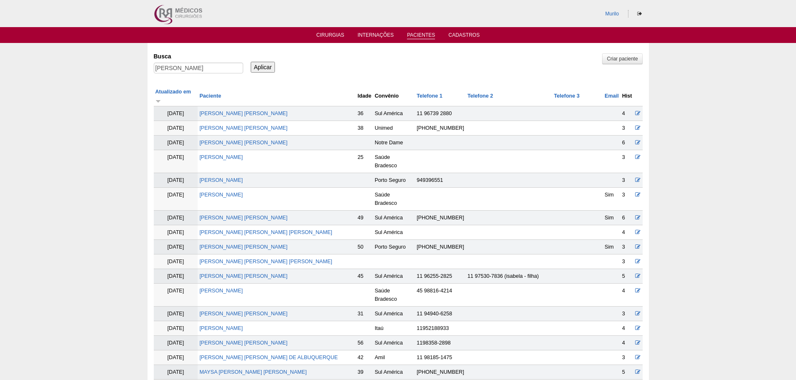
scroll to position [865, 0]
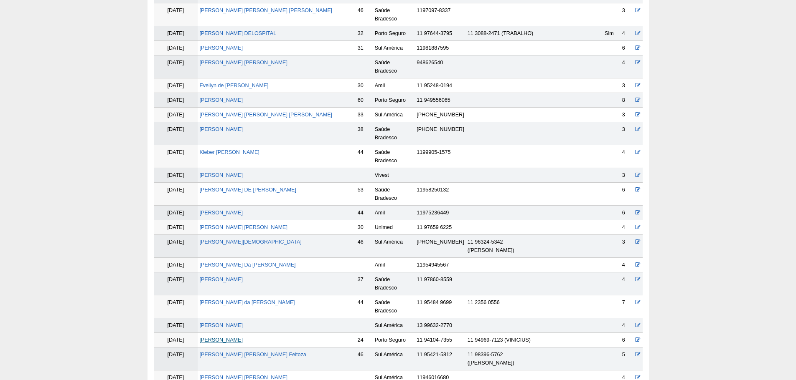
click at [226, 337] on link "NUBIA NUNES SILVA" at bounding box center [220, 340] width 43 height 6
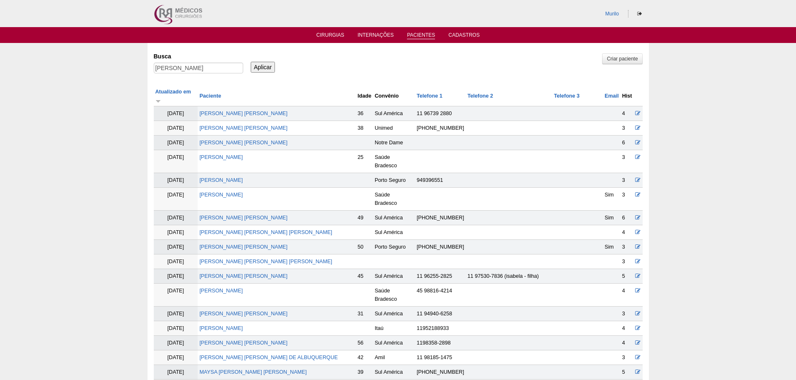
scroll to position [861, 0]
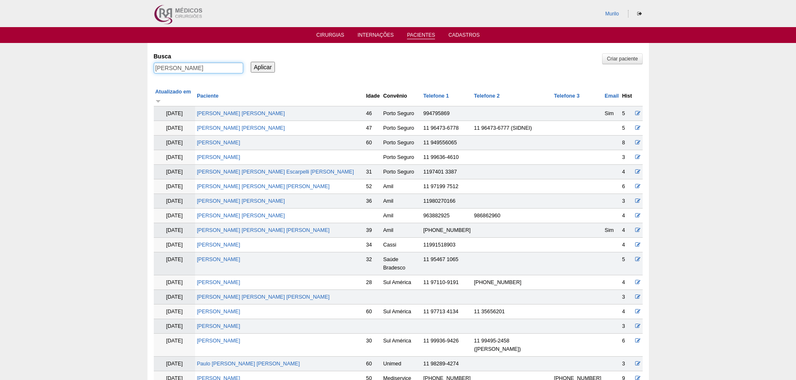
click at [223, 70] on input "NUBIA NUNES SILVA" at bounding box center [198, 68] width 89 height 11
paste input "[PERSON_NAME] BOA NOVA FAZOLIN"
type input "[PERSON_NAME] BOA NOVA FAZOLIN"
click at [251, 62] on input "Aplicar" at bounding box center [263, 67] width 25 height 11
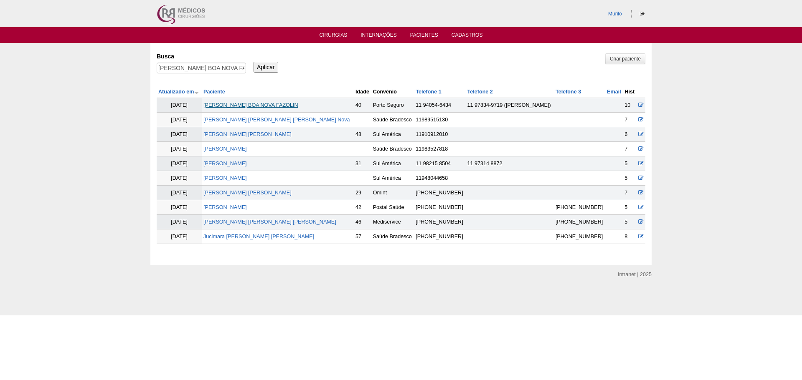
click at [292, 106] on link "[PERSON_NAME] BOA NOVA FAZOLIN" at bounding box center [250, 105] width 95 height 6
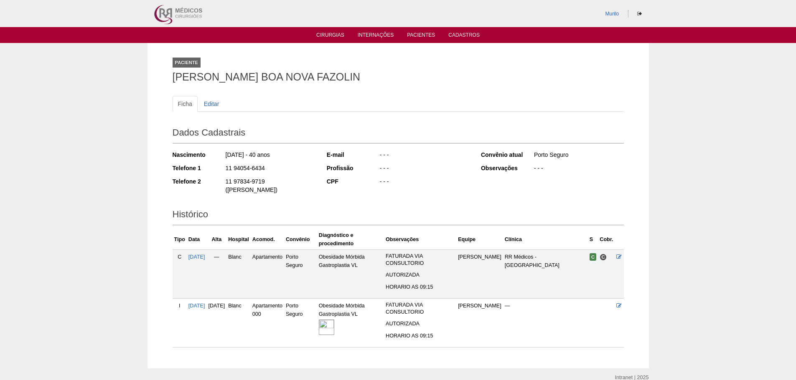
click at [334, 321] on img at bounding box center [326, 327] width 15 height 15
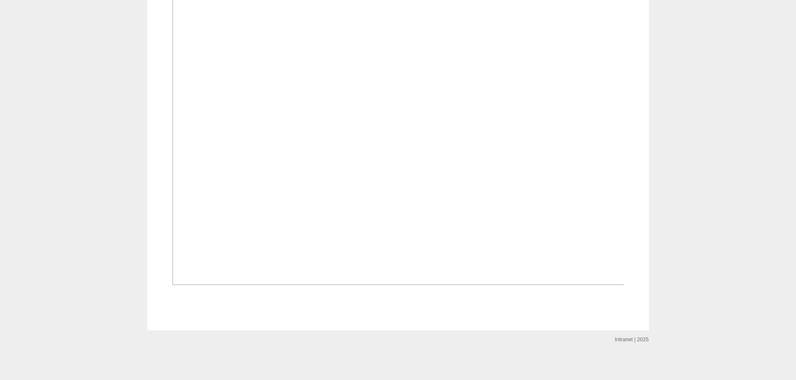
scroll to position [376, 0]
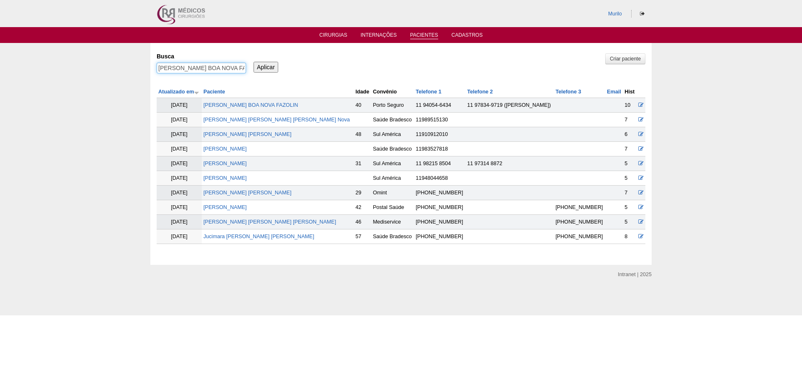
click at [226, 73] on input "[PERSON_NAME] BOA NOVA FAZOLIN" at bounding box center [201, 68] width 89 height 11
paste input "Ana Paula Aparecida Lasimi Santoas Antonio"
type input "Ana Paula Aparecida Lasimi Santoas Antonio"
click at [253, 62] on input "Aplicar" at bounding box center [265, 67] width 25 height 11
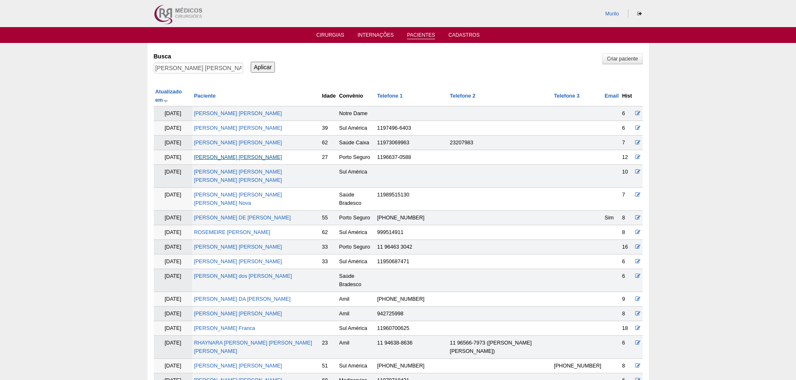
click at [249, 155] on link "[PERSON_NAME] [PERSON_NAME]" at bounding box center [238, 158] width 88 height 6
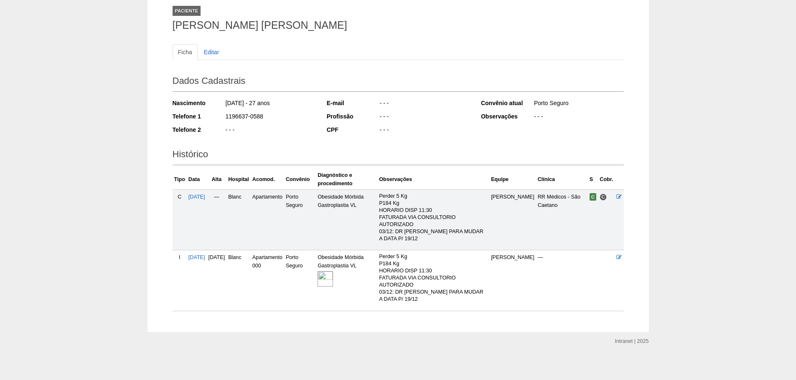
scroll to position [54, 0]
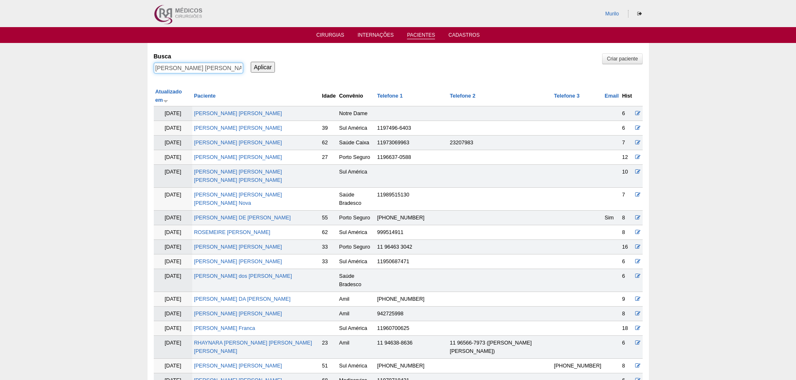
click at [174, 72] on input "Ana Paula Aparecida Lasimi Santoas Antonio" at bounding box center [198, 68] width 89 height 11
paste input "Raissa Raniele Bastos Souza Dias"
type input "Raissa Raniele Bastos Souza Dias"
click at [251, 62] on input "Aplicar" at bounding box center [263, 67] width 25 height 11
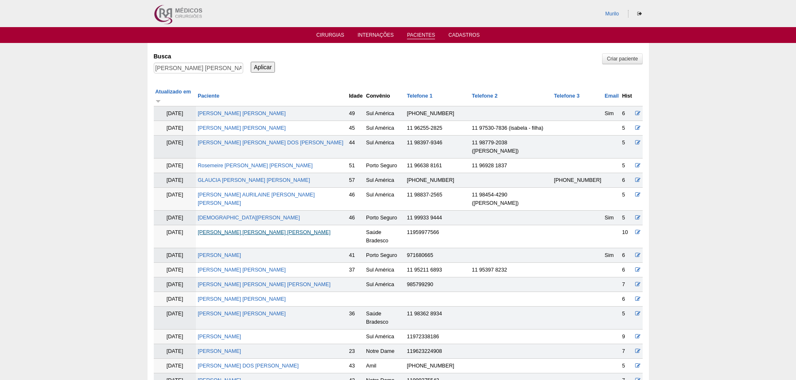
click at [257, 230] on link "Raissa Raniele Bastos Souza Dias" at bounding box center [264, 233] width 133 height 6
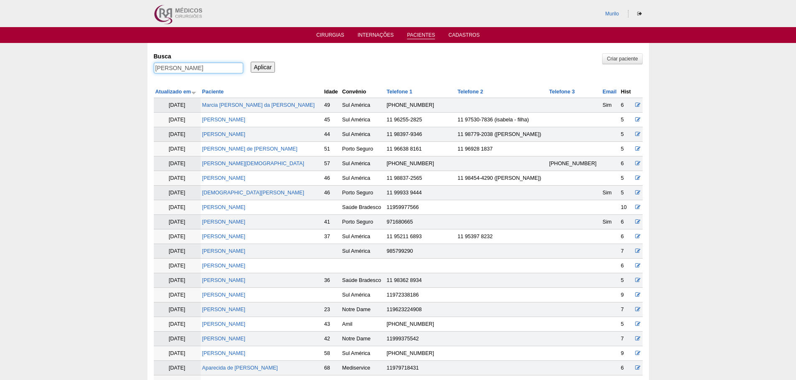
click at [170, 71] on input "Raissa Raniele Bastos Souza Dias" at bounding box center [198, 68] width 89 height 11
paste input "LETYCIA LUNARDELLO [PERSON_NAME] DOS [PERSON_NAME]"
type input "LETYCIA LUNARDELLO [PERSON_NAME] DOS [PERSON_NAME]"
click at [251, 62] on input "Aplicar" at bounding box center [263, 67] width 25 height 11
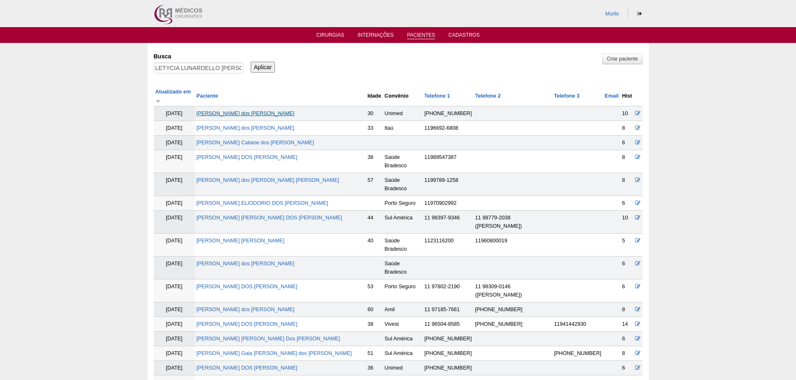
scroll to position [281, 0]
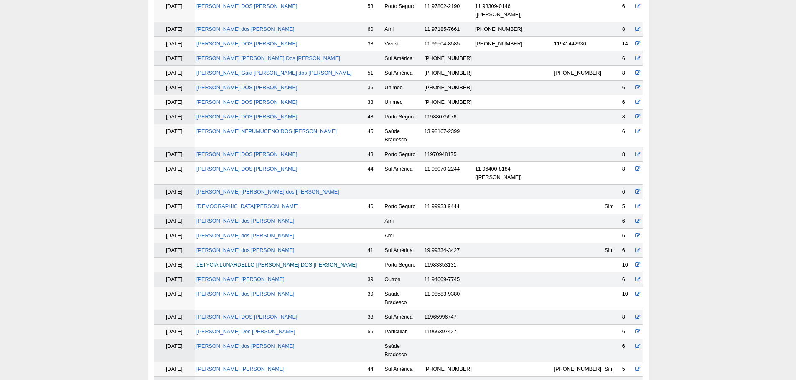
click at [241, 262] on link "[PERSON_NAME]" at bounding box center [276, 265] width 160 height 6
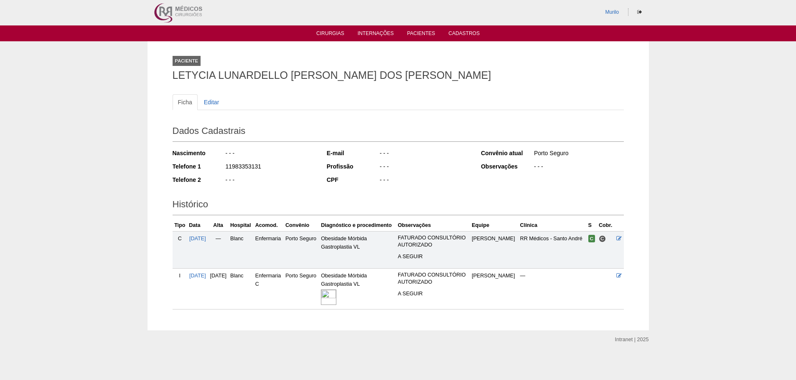
scroll to position [2, 0]
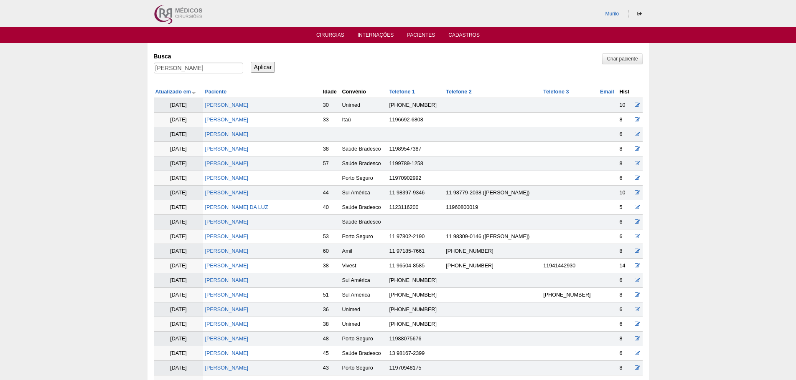
scroll to position [276, 0]
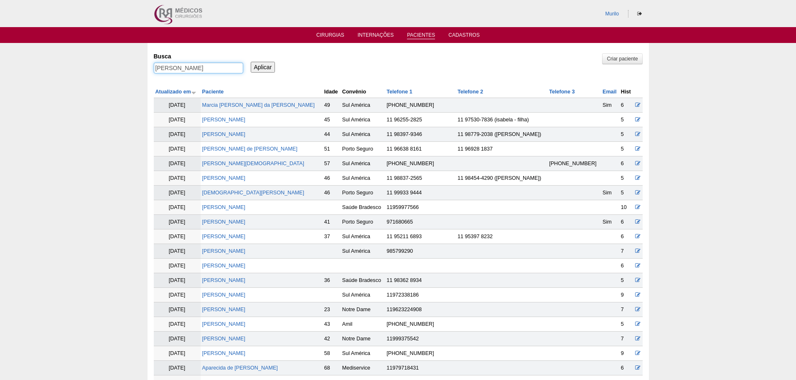
click at [187, 68] on input "LETYCIA LUNARDELLO BARBOSA DOS SANTOS" at bounding box center [198, 68] width 89 height 11
paste input "[PERSON_NAME]"
type input "[PERSON_NAME]"
click at [251, 62] on input "Aplicar" at bounding box center [263, 67] width 25 height 11
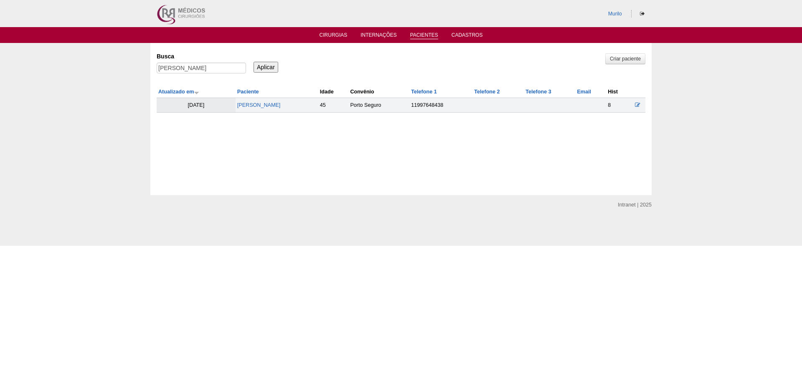
click at [286, 109] on td "[PERSON_NAME]" at bounding box center [277, 105] width 83 height 15
click at [281, 108] on link "[PERSON_NAME]" at bounding box center [258, 105] width 43 height 6
click at [213, 66] on input "SILMARA ROCHA TIBURCIO DE OLIVEIRA" at bounding box center [201, 68] width 89 height 11
paste input "MARIANA CARVALHO BATIST"
type input "[PERSON_NAME]"
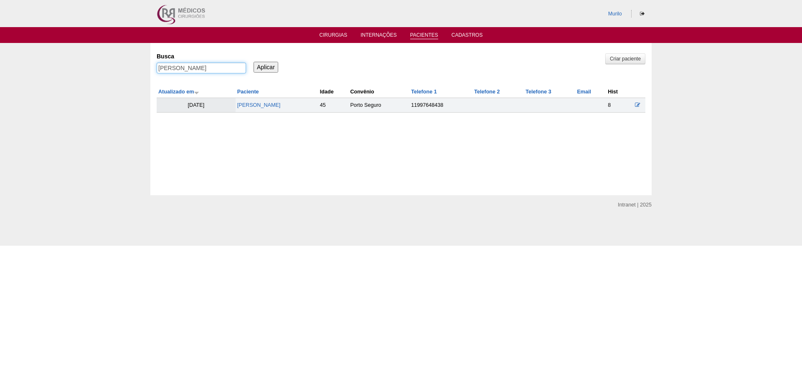
click at [253, 62] on input "Aplicar" at bounding box center [265, 67] width 25 height 11
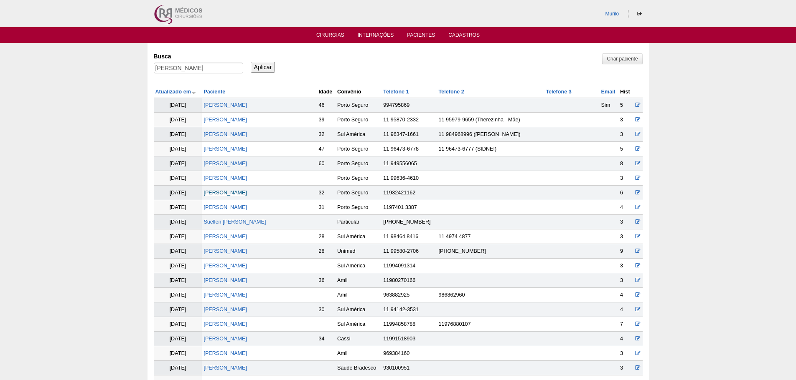
click at [247, 191] on link "[PERSON_NAME]" at bounding box center [224, 193] width 43 height 6
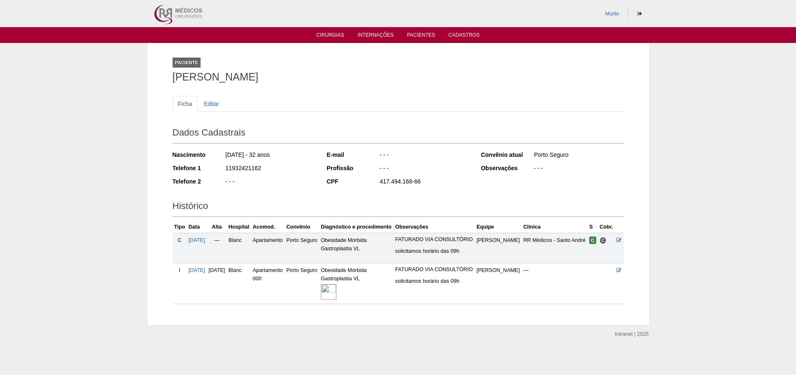
scroll to position [10, 0]
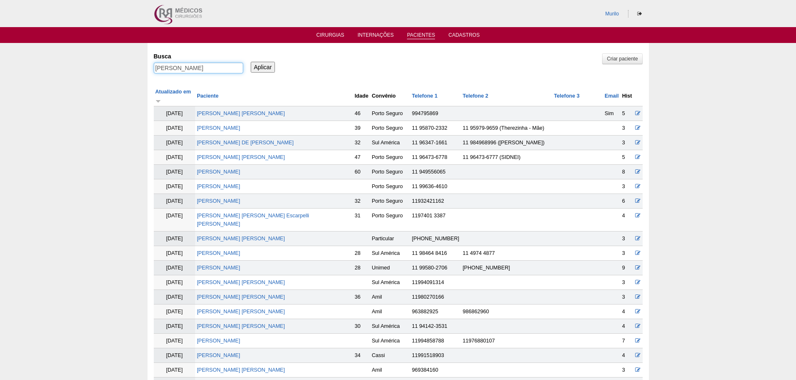
click at [175, 70] on input "MARIANA CARVALHO BATISTA" at bounding box center [198, 68] width 89 height 11
paste input "NATALIA RETAMERO GOMES DE OLIVEIR"
type input "[PERSON_NAME]"
click at [251, 62] on input "Aplicar" at bounding box center [263, 67] width 25 height 11
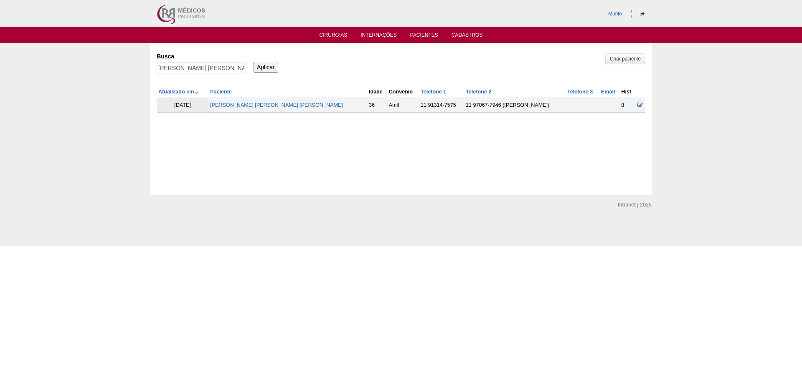
click at [286, 99] on td "NATALIA RETAMERO GOMES DE OLIVEIRA" at bounding box center [287, 105] width 159 height 15
click at [280, 107] on link "NATALIA RETAMERO GOMES DE OLIVEIRA" at bounding box center [276, 105] width 133 height 6
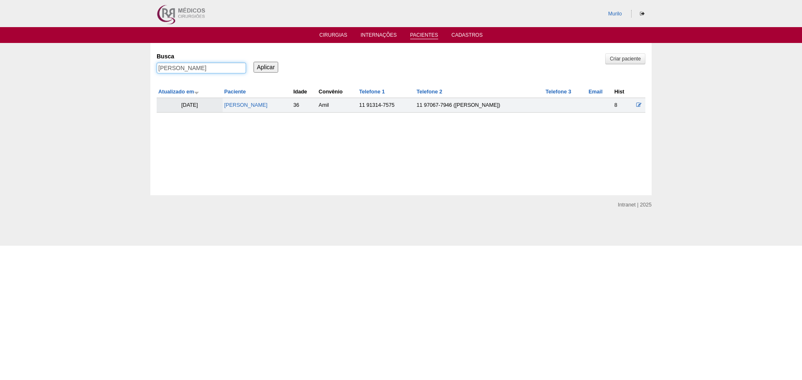
click at [200, 72] on input "[PERSON_NAME]" at bounding box center [201, 68] width 89 height 11
paste input "PATRICIA HELENA DOS SANTOS BRANDAO"
type input "PATRICIA HELENA DOS SANTOS BRANDAO"
click at [253, 62] on input "Aplicar" at bounding box center [265, 67] width 25 height 11
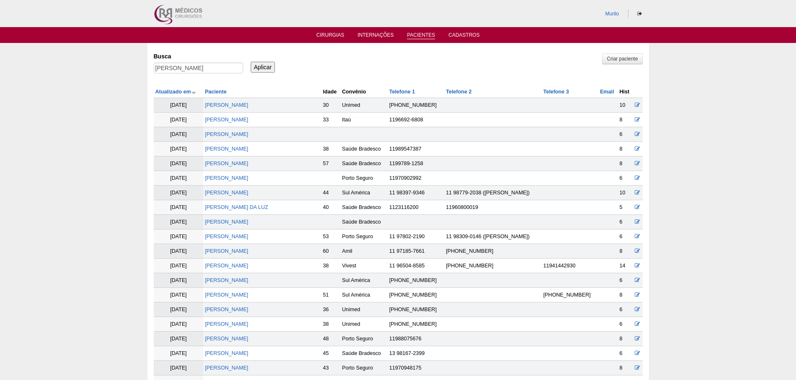
scroll to position [347, 0]
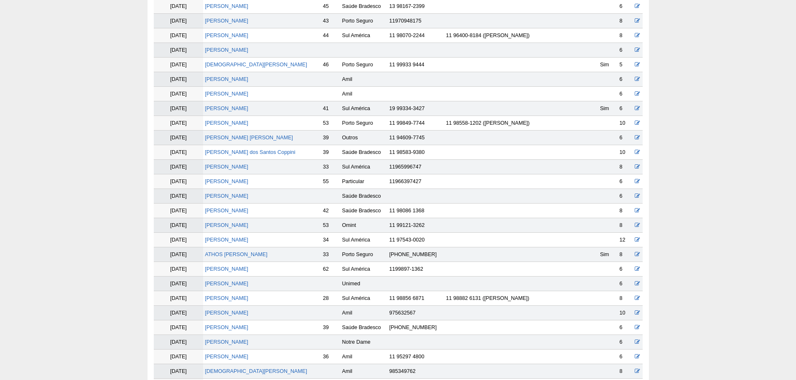
click at [233, 131] on td "[PERSON_NAME] [PERSON_NAME] DOS [PERSON_NAME]" at bounding box center [262, 123] width 118 height 15
click at [233, 126] on link "[PERSON_NAME] [PERSON_NAME] DOS [PERSON_NAME]" at bounding box center [226, 123] width 43 height 6
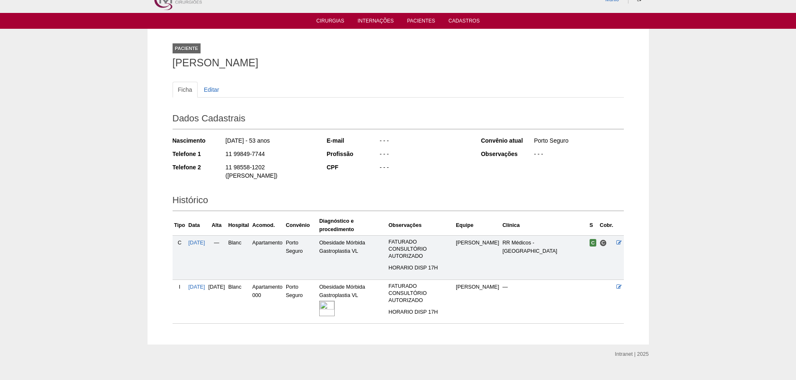
scroll to position [21, 0]
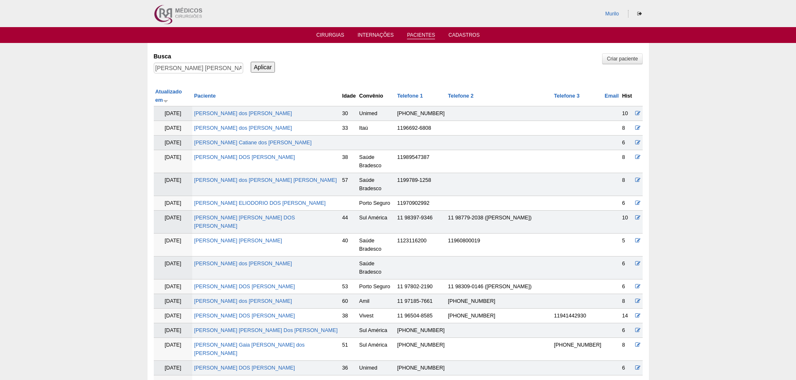
scroll to position [343, 0]
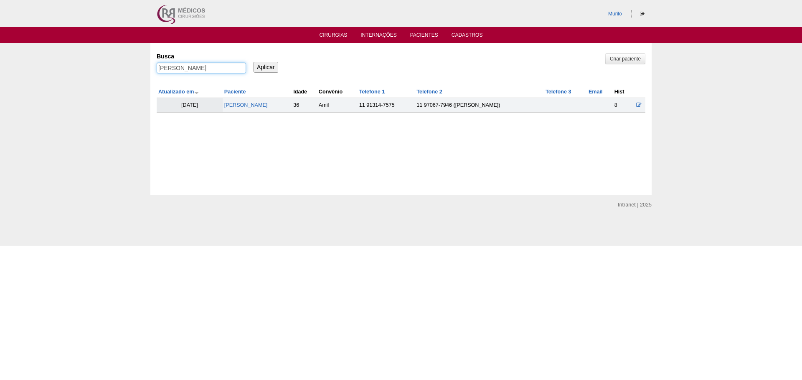
click at [178, 68] on input "PATRICIA HELENA DOS SANTOS BRANDAO" at bounding box center [201, 68] width 89 height 11
paste input "[PERSON_NAME]"
type input "[PERSON_NAME]"
click at [253, 62] on input "Aplicar" at bounding box center [265, 67] width 25 height 11
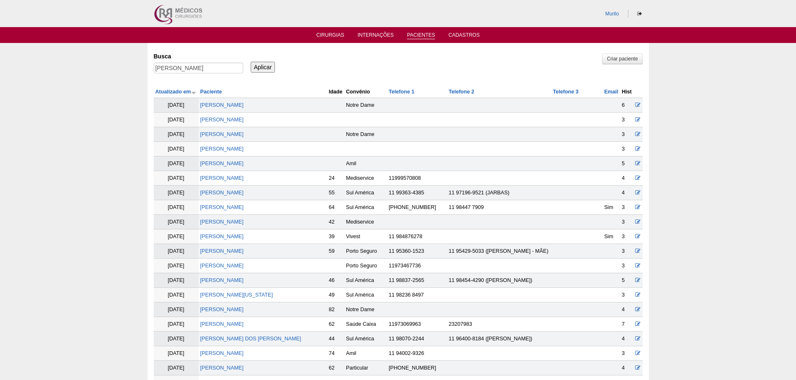
scroll to position [222, 0]
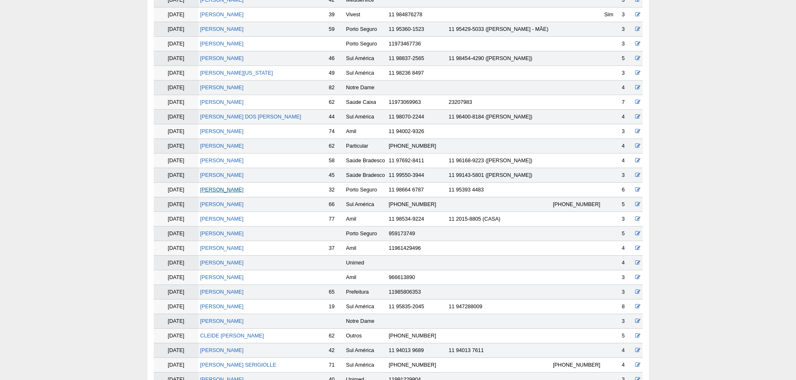
click at [213, 191] on link "[PERSON_NAME]" at bounding box center [221, 190] width 43 height 6
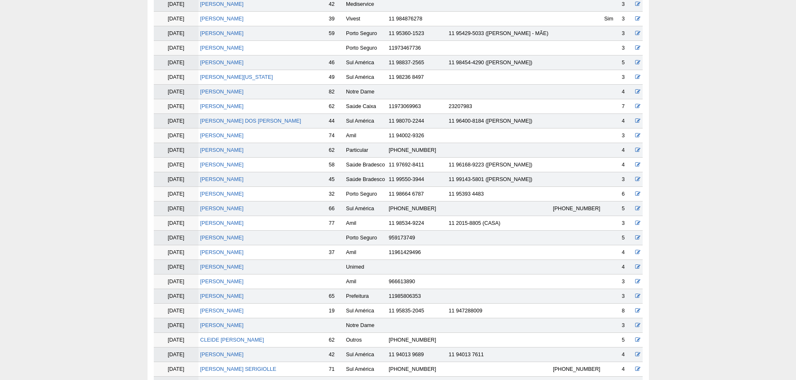
scroll to position [218, 0]
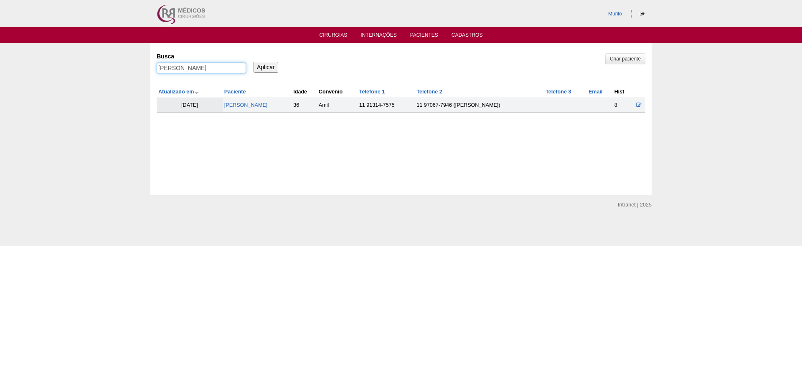
click at [194, 72] on input "[PERSON_NAME]" at bounding box center [201, 68] width 89 height 11
paste input "ANDREIA PAULA DINIZ DUTRA GOMES"
type input "ANDREIA PAULA DINIZ DUTRA GOMES"
click at [253, 62] on input "Aplicar" at bounding box center [265, 67] width 25 height 11
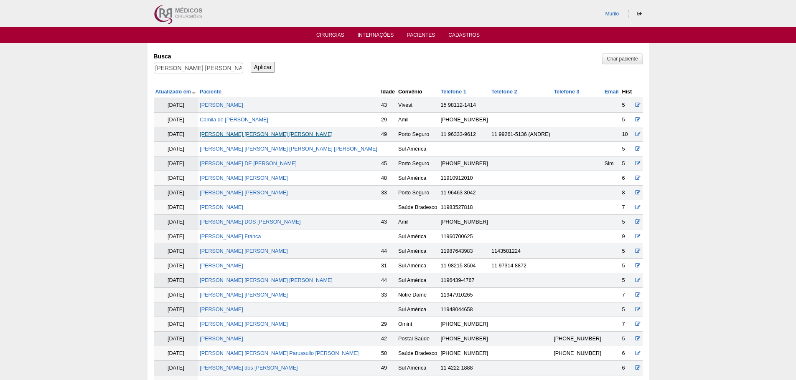
click at [248, 132] on link "ANDREIA PAULA DINIZ DUTRA GOMES" at bounding box center [266, 135] width 133 height 6
click at [174, 74] on input "ANDREIA PAULA DINIZ DUTRA GOMES" at bounding box center [198, 68] width 89 height 11
paste input "FABIANA AMANCIO DE MORAI"
type input "[PERSON_NAME]"
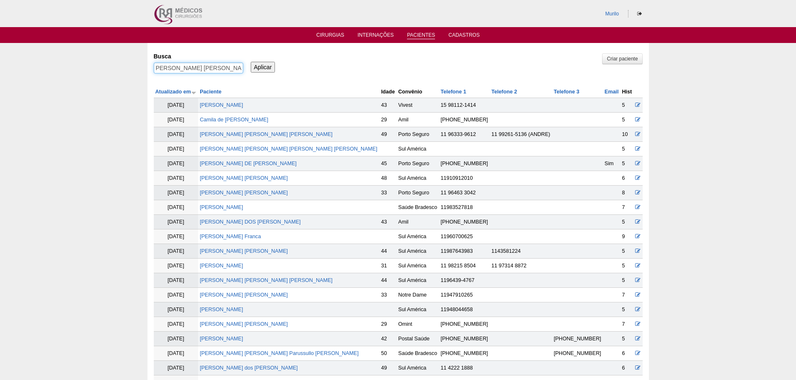
click at [251, 62] on input "Aplicar" at bounding box center [263, 67] width 25 height 11
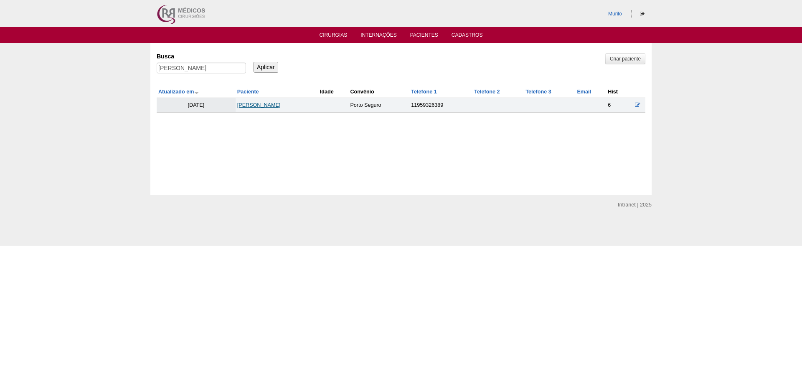
click at [259, 106] on link "[PERSON_NAME]" at bounding box center [258, 105] width 43 height 6
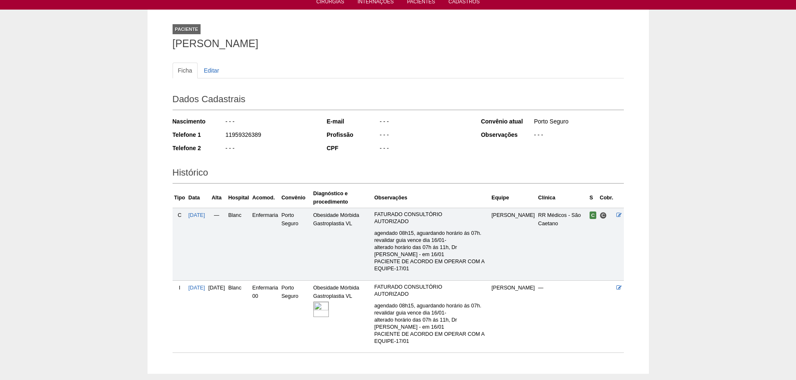
scroll to position [78, 0]
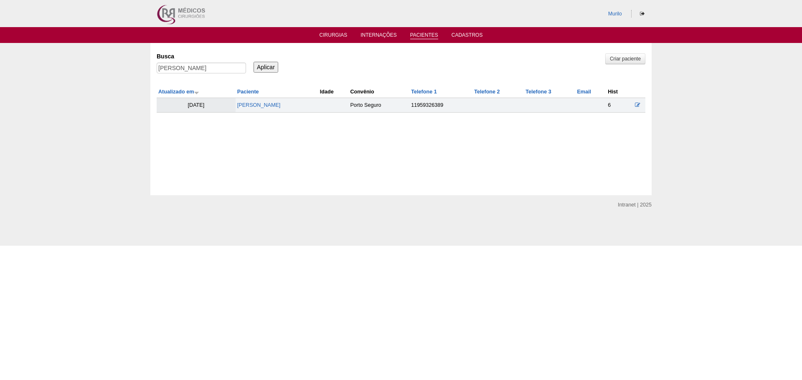
click at [180, 75] on div "[PERSON_NAME]" at bounding box center [201, 70] width 89 height 15
click at [180, 68] on input "[PERSON_NAME]" at bounding box center [201, 68] width 89 height 11
paste input "[PERSON_NAME]"
type input "[PERSON_NAME]"
click at [253, 62] on input "Aplicar" at bounding box center [265, 67] width 25 height 11
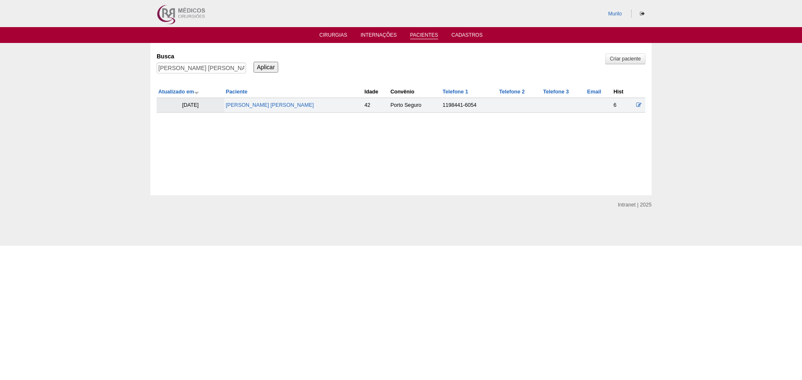
click at [247, 109] on td "[PERSON_NAME]" at bounding box center [293, 105] width 139 height 15
click at [248, 108] on link "[PERSON_NAME]" at bounding box center [270, 105] width 88 height 6
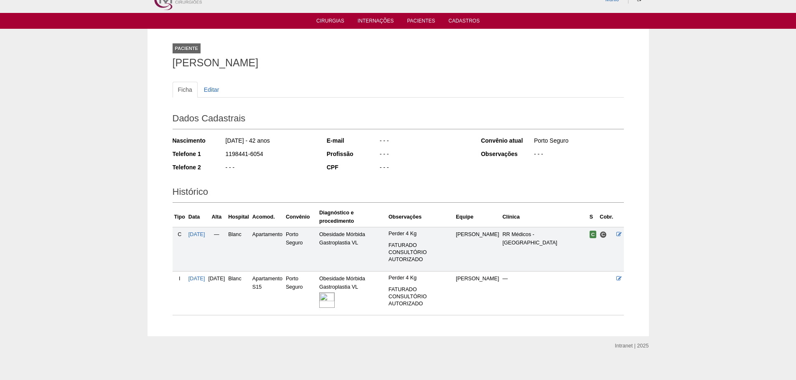
scroll to position [21, 0]
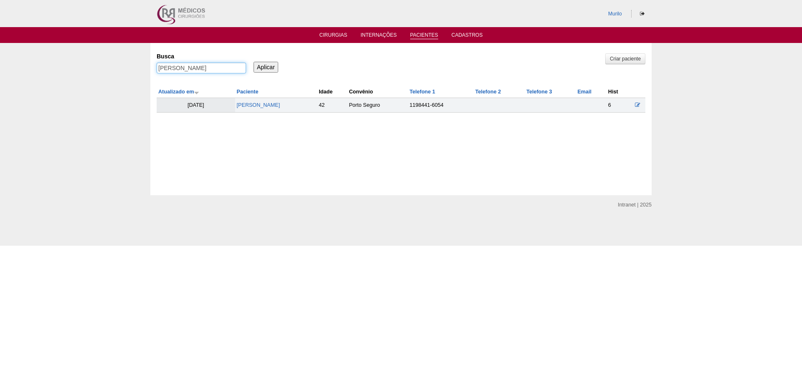
click at [183, 69] on input "Vanessa da Silva Mahs" at bounding box center [201, 68] width 89 height 11
paste input "LIDIANE FERRAZ CACHEADO"
type input "LIDIANE FERRAZ CACHEADO"
click at [253, 62] on input "Aplicar" at bounding box center [265, 67] width 25 height 11
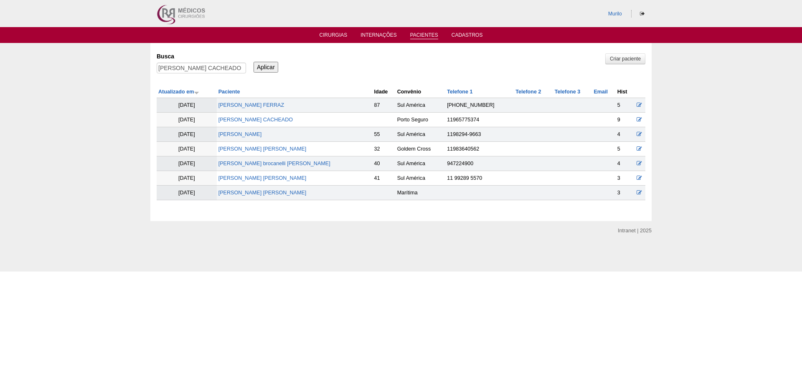
click at [256, 115] on td "[PERSON_NAME] CACHEADO" at bounding box center [295, 120] width 156 height 15
click at [257, 119] on link "[PERSON_NAME] CACHEADO" at bounding box center [255, 120] width 74 height 6
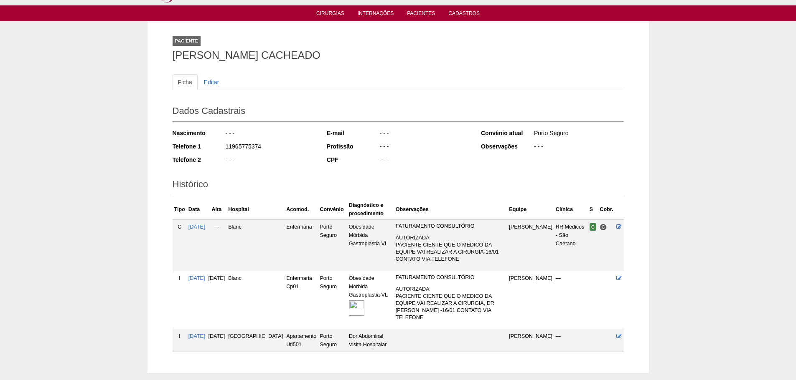
scroll to position [51, 0]
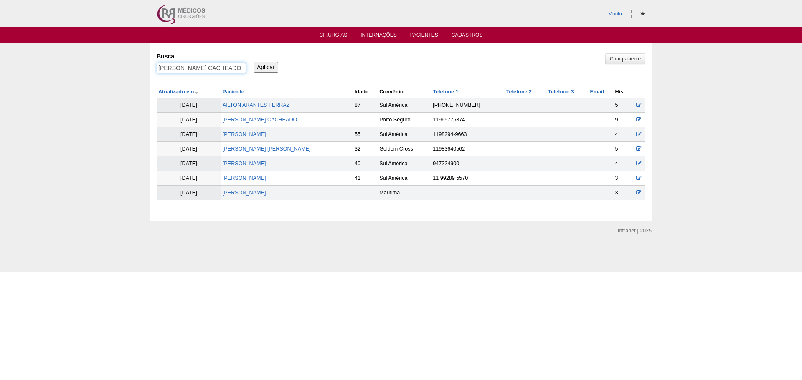
click at [205, 71] on input "[PERSON_NAME] CACHEADO" at bounding box center [201, 68] width 89 height 11
type input "V"
click at [253, 62] on input "Aplicar" at bounding box center [265, 67] width 25 height 11
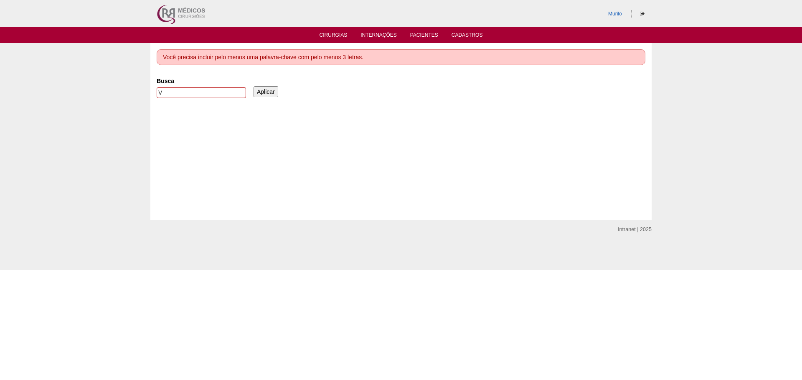
click at [173, 85] on label "Busca" at bounding box center [201, 81] width 89 height 8
click at [173, 87] on input "V" at bounding box center [201, 92] width 89 height 11
click at [168, 87] on input "V" at bounding box center [201, 92] width 89 height 11
paste input "FERNANDA SANTOS BRAZOLI"
type input "FERNANDA SANTOS BRAZOLI"
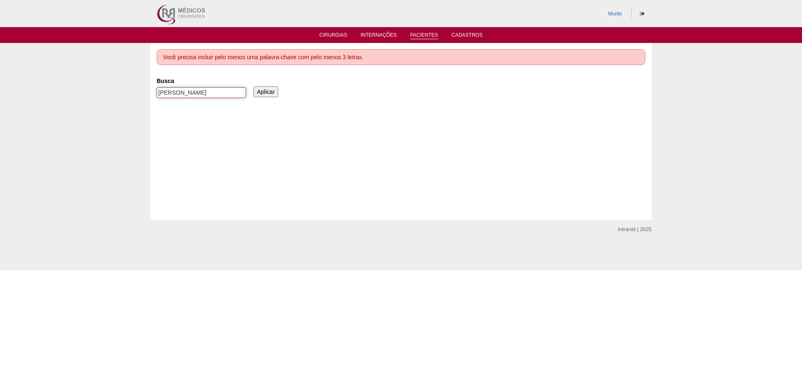
click at [253, 86] on input "Aplicar" at bounding box center [265, 91] width 25 height 11
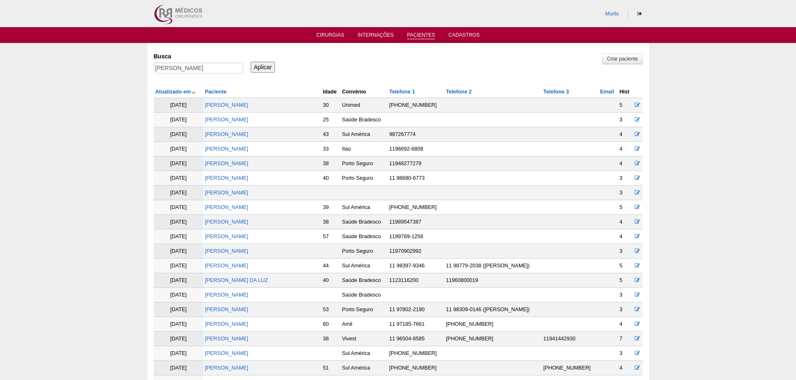
scroll to position [500, 0]
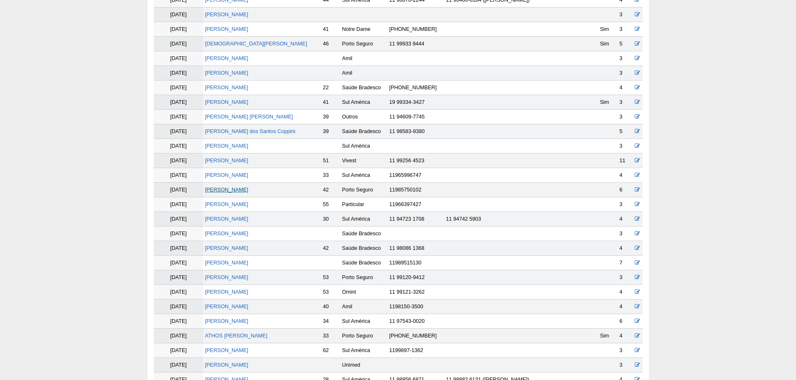
click at [221, 190] on link "[PERSON_NAME]" at bounding box center [226, 190] width 43 height 6
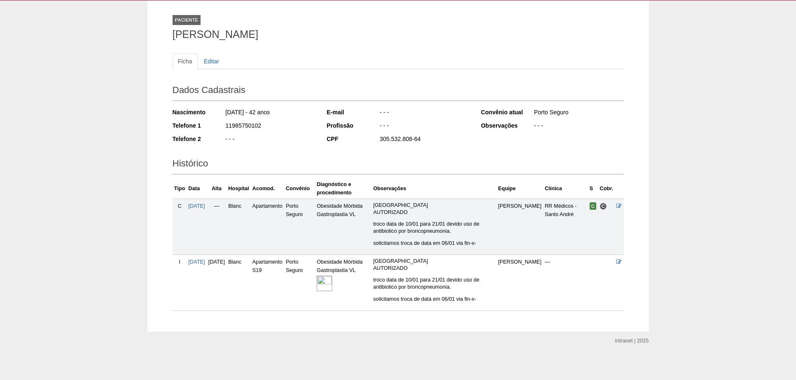
scroll to position [45, 0]
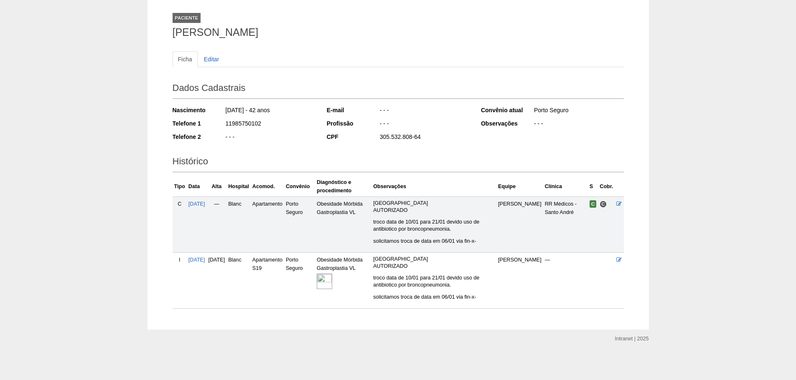
click at [332, 281] on img at bounding box center [324, 281] width 15 height 15
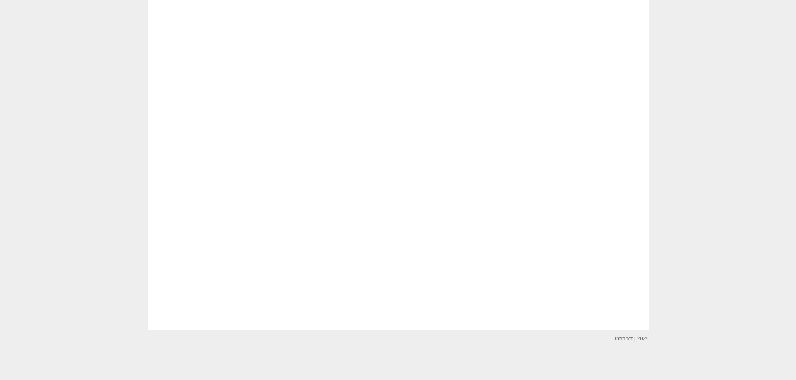
scroll to position [543, 0]
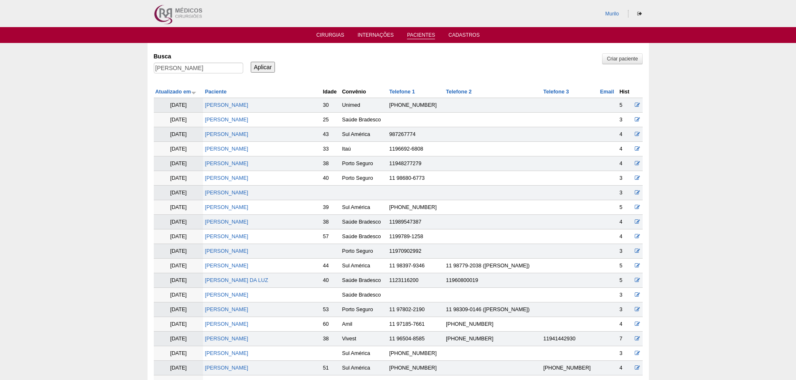
scroll to position [496, 0]
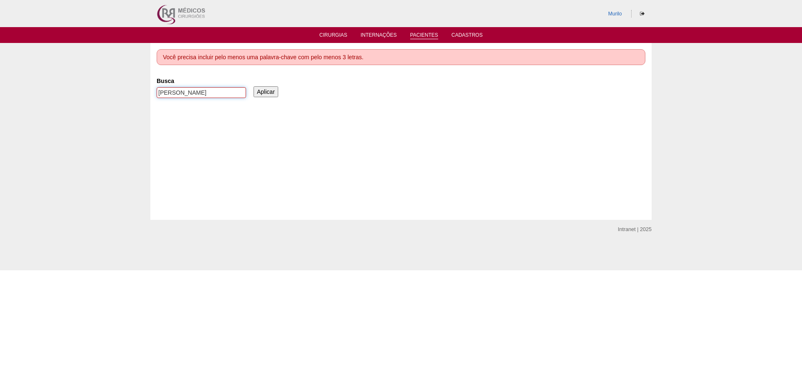
click at [202, 91] on input "[PERSON_NAME]" at bounding box center [201, 92] width 89 height 11
paste input "[PERSON_NAME]"
type input "[PERSON_NAME]"
click at [253, 86] on input "Aplicar" at bounding box center [265, 91] width 25 height 11
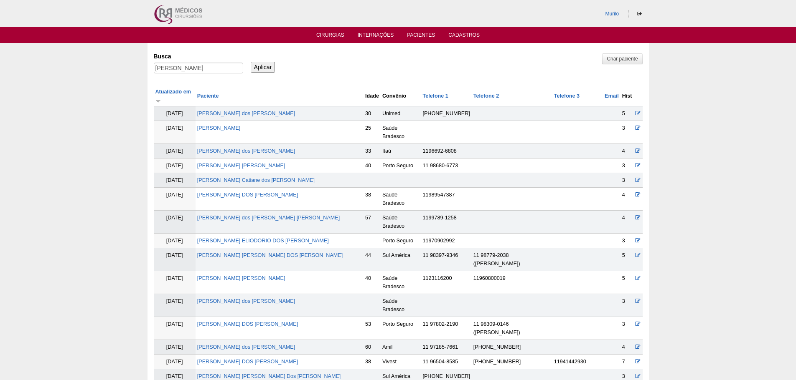
scroll to position [324, 0]
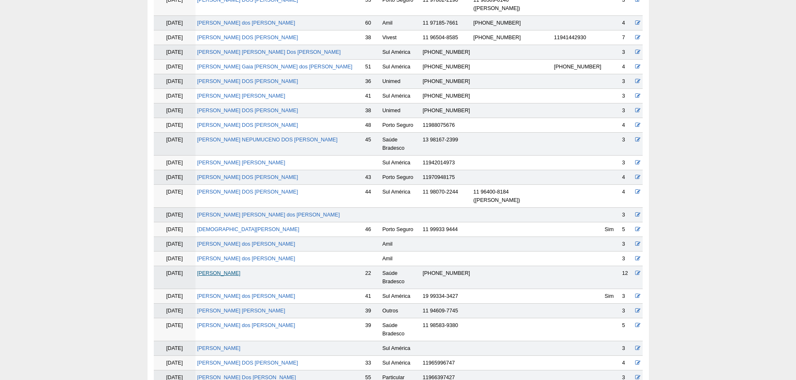
click at [241, 271] on link "[PERSON_NAME]" at bounding box center [218, 274] width 43 height 6
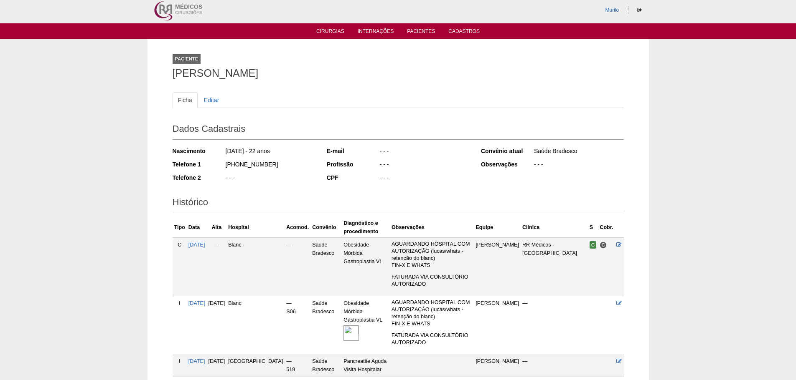
scroll to position [95, 0]
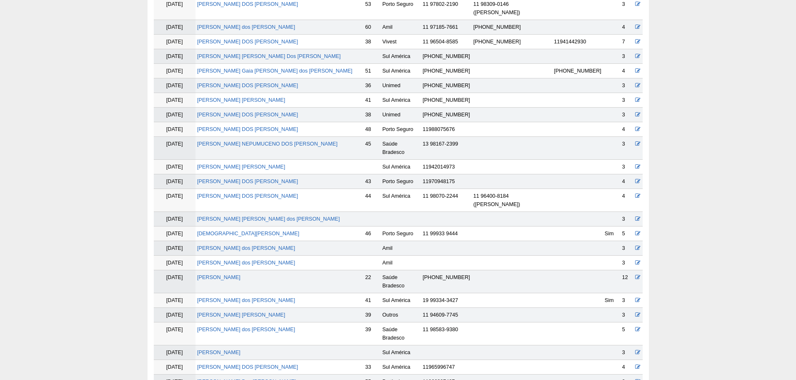
scroll to position [320, 0]
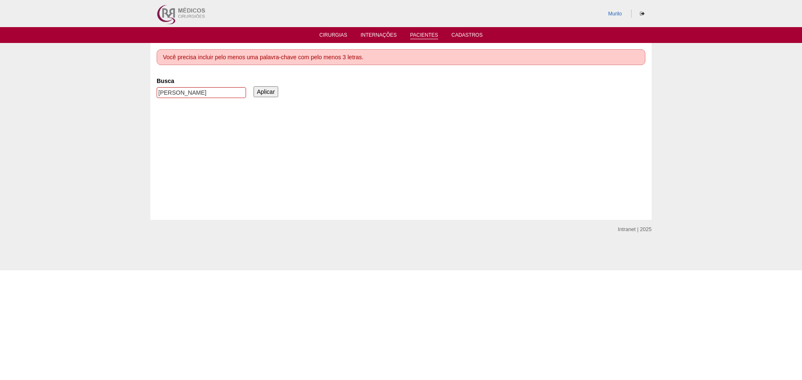
click at [200, 85] on label "Busca" at bounding box center [201, 81] width 89 height 8
click at [200, 87] on input "KAMILLY LUCHERINI SANTOS" at bounding box center [201, 92] width 89 height 11
click at [199, 90] on input "KAMILLY LUCHERINI SANTOS" at bounding box center [201, 92] width 89 height 11
paste input "Tauany Andrade de Oliveira"
type input "Tauany Andrade de Oliveira"
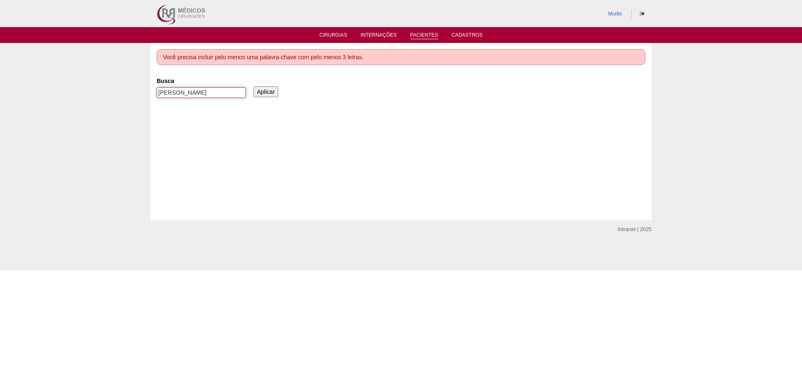
click at [253, 86] on input "Aplicar" at bounding box center [265, 91] width 25 height 11
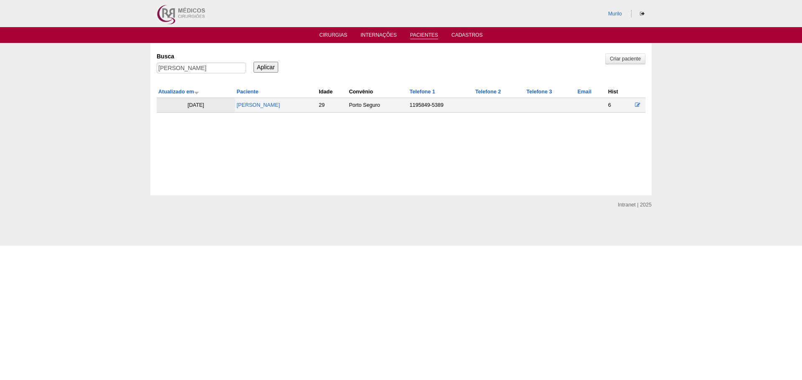
click at [240, 102] on td "[PERSON_NAME]" at bounding box center [276, 105] width 82 height 15
click at [240, 107] on link "[PERSON_NAME]" at bounding box center [258, 105] width 43 height 6
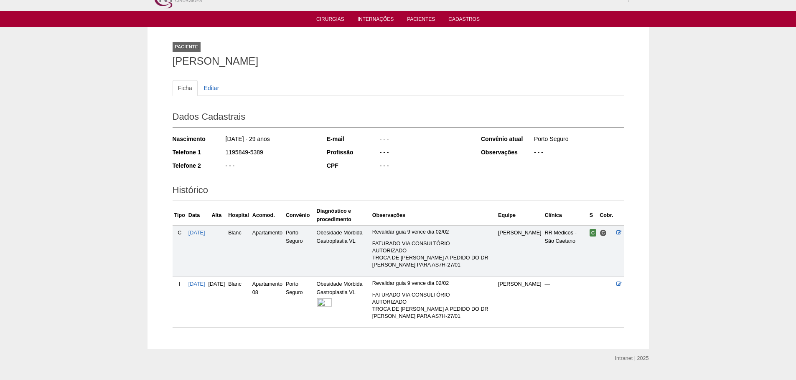
scroll to position [35, 0]
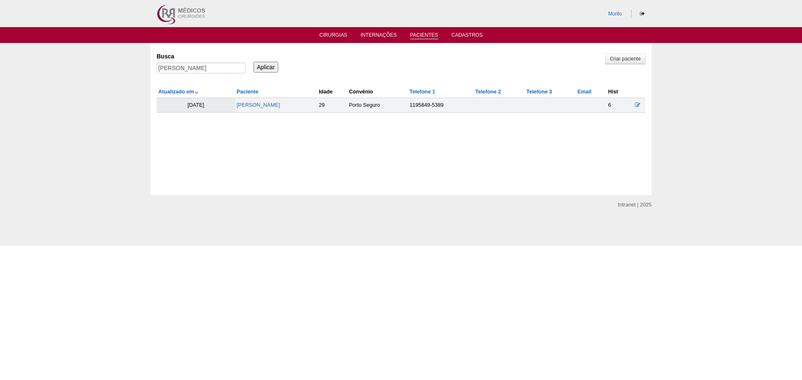
drag, startPoint x: 163, startPoint y: 55, endPoint x: 172, endPoint y: 72, distance: 18.7
click at [164, 55] on label "Busca" at bounding box center [201, 56] width 89 height 8
click at [164, 63] on input "Tauany Andrade de Oliveira" at bounding box center [201, 68] width 89 height 11
click at [172, 72] on input "Tauany Andrade de Oliveira" at bounding box center [201, 68] width 89 height 11
paste input "[PERSON_NAME] [PERSON_NAME] [PERSON_NAME]"
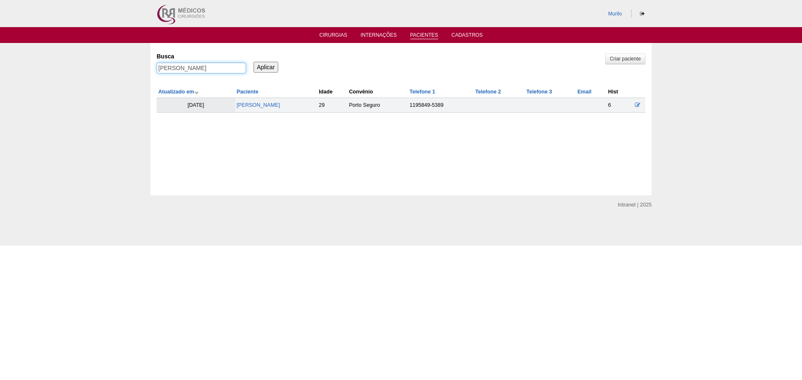
scroll to position [0, 16]
type input "[PERSON_NAME] [PERSON_NAME] [PERSON_NAME]"
click at [253, 62] on input "Aplicar" at bounding box center [265, 67] width 25 height 11
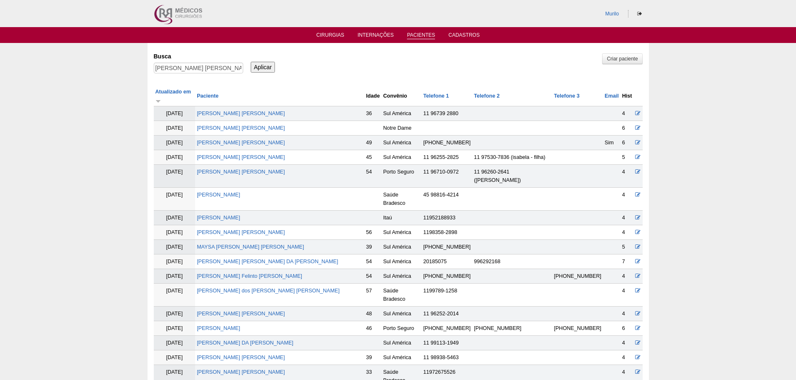
scroll to position [339, 0]
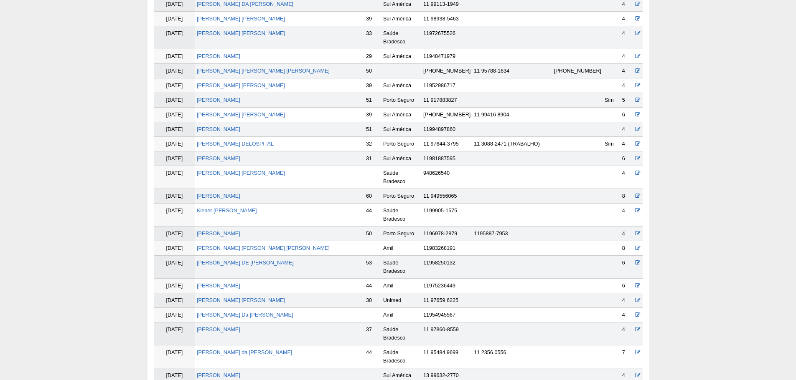
click at [260, 241] on td "[PERSON_NAME] [PERSON_NAME] [PERSON_NAME]" at bounding box center [279, 248] width 169 height 15
click at [269, 246] on link "[PERSON_NAME]" at bounding box center [263, 249] width 133 height 6
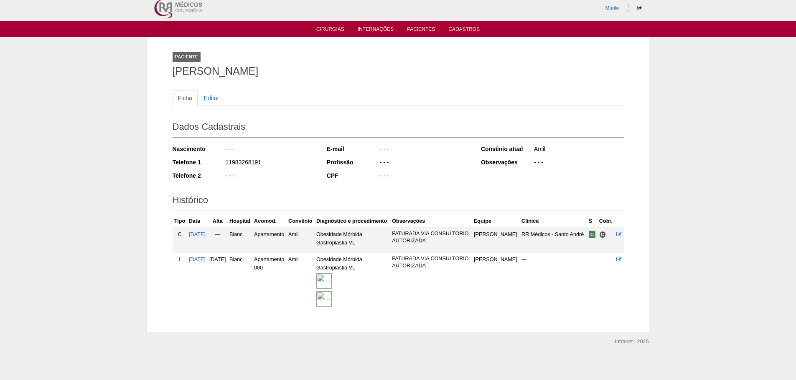
scroll to position [8, 0]
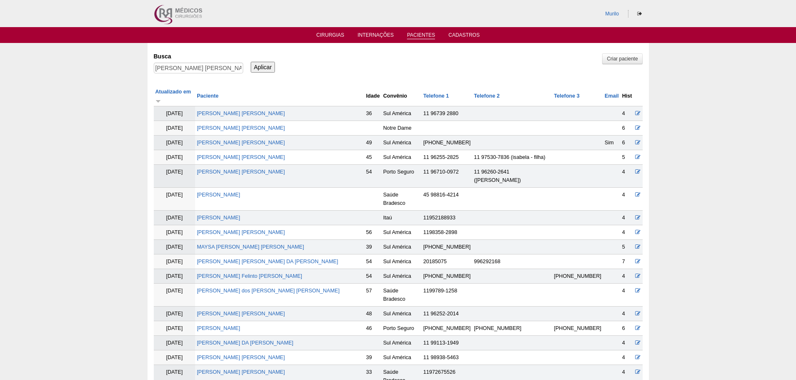
scroll to position [335, 0]
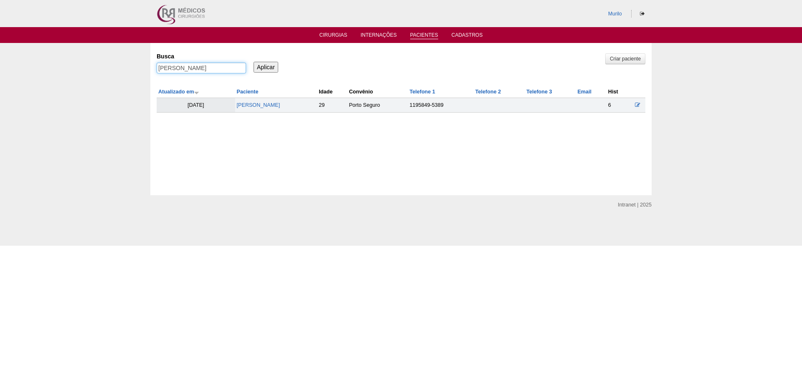
click at [221, 66] on input "GEORGETE REGINA SILVA PASQUAL" at bounding box center [201, 68] width 89 height 11
paste input "Nicole Lemos de Souza"
type input "Nicole Lemos de Souza"
click at [253, 62] on input "Aplicar" at bounding box center [265, 67] width 25 height 11
click at [268, 111] on td "Nicole Lemos de Souza" at bounding box center [277, 105] width 83 height 15
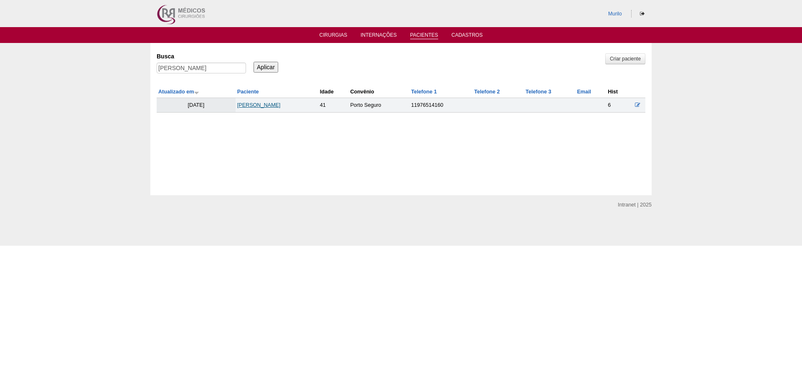
click at [273, 108] on link "Nicole Lemos de Souza" at bounding box center [258, 105] width 43 height 6
click at [173, 72] on input "[PERSON_NAME]" at bounding box center [201, 68] width 89 height 11
paste input "Daiane Honorio Da Silv"
type input "Daiane Honorio Da Silva"
click at [253, 62] on input "Aplicar" at bounding box center [265, 67] width 25 height 11
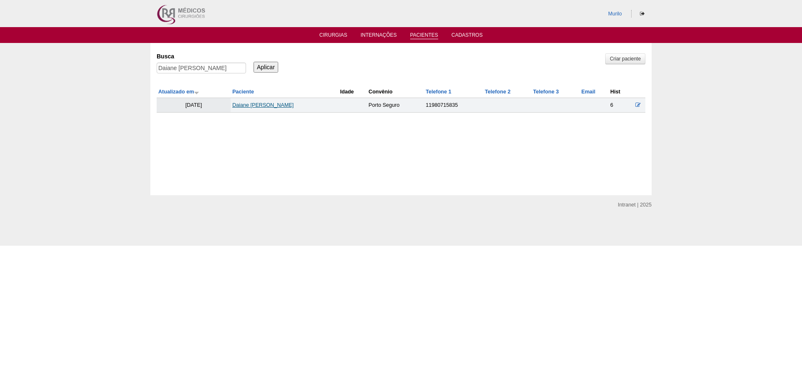
click at [256, 108] on link "Daiane [PERSON_NAME]" at bounding box center [262, 105] width 61 height 6
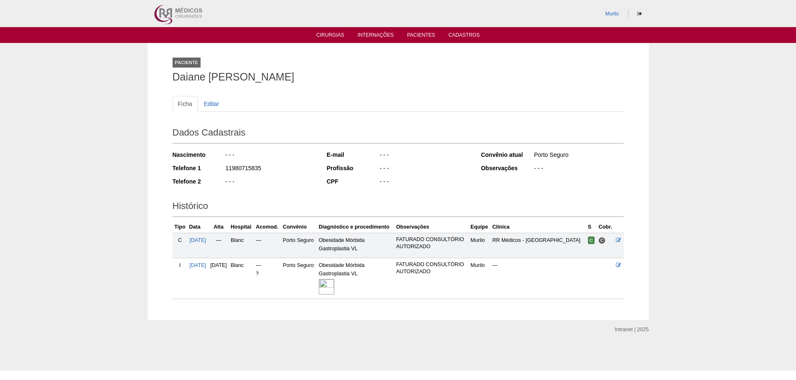
scroll to position [6, 0]
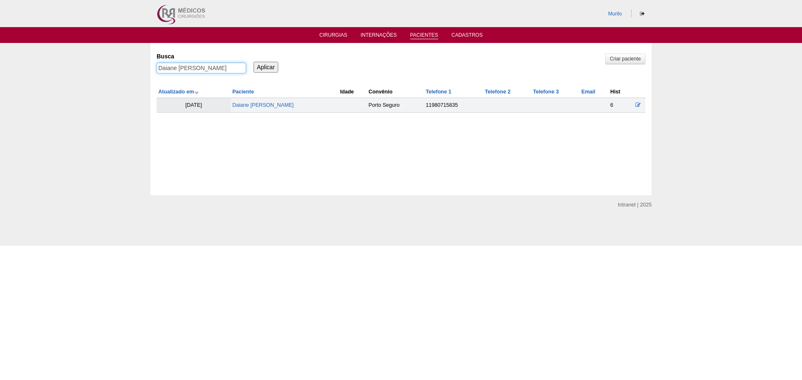
click at [232, 64] on input "Daiane Honorio Da Silva" at bounding box center [201, 68] width 89 height 11
paste input "[PERSON_NAME]"
type input "[PERSON_NAME]"
click at [253, 62] on input "Aplicar" at bounding box center [265, 67] width 25 height 11
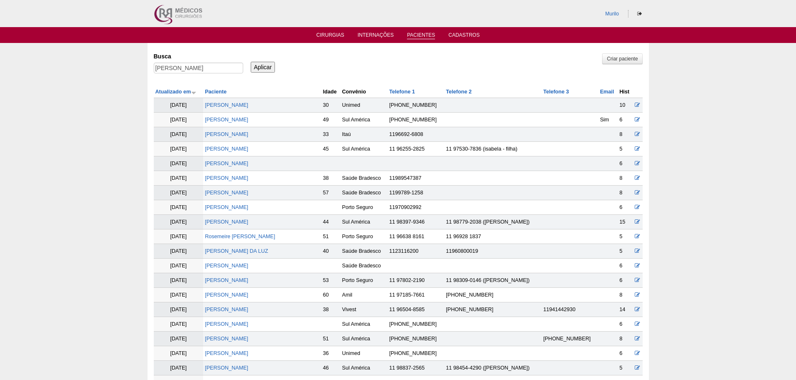
scroll to position [237, 0]
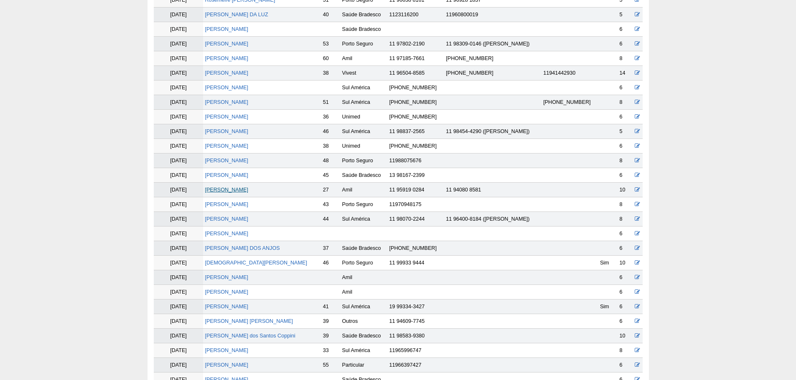
click at [214, 187] on link "[PERSON_NAME]" at bounding box center [226, 190] width 43 height 6
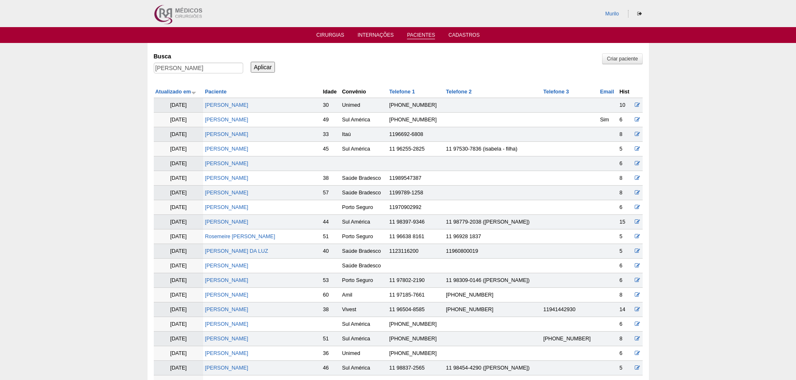
scroll to position [233, 0]
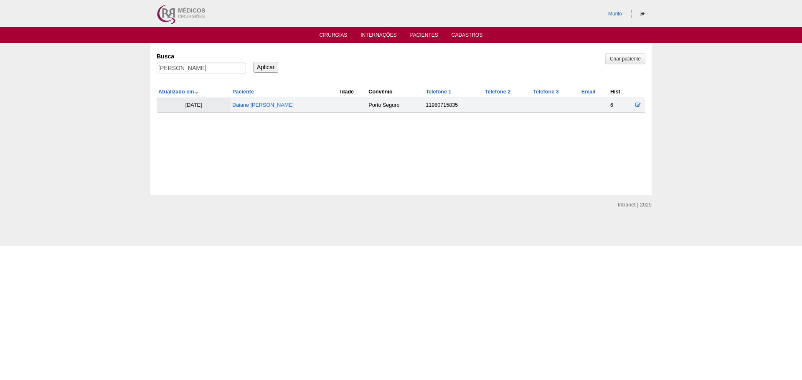
click at [188, 58] on label "Busca" at bounding box center [201, 56] width 89 height 8
click at [188, 63] on input "Julio Souza Campós dos Santos" at bounding box center [201, 68] width 89 height 11
click at [188, 63] on div "Busca Julio Souza Campós dos Santos" at bounding box center [204, 63] width 95 height 28
click at [188, 63] on input "Julio Souza Campós dos Santos" at bounding box center [201, 68] width 89 height 11
paste input "ana Rodrigues Pire"
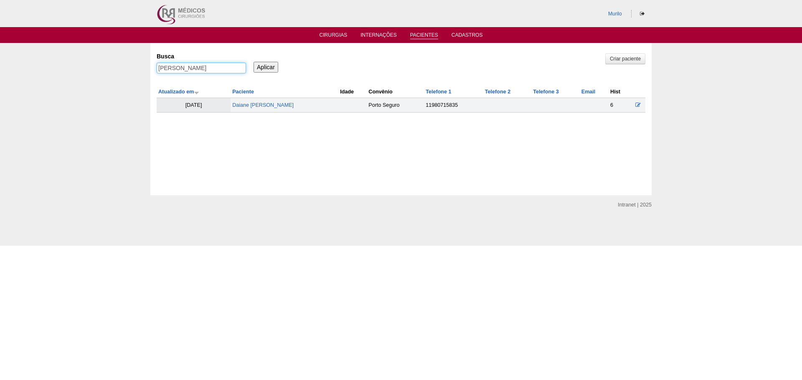
type input "Juliana Rodrigues Pires"
click at [253, 62] on input "Aplicar" at bounding box center [265, 67] width 25 height 11
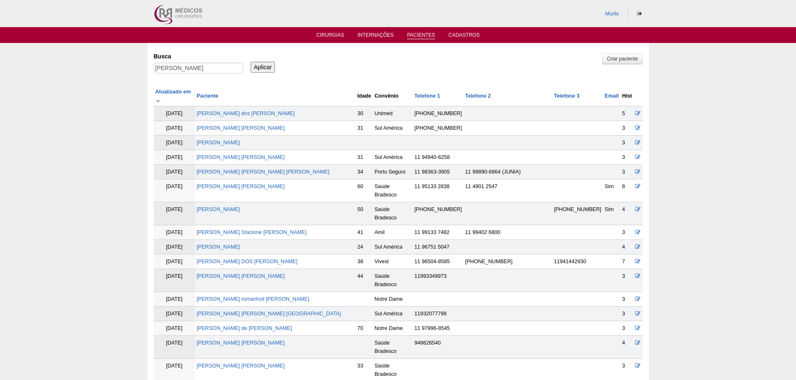
scroll to position [6, 0]
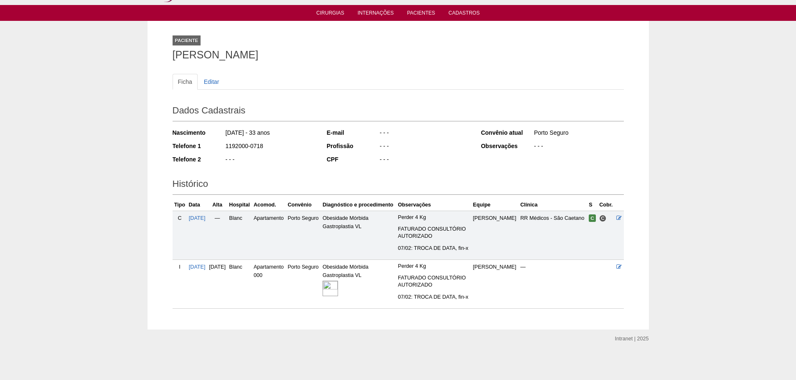
scroll to position [45, 0]
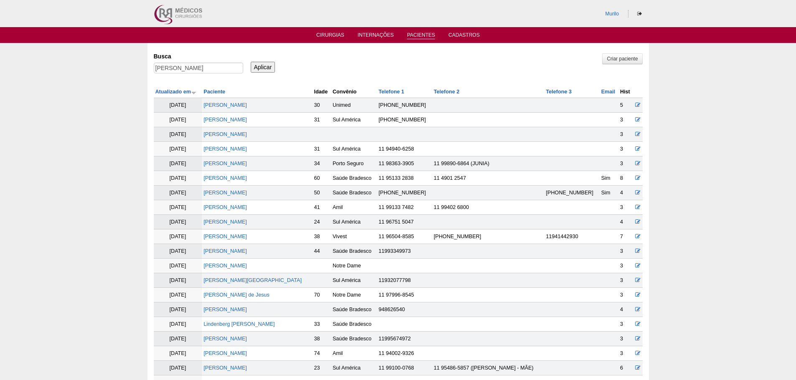
scroll to position [6, 0]
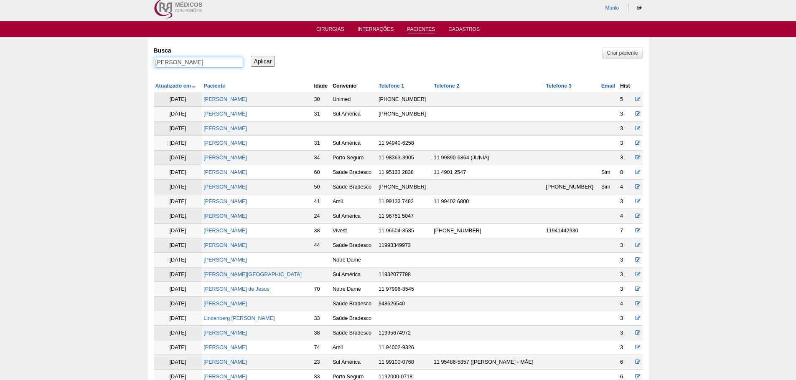
click at [198, 61] on input "Juliana Rodrigues Pires" at bounding box center [198, 62] width 89 height 11
paste input "ENIFER DA SILVA TORRES"
type input "[PERSON_NAME]"
click at [251, 56] on input "Aplicar" at bounding box center [263, 61] width 25 height 11
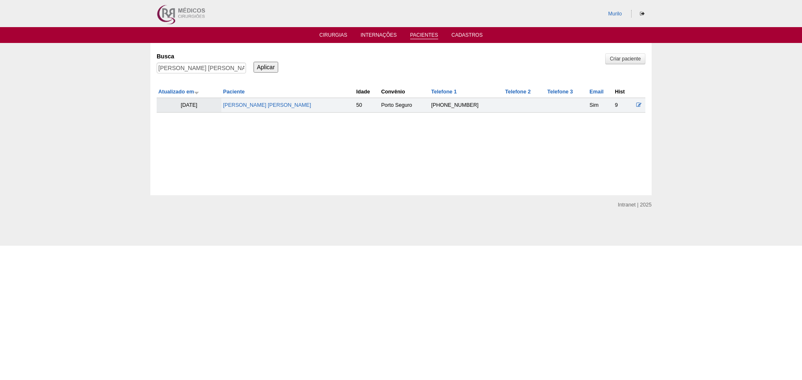
click at [268, 100] on td "[PERSON_NAME]" at bounding box center [287, 105] width 133 height 15
click at [268, 101] on td "[PERSON_NAME]" at bounding box center [287, 105] width 133 height 15
click at [268, 106] on link "[PERSON_NAME]" at bounding box center [267, 105] width 88 height 6
click at [167, 66] on input "[PERSON_NAME] [PERSON_NAME]" at bounding box center [201, 68] width 89 height 11
paste input "Eduardo Couto de Freitas"
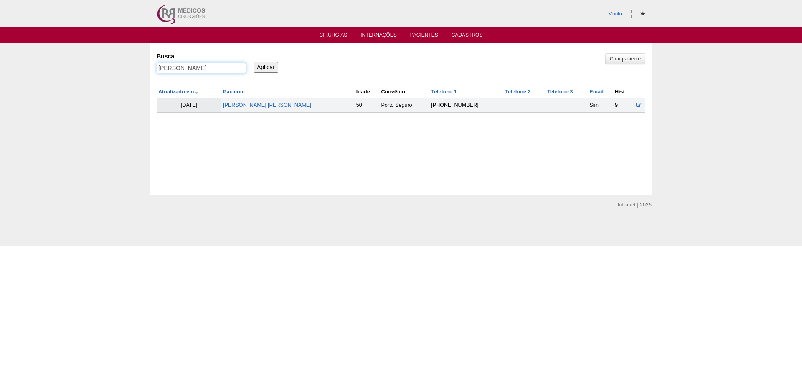
type input "Eduardo Couto de Freitas"
click at [253, 62] on input "Aplicar" at bounding box center [265, 67] width 25 height 11
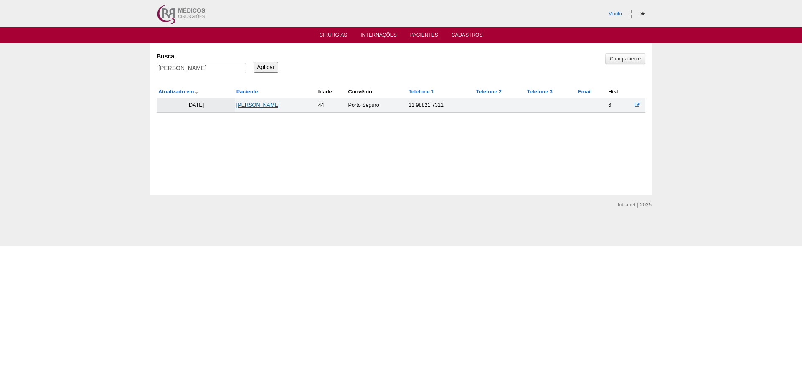
click at [240, 106] on link "[PERSON_NAME]" at bounding box center [257, 105] width 43 height 6
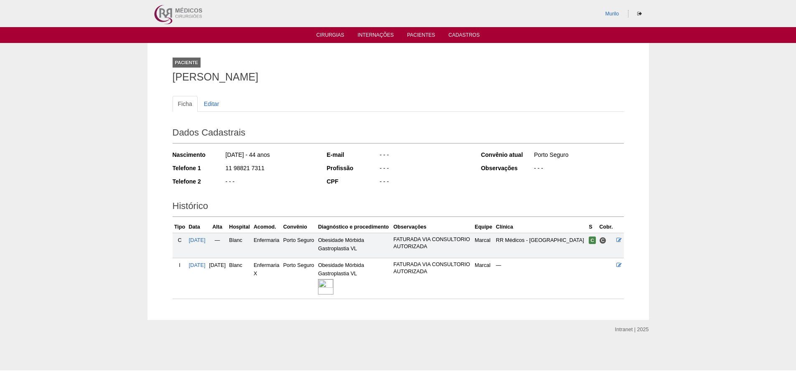
scroll to position [6, 0]
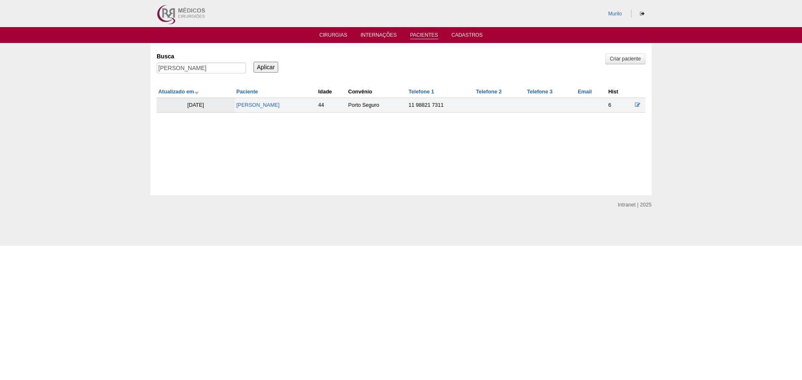
click at [168, 61] on div "Busca Eduardo Couto de Freitas" at bounding box center [204, 63] width 95 height 28
click at [168, 64] on input "Eduardo Couto de Freitas" at bounding box center [201, 68] width 89 height 11
type input "V"
paste input "JENIFFER [PERSON_NAME]"
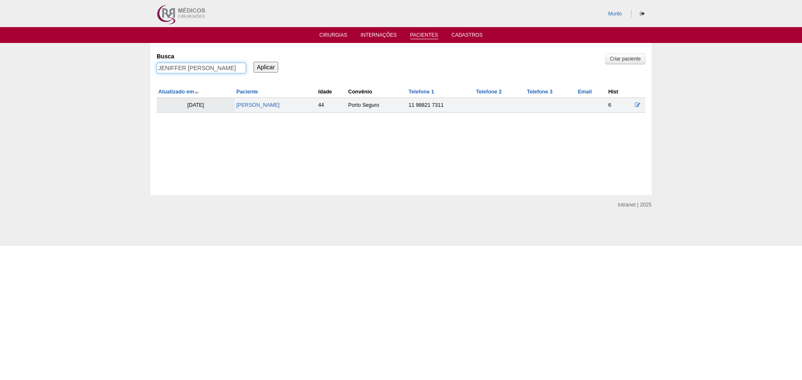
type input "JENIFFER [PERSON_NAME]"
click at [253, 62] on input "Aplicar" at bounding box center [265, 67] width 25 height 11
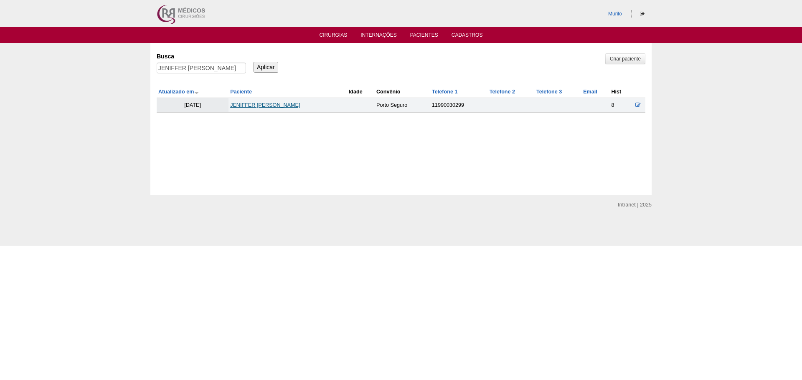
click at [300, 104] on link "JENIFFER [PERSON_NAME]" at bounding box center [265, 105] width 70 height 6
click at [223, 78] on div "JENIFFER GRAZIELE FERREIRA DO NASCIMENTO" at bounding box center [201, 70] width 89 height 15
click at [227, 73] on input "JENIFFER GRAZIELE FERREIRA DO NASCIMENTO" at bounding box center [201, 68] width 89 height 11
paste input "[PERSON_NAME]"
type input "[PERSON_NAME]"
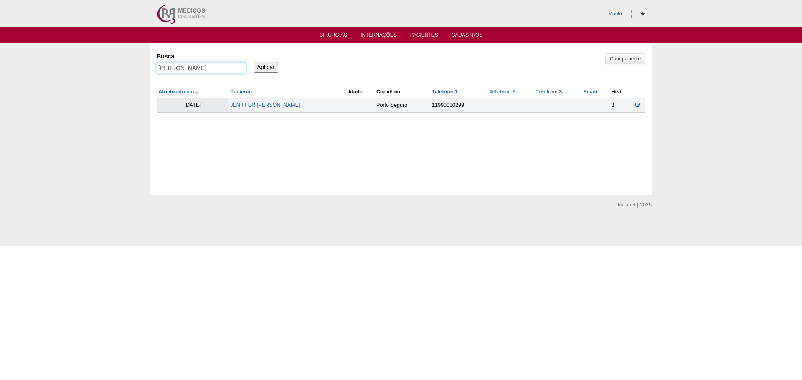
click at [253, 62] on input "Aplicar" at bounding box center [265, 67] width 25 height 11
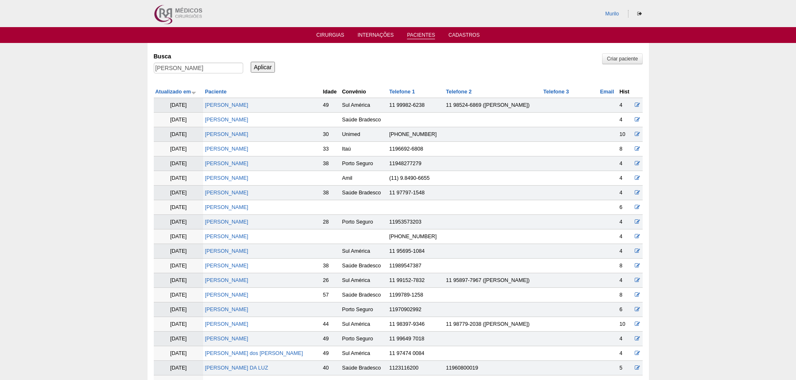
scroll to position [661, 0]
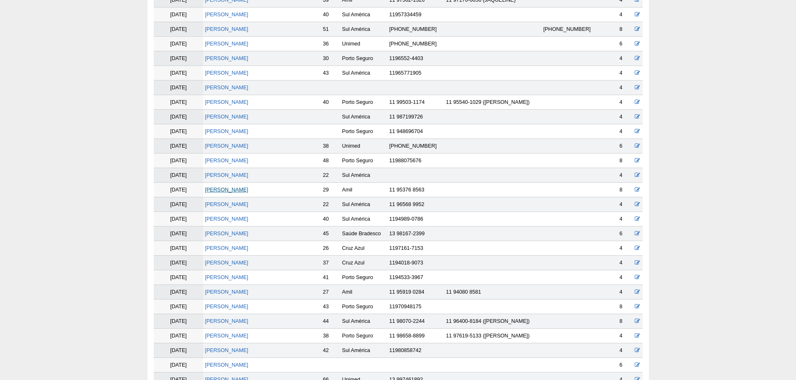
click at [236, 192] on link "[PERSON_NAME]" at bounding box center [226, 190] width 43 height 6
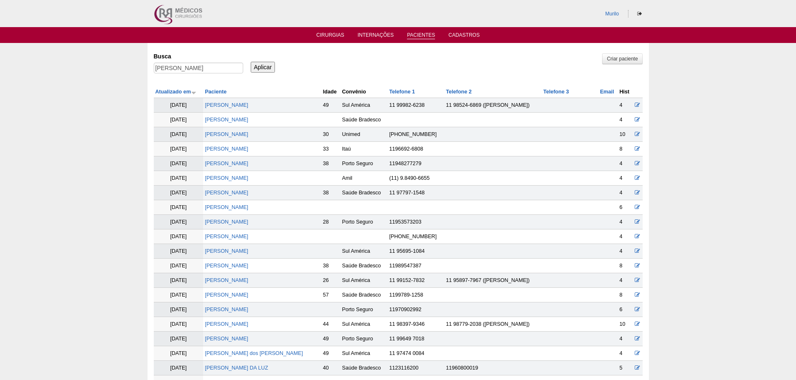
scroll to position [657, 0]
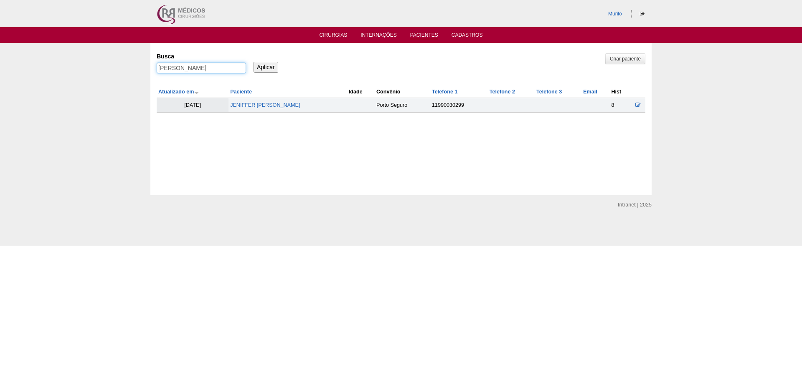
click at [173, 69] on input "[PERSON_NAME]" at bounding box center [201, 68] width 89 height 11
paste input "Thamires Ayumi [PERSON_NAME] [PERSON_NAME]"
type input "Thamires Ayumi [PERSON_NAME] [PERSON_NAME]"
click at [253, 62] on input "Aplicar" at bounding box center [265, 67] width 25 height 11
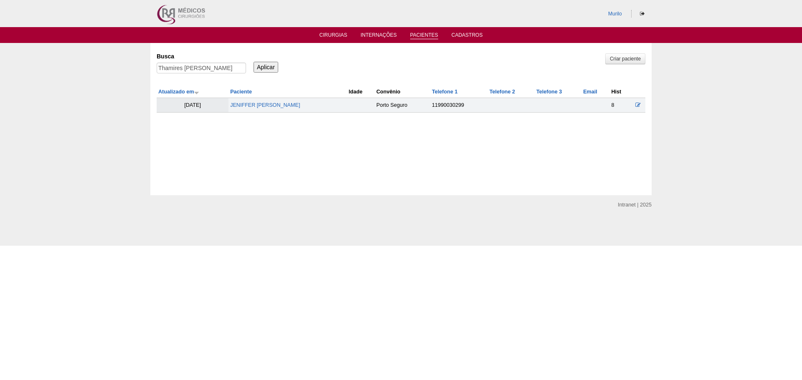
scroll to position [0, 0]
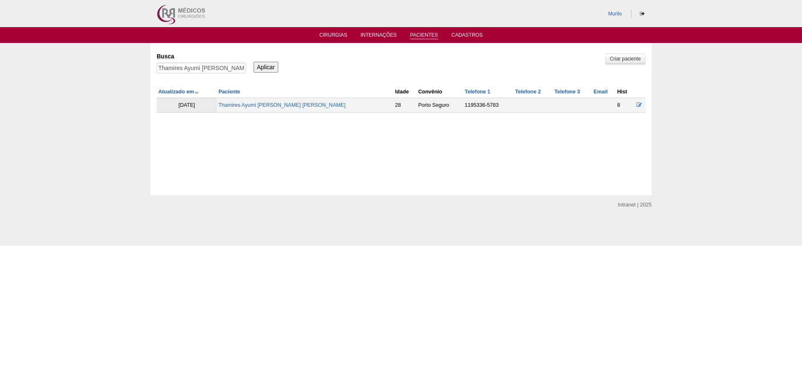
click at [275, 109] on td "Thamires Ayumi Rodrigues da Silva" at bounding box center [305, 105] width 177 height 15
click at [281, 106] on link "Thamires Ayumi Rodrigues da Silva" at bounding box center [281, 105] width 127 height 6
click at [158, 67] on input "Thamires Ayumi [PERSON_NAME] [PERSON_NAME]" at bounding box center [201, 68] width 89 height 11
paste input "[PERSON_NAME]"
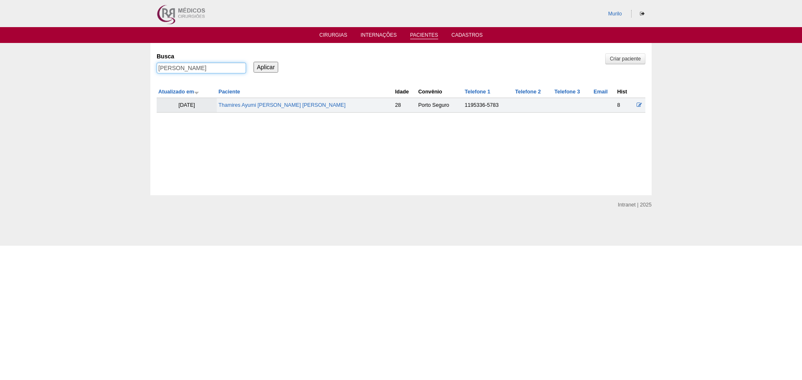
type input "[PERSON_NAME]"
click at [253, 62] on input "Aplicar" at bounding box center [265, 67] width 25 height 11
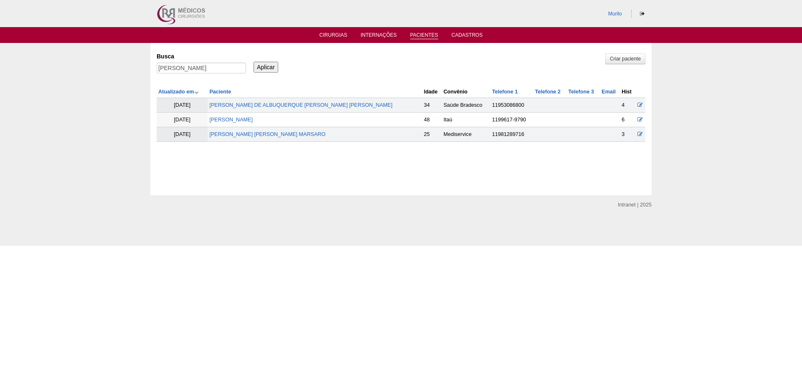
click at [254, 116] on td "[PERSON_NAME]" at bounding box center [315, 120] width 214 height 15
click at [256, 116] on td "[PERSON_NAME]" at bounding box center [315, 120] width 214 height 15
click at [253, 117] on link "[PERSON_NAME]" at bounding box center [230, 120] width 43 height 6
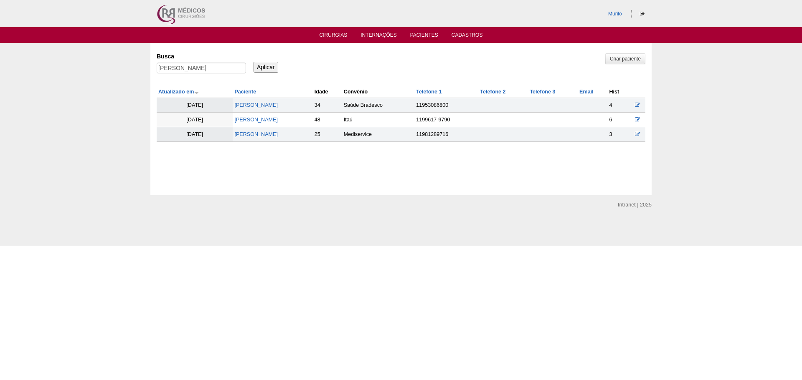
click at [215, 76] on div "[PERSON_NAME]" at bounding box center [201, 70] width 89 height 15
click at [215, 68] on input "[PERSON_NAME]" at bounding box center [201, 68] width 89 height 11
paste input "[PERSON_NAME]"
type input "[PERSON_NAME]"
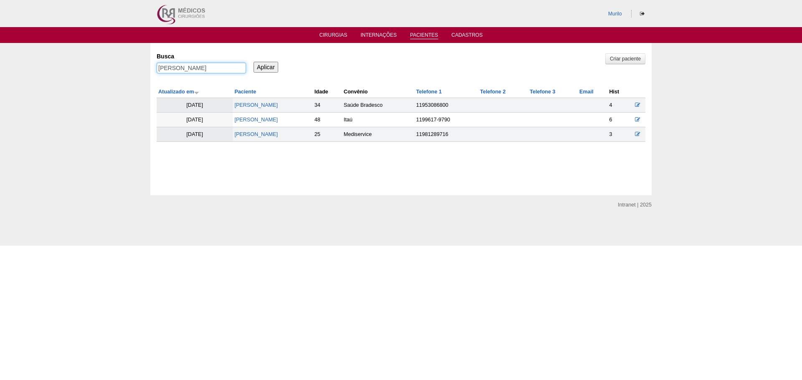
click at [253, 62] on input "Aplicar" at bounding box center [265, 67] width 25 height 11
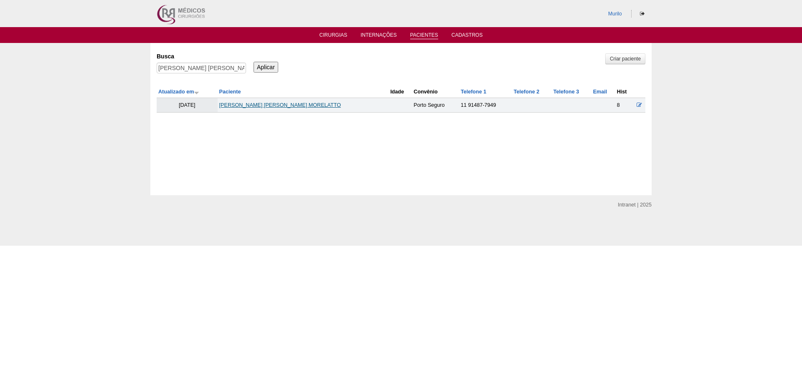
click at [250, 102] on link "[PERSON_NAME]" at bounding box center [280, 105] width 122 height 6
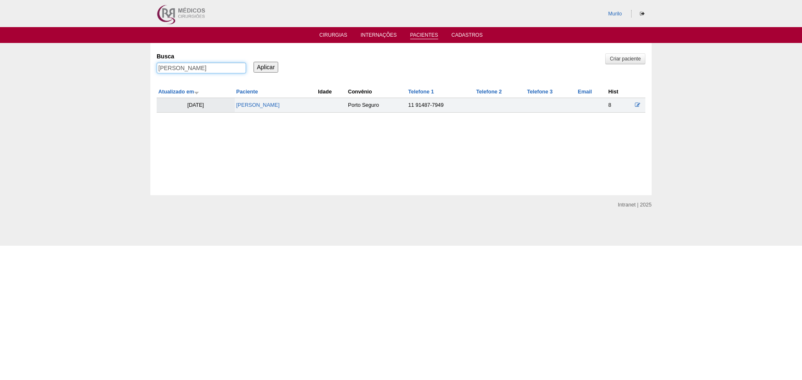
click at [209, 71] on input "JOAO VITOR DE ARAUJO MORELATTO" at bounding box center [201, 68] width 89 height 11
paste input "Bruno Tavares Damasceno Sobrinho"
type input "Bruno Tavares Damasceno Sobrinho"
click at [253, 62] on input "Aplicar" at bounding box center [265, 67] width 25 height 11
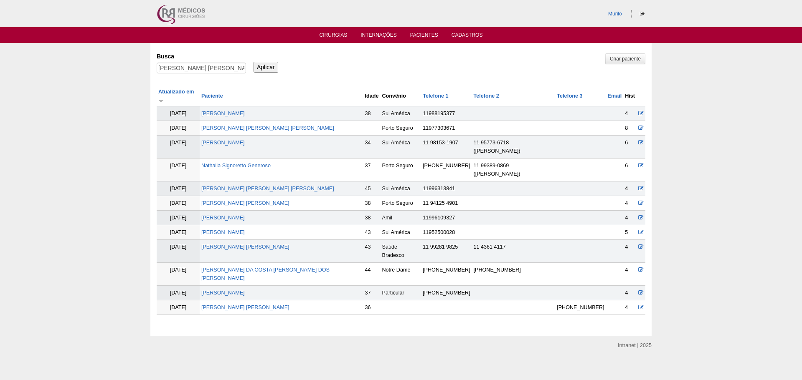
drag, startPoint x: 238, startPoint y: 125, endPoint x: 246, endPoint y: 119, distance: 10.3
click at [238, 125] on td "[PERSON_NAME] [PERSON_NAME]" at bounding box center [282, 128] width 164 height 15
click at [248, 125] on link "[PERSON_NAME] [PERSON_NAME]" at bounding box center [267, 128] width 133 height 6
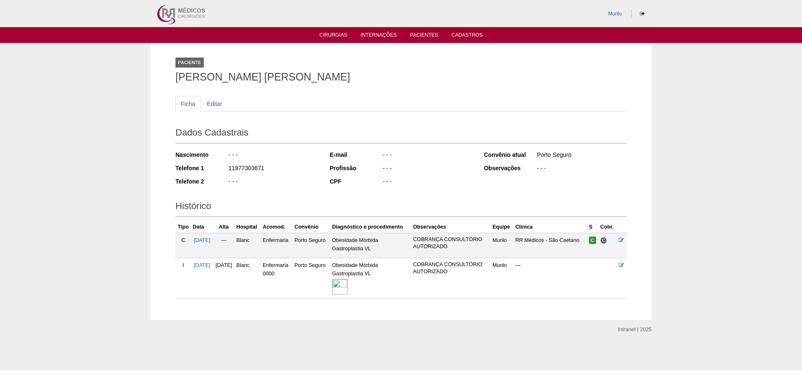
click at [347, 292] on img at bounding box center [339, 286] width 15 height 15
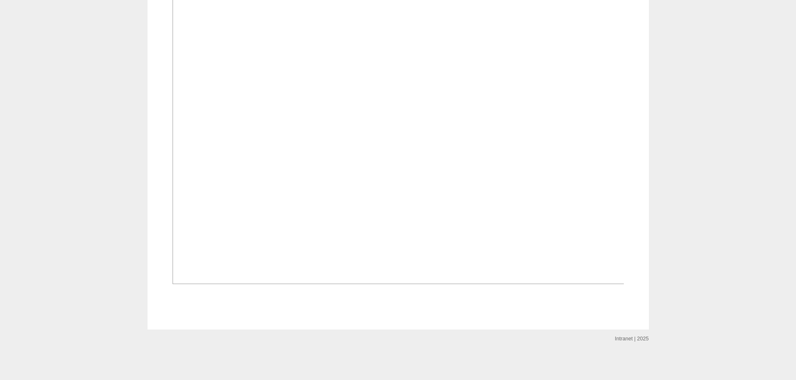
scroll to position [585, 0]
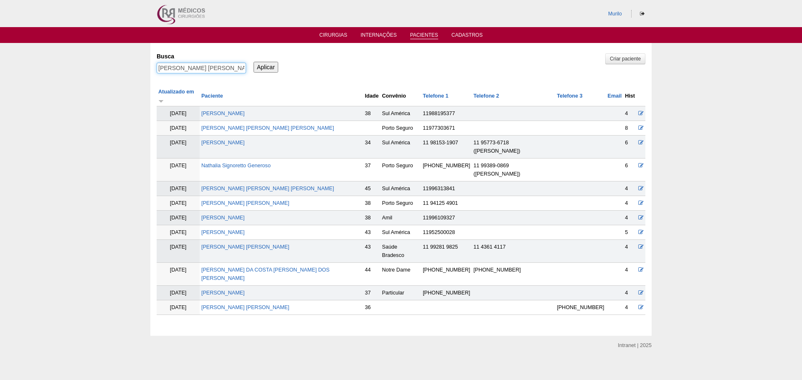
click at [166, 67] on input "Bruno Tavares Damasceno Sobrinho" at bounding box center [201, 68] width 89 height 11
paste input "[PERSON_NAME]"
type input "[PERSON_NAME]"
click at [253, 62] on input "Aplicar" at bounding box center [265, 67] width 25 height 11
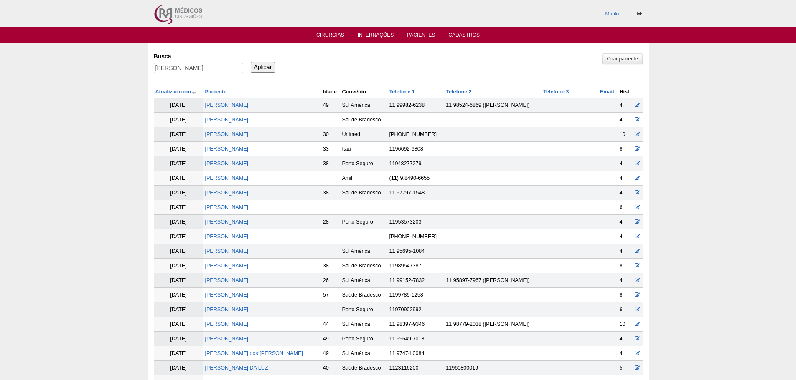
scroll to position [734, 0]
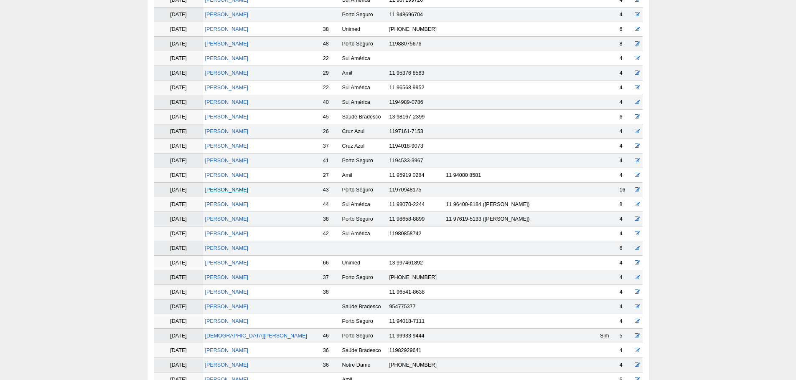
click at [232, 187] on link "[PERSON_NAME]" at bounding box center [226, 190] width 43 height 6
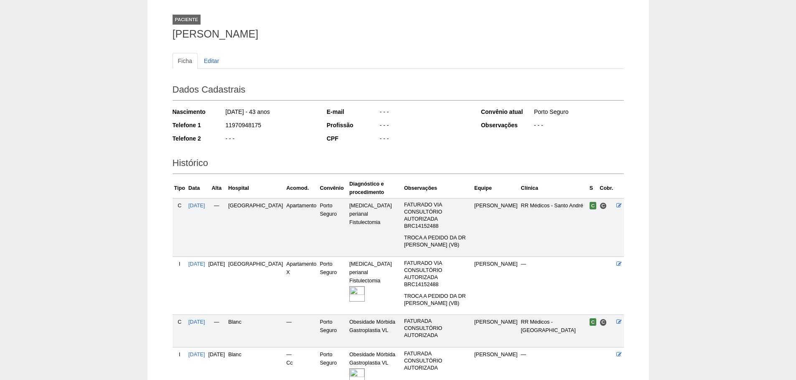
scroll to position [101, 0]
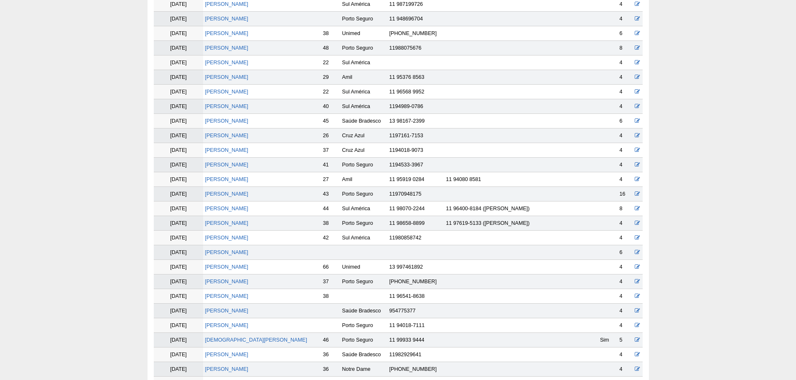
scroll to position [730, 0]
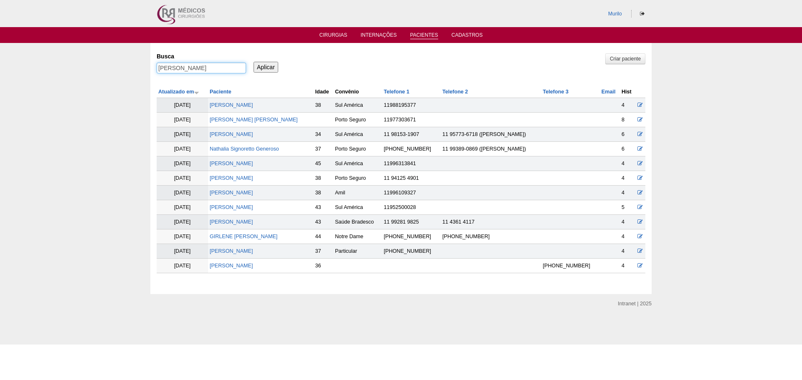
click at [195, 69] on input "KARLA BEZERRA DOS SANTOS" at bounding box center [201, 68] width 89 height 11
paste input "[PERSON_NAME]"
type input "[PERSON_NAME]"
click at [253, 62] on input "Aplicar" at bounding box center [265, 67] width 25 height 11
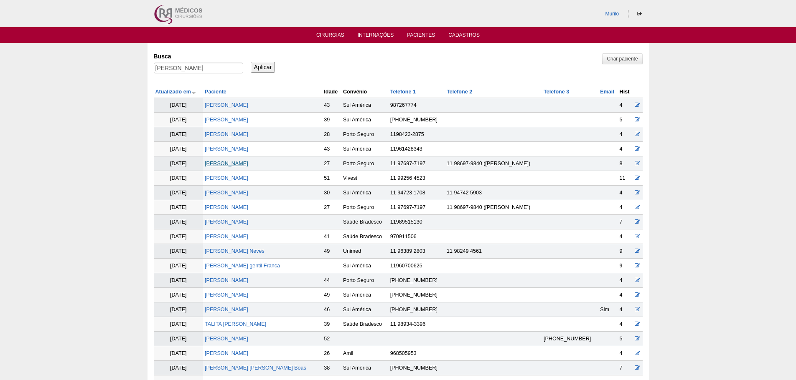
click at [248, 165] on link "[PERSON_NAME]" at bounding box center [226, 164] width 43 height 6
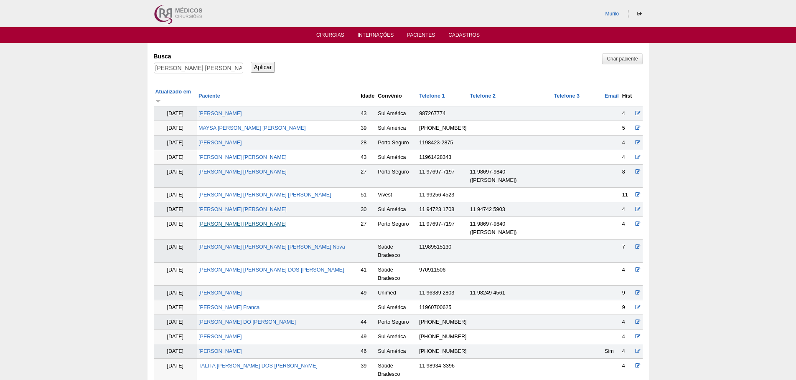
click at [256, 221] on link "[PERSON_NAME]" at bounding box center [242, 224] width 88 height 6
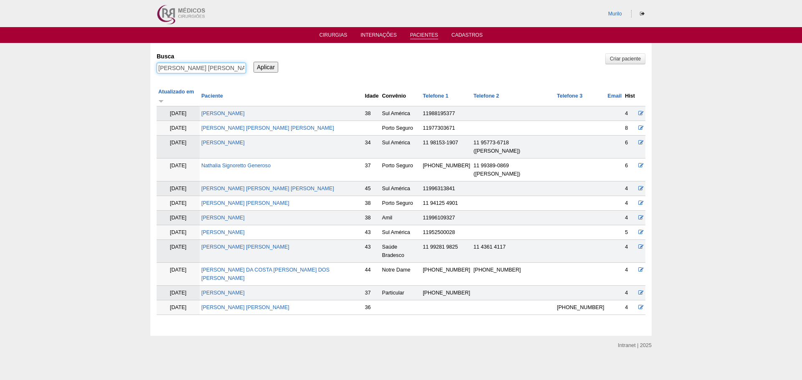
click at [179, 69] on input "FERNANDA ALCANTARA NEVES GENTIL" at bounding box center [201, 68] width 89 height 11
paste input "abio Ragucci"
type input "[PERSON_NAME]"
click at [253, 62] on input "Aplicar" at bounding box center [265, 67] width 25 height 11
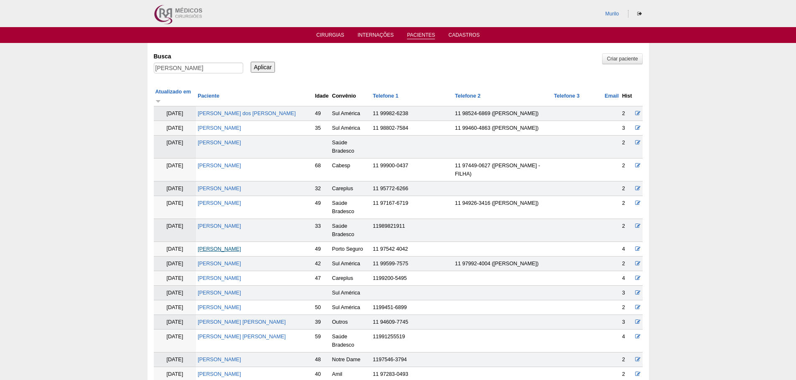
click at [234, 246] on link "[PERSON_NAME]" at bounding box center [219, 249] width 43 height 6
click at [183, 75] on div "Fabio Ragucci" at bounding box center [198, 70] width 89 height 15
click at [187, 72] on input "Fabio Ragucci" at bounding box center [198, 68] width 89 height 11
paste input "Monise [PERSON_NAME]"
type input "[PERSON_NAME] [PERSON_NAME]"
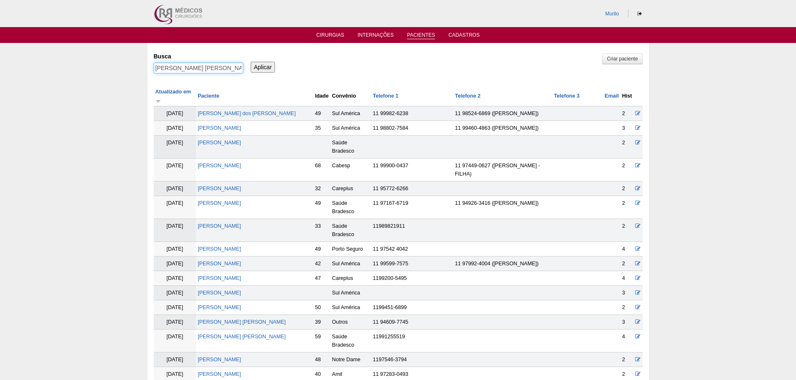
click at [251, 62] on input "Aplicar" at bounding box center [263, 67] width 25 height 11
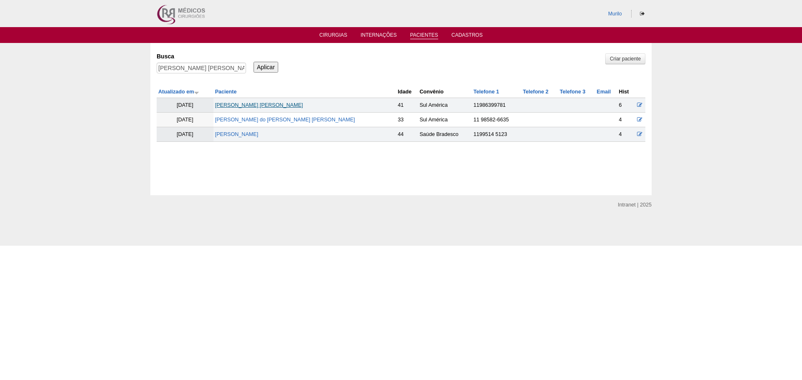
drag, startPoint x: 233, startPoint y: 113, endPoint x: 238, endPoint y: 106, distance: 8.7
click at [233, 113] on td "Angelica do Carmo Santos Romão" at bounding box center [304, 120] width 183 height 15
click at [238, 104] on link "[PERSON_NAME] [PERSON_NAME]" at bounding box center [259, 105] width 88 height 6
click at [249, 100] on td "[PERSON_NAME] [PERSON_NAME]" at bounding box center [304, 105] width 183 height 15
click at [250, 103] on link "[PERSON_NAME] [PERSON_NAME]" at bounding box center [259, 105] width 88 height 6
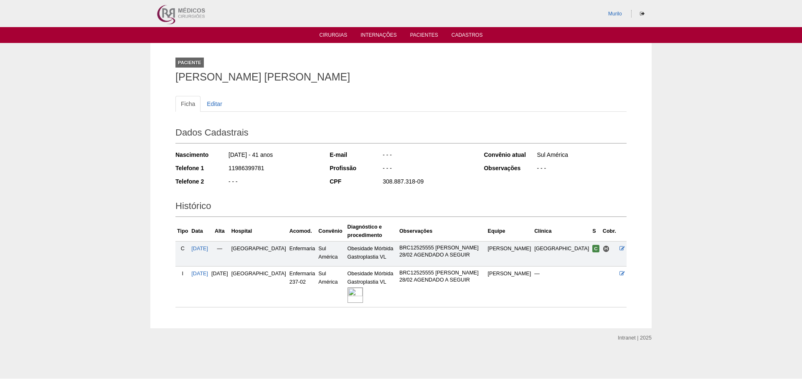
click at [347, 288] on img at bounding box center [354, 295] width 15 height 15
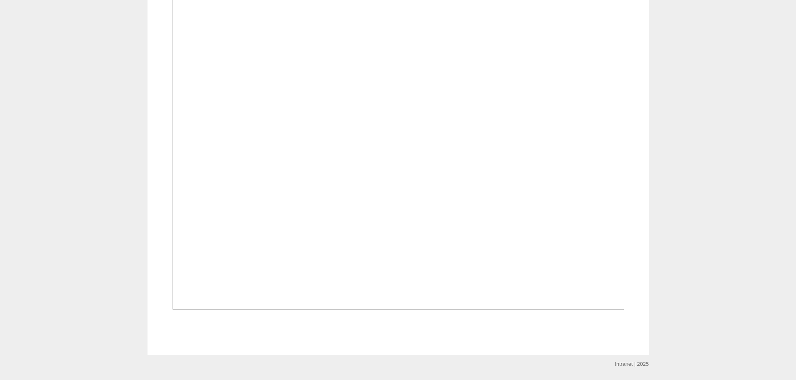
scroll to position [251, 0]
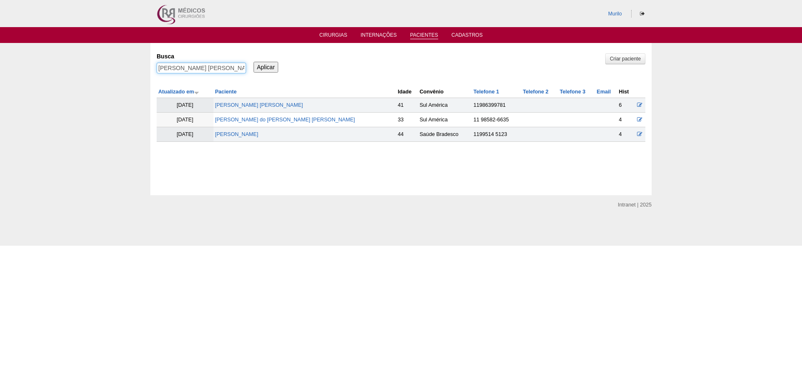
click at [192, 68] on input "Monise Aiello Romao" at bounding box center [201, 68] width 89 height 11
paste input "[PERSON_NAME]"
type input "[PERSON_NAME]"
click at [253, 62] on input "Aplicar" at bounding box center [265, 67] width 25 height 11
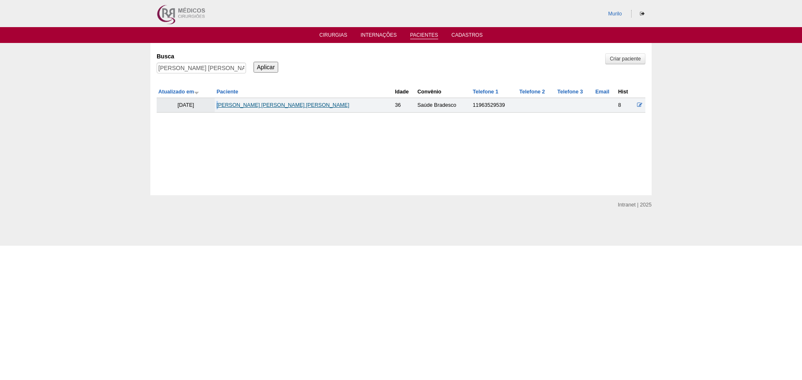
drag, startPoint x: 228, startPoint y: 99, endPoint x: 233, endPoint y: 104, distance: 7.7
click at [231, 100] on td "[PERSON_NAME] [PERSON_NAME] [PERSON_NAME]" at bounding box center [304, 105] width 178 height 15
click at [233, 104] on link "[PERSON_NAME]" at bounding box center [282, 105] width 133 height 6
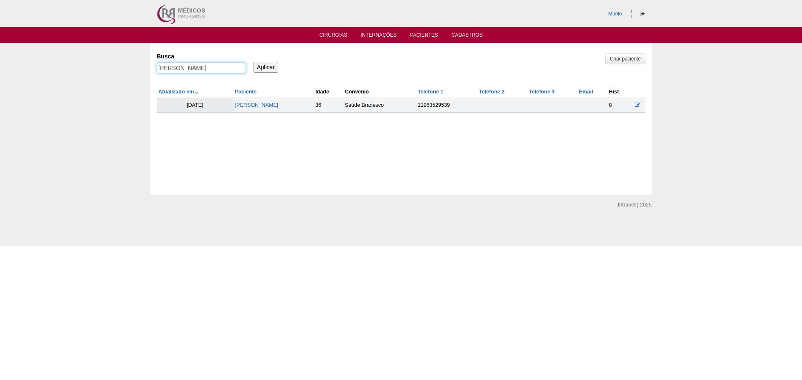
click at [209, 73] on input "João Antonio Florencio da Silva" at bounding box center [201, 68] width 89 height 11
paste input "[PERSON_NAME] [PERSON_NAME]"
type input "[PERSON_NAME] [PERSON_NAME]"
click at [253, 62] on input "Aplicar" at bounding box center [265, 67] width 25 height 11
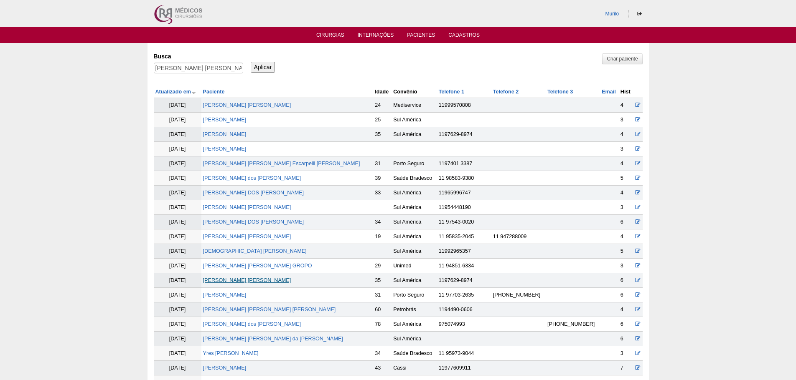
click at [254, 283] on link "[PERSON_NAME]" at bounding box center [247, 281] width 88 height 6
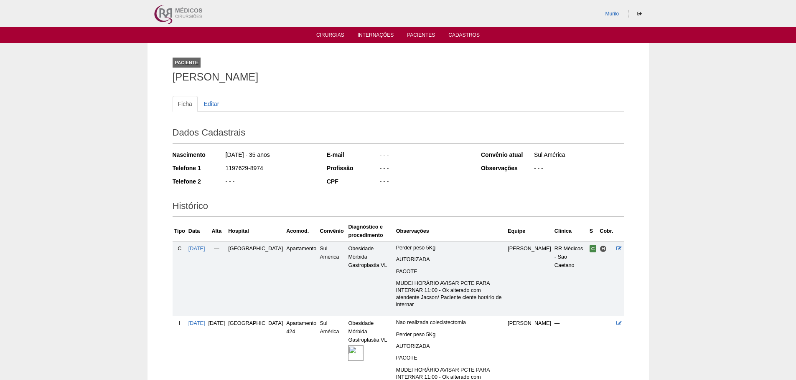
drag, startPoint x: 0, startPoint y: 0, endPoint x: 294, endPoint y: 278, distance: 404.7
click at [294, 278] on td "Apartamento" at bounding box center [300, 278] width 33 height 75
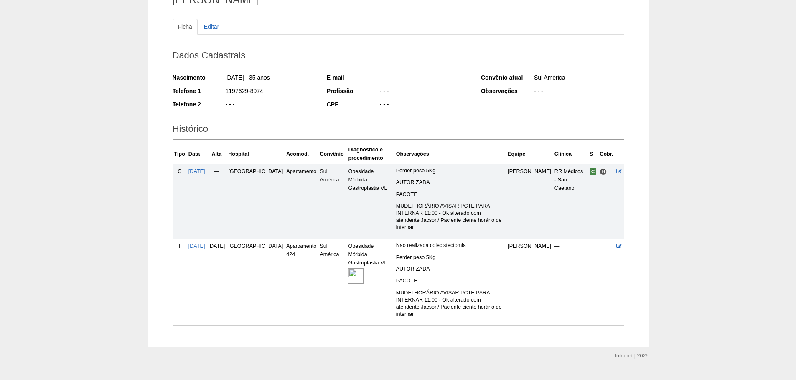
scroll to position [80, 0]
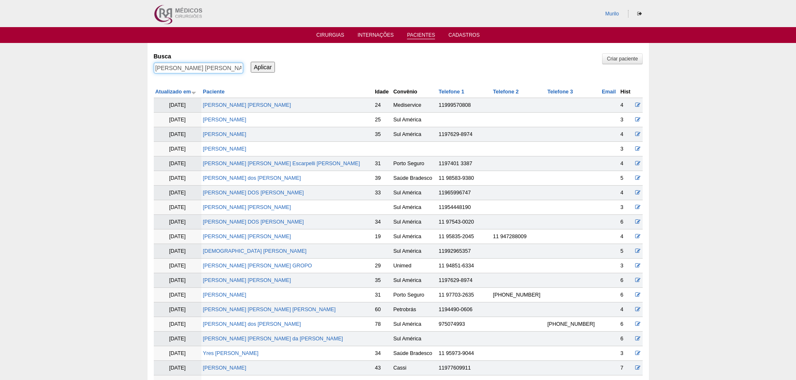
click at [160, 71] on input "[PERSON_NAME] [PERSON_NAME]" at bounding box center [198, 68] width 89 height 11
paste input "Edvandro [PERSON_NAME]"
type input "Edvandro [PERSON_NAME]"
click at [251, 62] on input "Aplicar" at bounding box center [263, 67] width 25 height 11
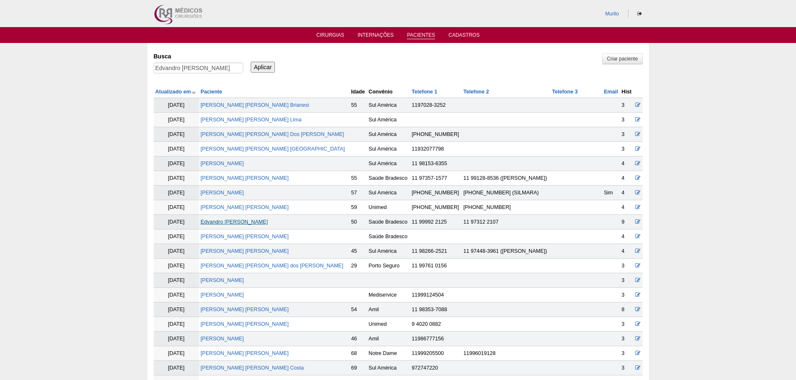
click at [231, 222] on link "Edvandro Marcos Mario" at bounding box center [233, 222] width 67 height 6
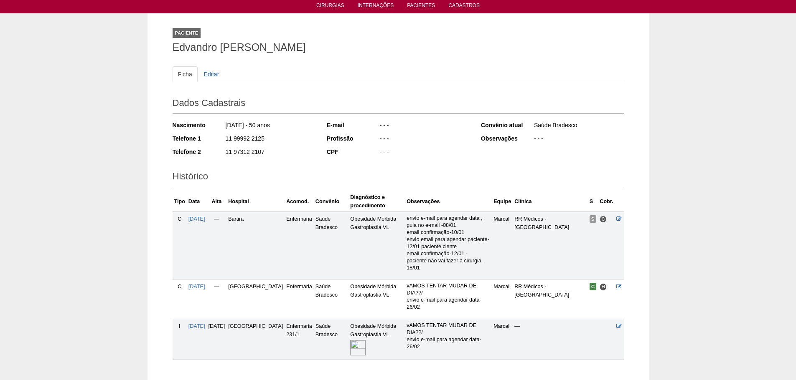
scroll to position [59, 0]
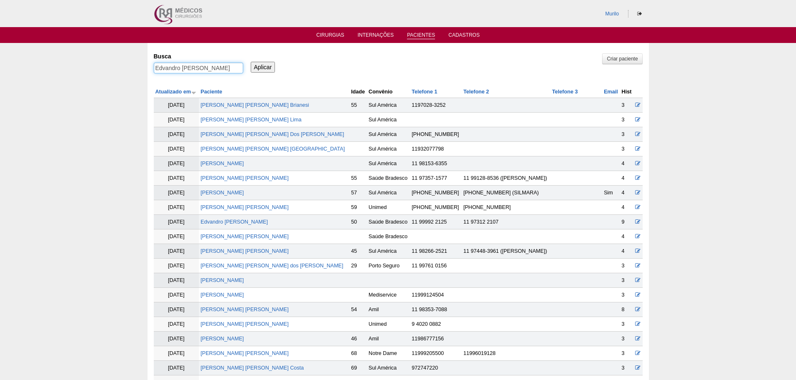
click at [206, 70] on input "Edvandro Marcos Mario" at bounding box center [198, 68] width 89 height 11
paste input "[PERSON_NAME]"
type input "[PERSON_NAME]"
click at [251, 62] on input "Aplicar" at bounding box center [263, 67] width 25 height 11
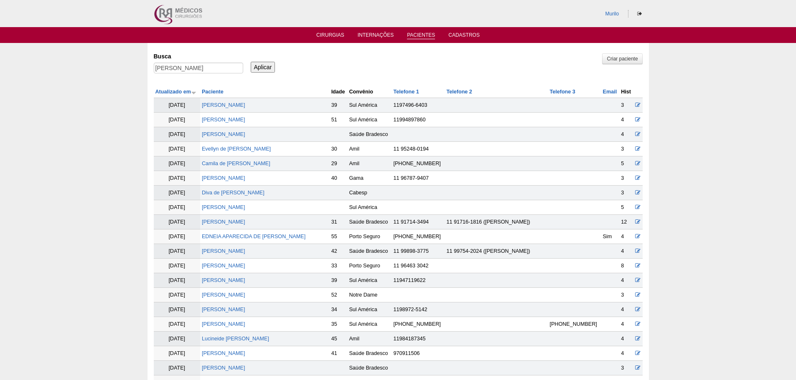
click at [241, 218] on td "[PERSON_NAME]" at bounding box center [264, 222] width 129 height 15
click at [243, 219] on td "[PERSON_NAME]" at bounding box center [264, 222] width 129 height 15
click at [243, 222] on link "[PERSON_NAME]" at bounding box center [223, 222] width 43 height 6
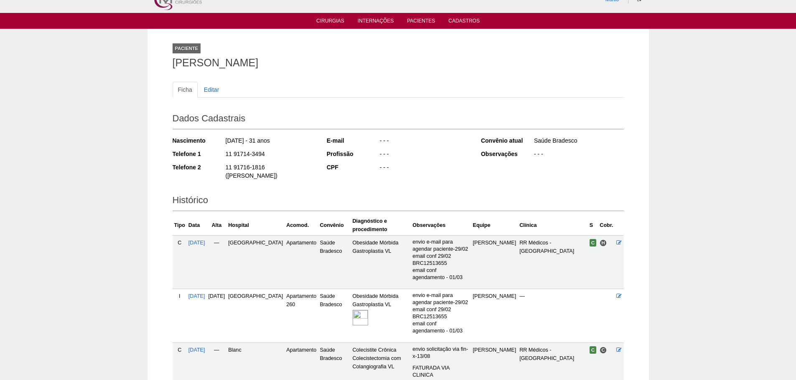
scroll to position [127, 0]
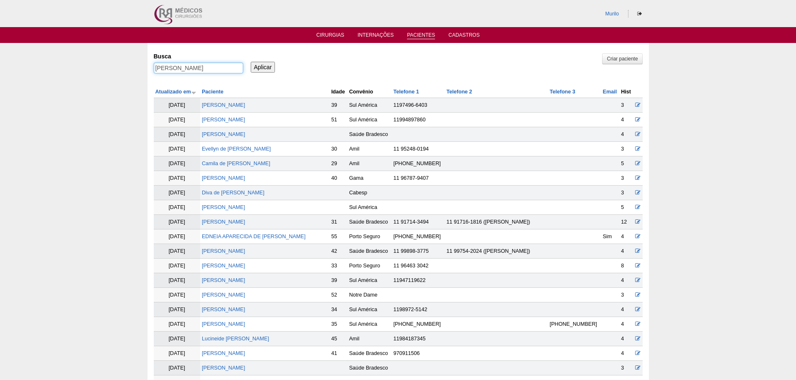
click at [185, 68] on input "[PERSON_NAME]" at bounding box center [198, 68] width 89 height 11
paste input "[PERSON_NAME]"
type input "[PERSON_NAME]"
click at [251, 62] on input "Aplicar" at bounding box center [263, 67] width 25 height 11
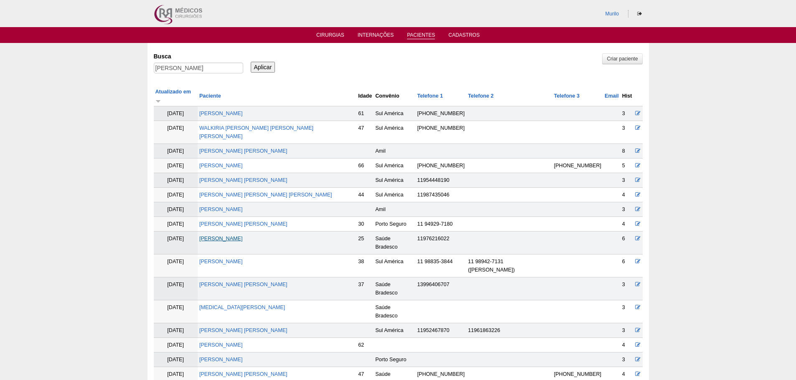
click at [238, 236] on link "[PERSON_NAME]" at bounding box center [220, 239] width 43 height 6
click at [171, 67] on input "[PERSON_NAME]" at bounding box center [198, 68] width 89 height 11
paste input "[PERSON_NAME] [PERSON_NAME]"
type input "[PERSON_NAME] [PERSON_NAME]"
click at [251, 62] on input "Aplicar" at bounding box center [263, 67] width 25 height 11
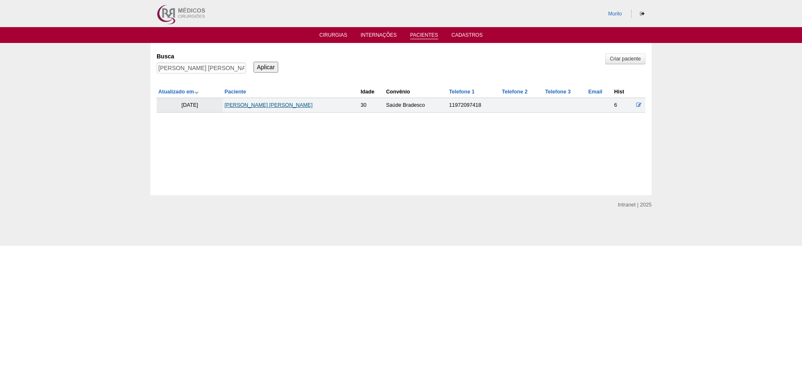
click at [264, 106] on link "[PERSON_NAME]" at bounding box center [268, 105] width 88 height 6
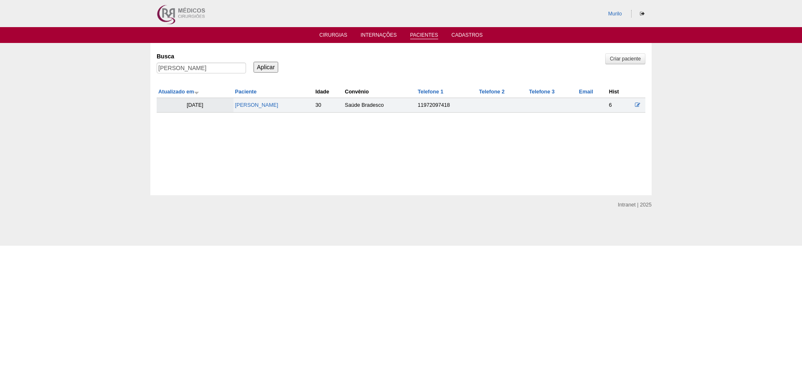
drag, startPoint x: 183, startPoint y: 61, endPoint x: 183, endPoint y: 71, distance: 10.0
click at [183, 66] on div "Busca NATALY DA SILVA BARRETO" at bounding box center [204, 63] width 95 height 28
click at [183, 71] on input "NATALY DA SILVA BARRETO" at bounding box center [201, 68] width 89 height 11
paste input "REBECA ABREU CAETAN"
type input "[PERSON_NAME]"
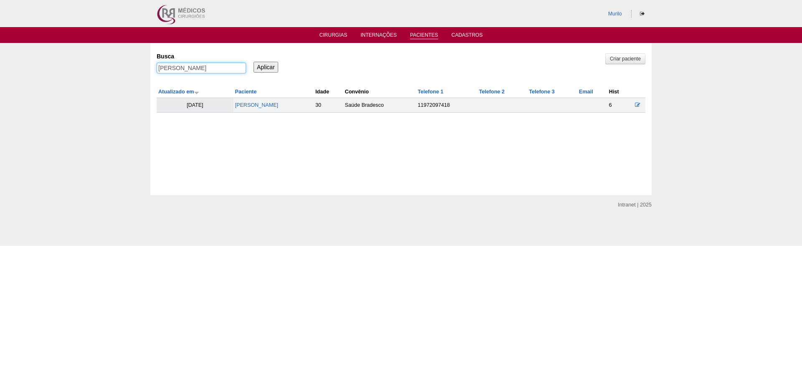
click at [253, 62] on input "Aplicar" at bounding box center [265, 67] width 25 height 11
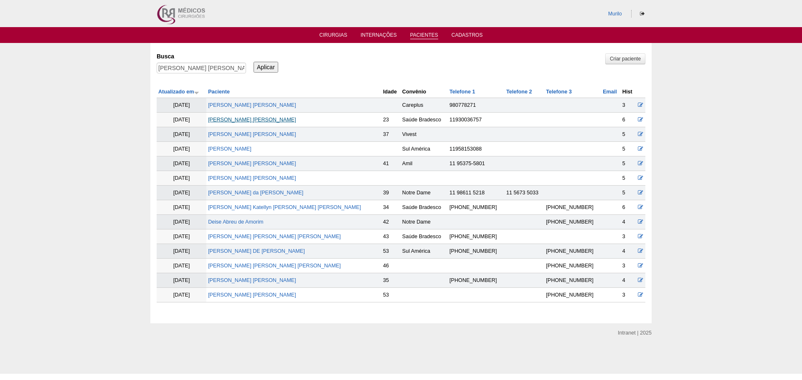
click at [272, 118] on link "[PERSON_NAME] [PERSON_NAME]" at bounding box center [252, 120] width 88 height 6
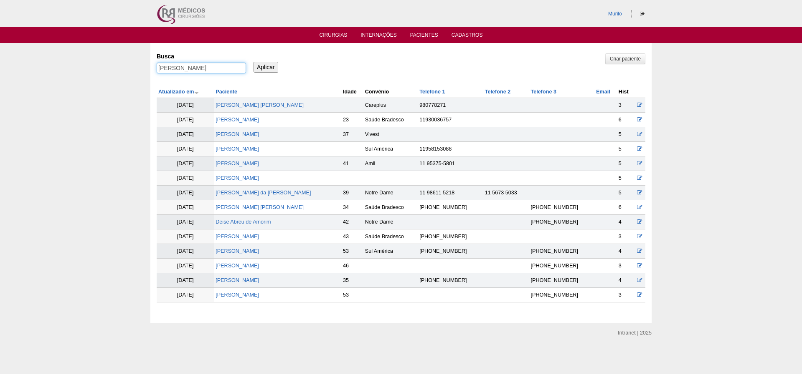
click at [171, 66] on input "[PERSON_NAME]" at bounding box center [201, 68] width 89 height 11
paste input "LUCIANA MORAES COEVAS"
type input "LUCIANA MORAES COEVAS"
click at [253, 62] on input "Aplicar" at bounding box center [265, 67] width 25 height 11
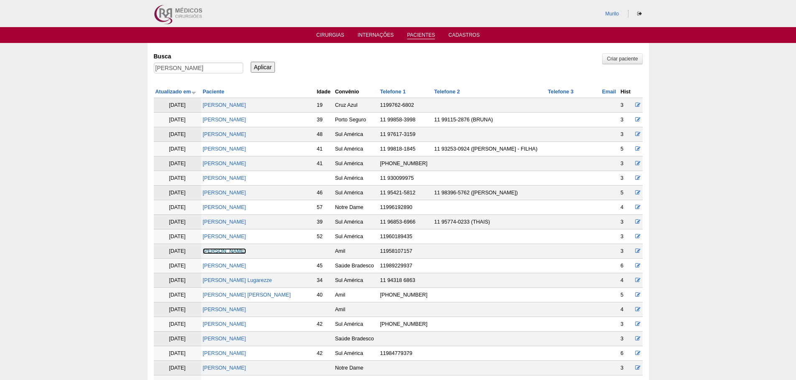
drag, startPoint x: 208, startPoint y: 255, endPoint x: 208, endPoint y: 261, distance: 5.4
drag, startPoint x: 208, startPoint y: 261, endPoint x: 213, endPoint y: 265, distance: 6.5
click at [213, 265] on link "LUCIANA MORAES COEVAS" at bounding box center [224, 266] width 43 height 6
click at [176, 65] on input "LUCIANA MORAES COEVAS" at bounding box center [198, 68] width 89 height 11
paste input "[PERSON_NAME] Macgado [PERSON_NAME]"
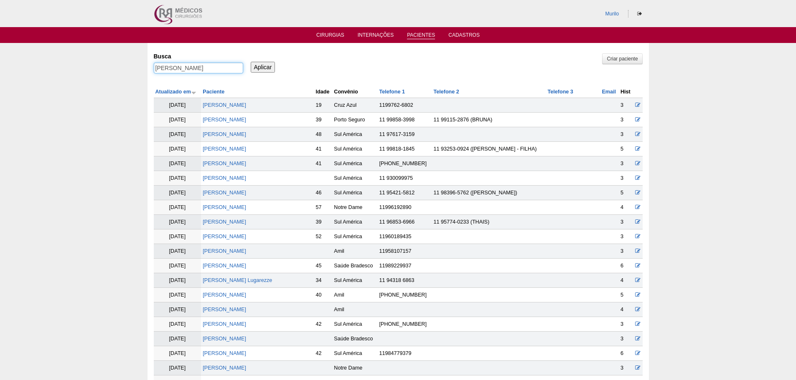
type input "Monique Macgado de Aguiar"
click at [251, 62] on input "Aplicar" at bounding box center [263, 67] width 25 height 11
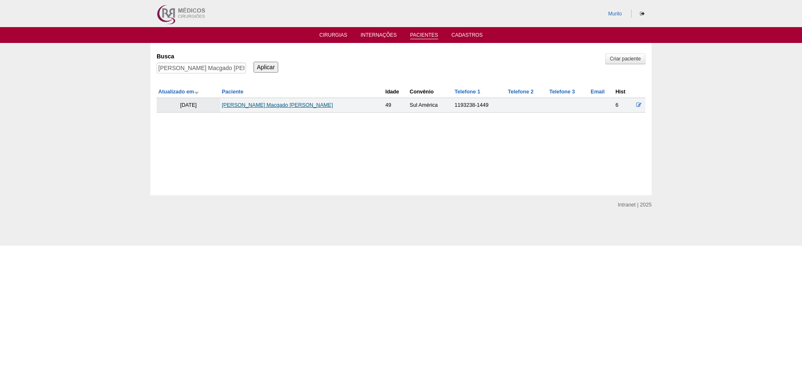
click at [260, 105] on link "Monique Macgado de Aguiar" at bounding box center [277, 105] width 111 height 6
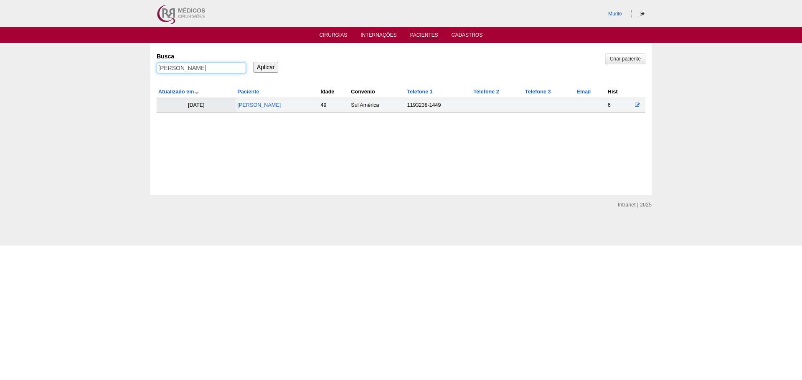
click at [186, 74] on input "[PERSON_NAME]" at bounding box center [201, 68] width 89 height 11
paste input "[PERSON_NAME]"
type input "[PERSON_NAME]"
click at [253, 62] on input "Aplicar" at bounding box center [265, 67] width 25 height 11
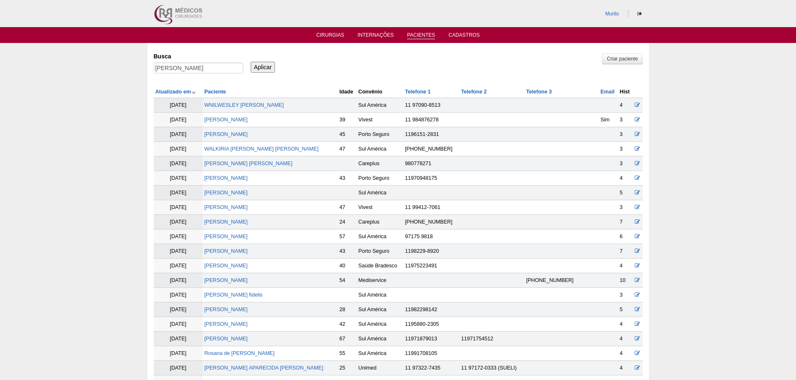
click at [273, 241] on td "[PERSON_NAME]" at bounding box center [270, 237] width 135 height 15
click at [248, 239] on link "ROSANA SAMPAIO BEZERRA" at bounding box center [225, 237] width 43 height 6
click at [180, 67] on input "ROSANA SAMPAIO BEZERRA" at bounding box center [198, 68] width 89 height 11
paste input "[PERSON_NAME]"
type input "Ana Carolina Barreto da Silva"
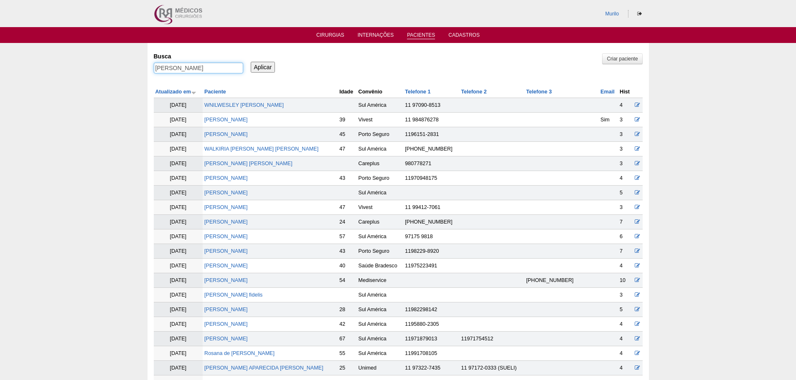
click at [251, 62] on input "Aplicar" at bounding box center [263, 67] width 25 height 11
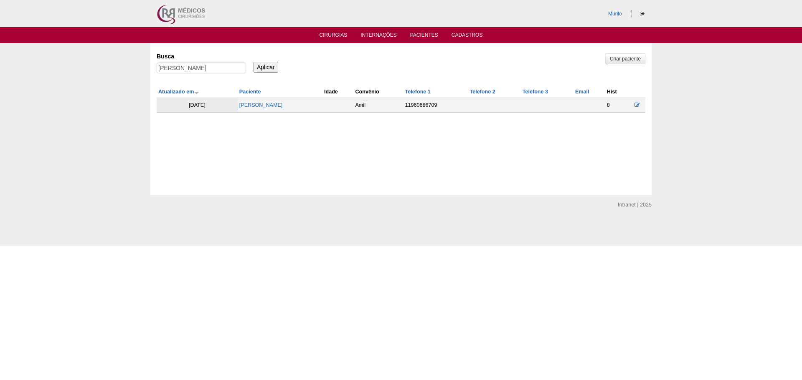
click at [277, 109] on td "[PERSON_NAME]" at bounding box center [280, 105] width 85 height 15
click at [279, 107] on link "[PERSON_NAME]" at bounding box center [260, 105] width 43 height 6
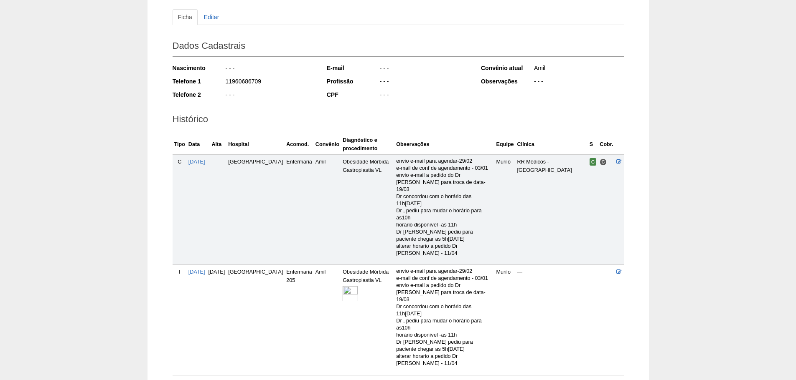
scroll to position [96, 0]
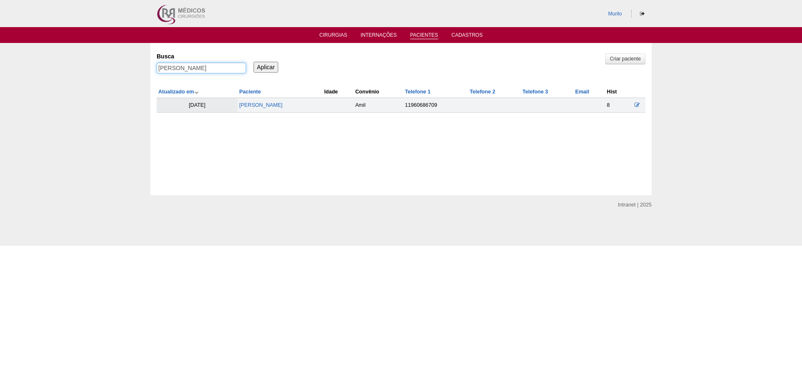
click at [195, 64] on input "Ana Carolina Barreto da Silva" at bounding box center [201, 68] width 89 height 11
paste input "[PERSON_NAME] [PERSON_NAME]"
type input "[PERSON_NAME] [PERSON_NAME]"
click at [253, 62] on input "Aplicar" at bounding box center [265, 67] width 25 height 11
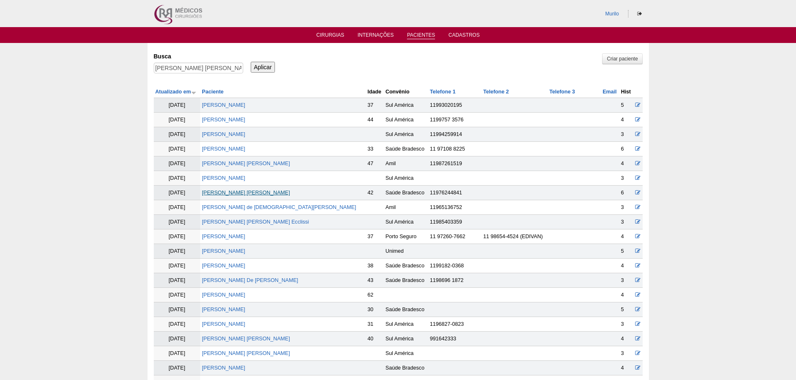
click at [223, 194] on link "[PERSON_NAME] [PERSON_NAME]" at bounding box center [246, 193] width 88 height 6
click at [203, 63] on div "Busca KARINA ELIANA GITTI" at bounding box center [201, 63] width 95 height 28
click at [202, 64] on input "KARINA ELIANA GITTI" at bounding box center [198, 68] width 89 height 11
click at [200, 69] on input "KARINA ELIANA GITTI" at bounding box center [198, 68] width 89 height 11
paste input "[PERSON_NAME]"
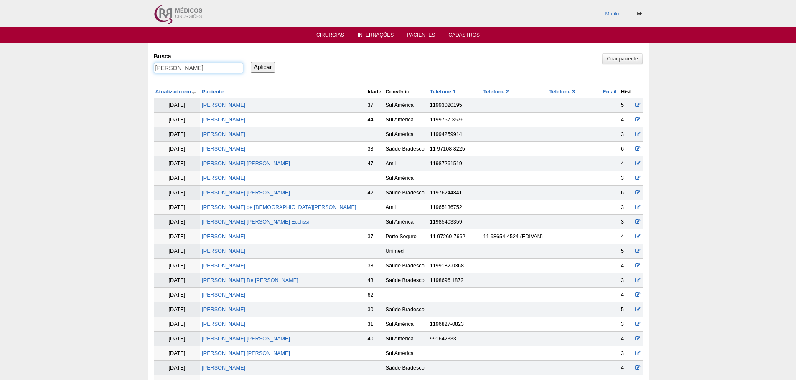
type input "[PERSON_NAME]"
click at [251, 62] on input "Aplicar" at bounding box center [263, 67] width 25 height 11
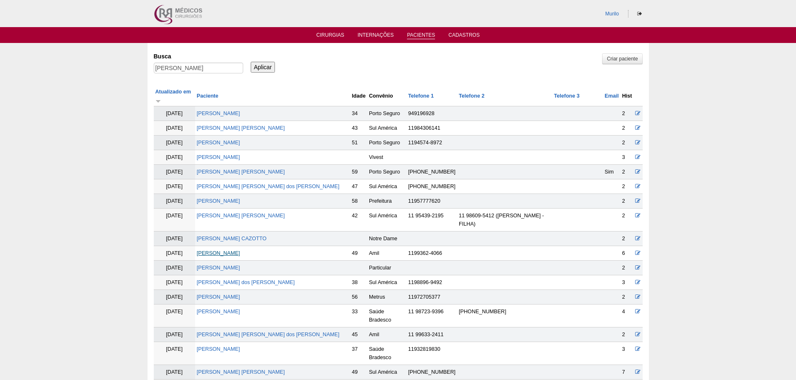
click at [228, 251] on link "[PERSON_NAME]" at bounding box center [218, 254] width 43 height 6
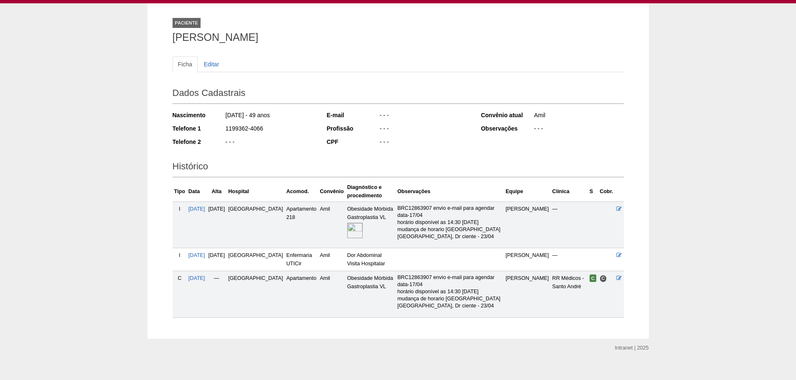
scroll to position [48, 0]
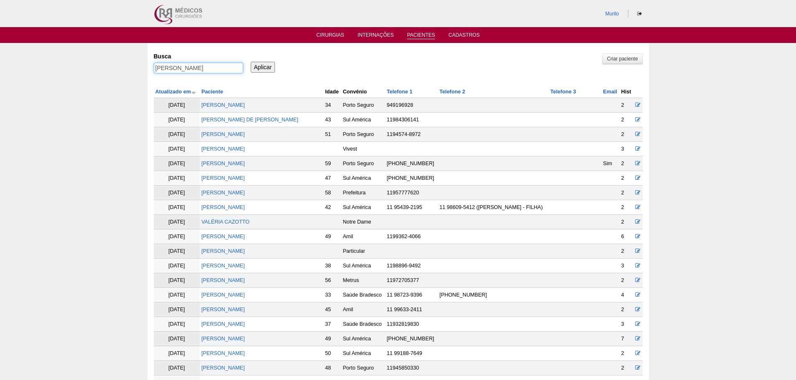
click at [184, 63] on input "Valeria Vilella" at bounding box center [198, 68] width 89 height 11
paste input "Kimberly Bilard de Souz"
type input "Kimberly Bilard de Souza"
click at [251, 62] on input "Aplicar" at bounding box center [263, 67] width 25 height 11
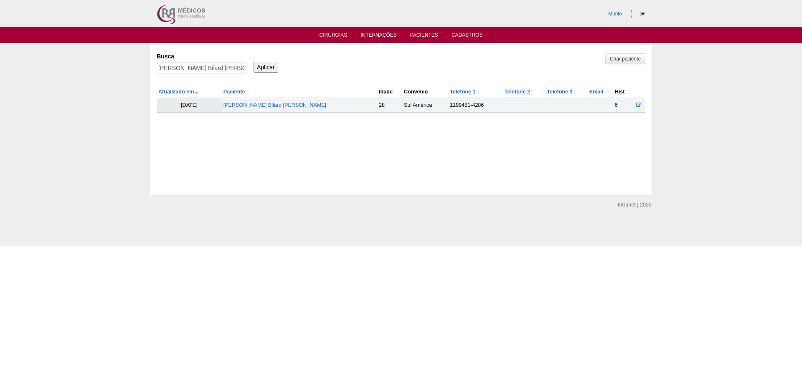
click at [292, 100] on td "Kimberly Bilard de Souza" at bounding box center [299, 105] width 155 height 15
click at [289, 106] on link "Kimberly Bilard de Souza" at bounding box center [274, 105] width 103 height 6
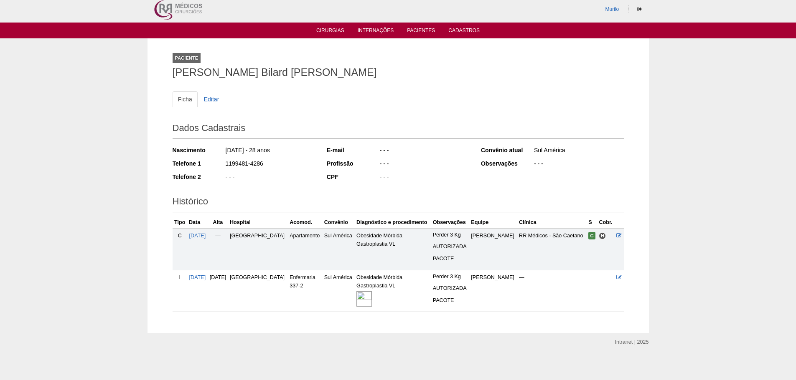
scroll to position [8, 0]
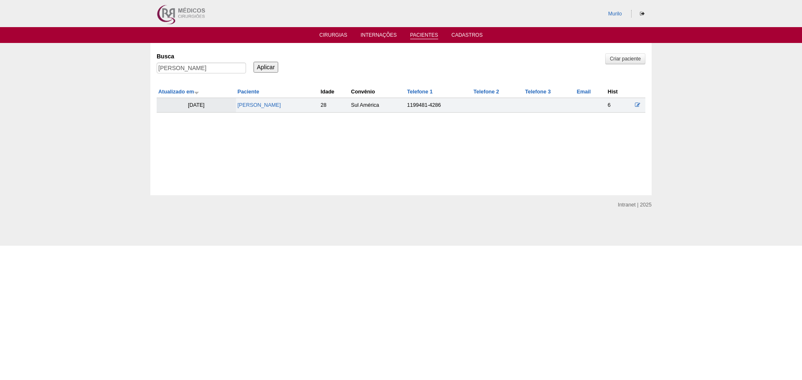
drag, startPoint x: 180, startPoint y: 74, endPoint x: 190, endPoint y: 68, distance: 11.5
click at [181, 74] on div "[PERSON_NAME]" at bounding box center [201, 70] width 89 height 15
click at [190, 68] on input "[PERSON_NAME] Bilard [PERSON_NAME]" at bounding box center [201, 68] width 89 height 11
paste input "ELAINE CRISTINA BARROS DE CARVALHO"
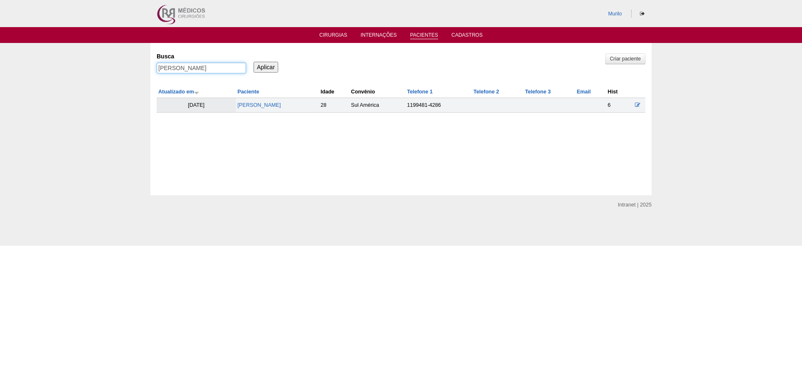
type input "ELAINE CRISTINA BARROS DE CARVALHO"
click at [253, 62] on input "Aplicar" at bounding box center [265, 67] width 25 height 11
click at [259, 97] on th "Paciente" at bounding box center [281, 92] width 86 height 12
click at [259, 101] on td "[PERSON_NAME]" at bounding box center [281, 105] width 86 height 15
click at [260, 104] on link "[PERSON_NAME]" at bounding box center [261, 105] width 43 height 6
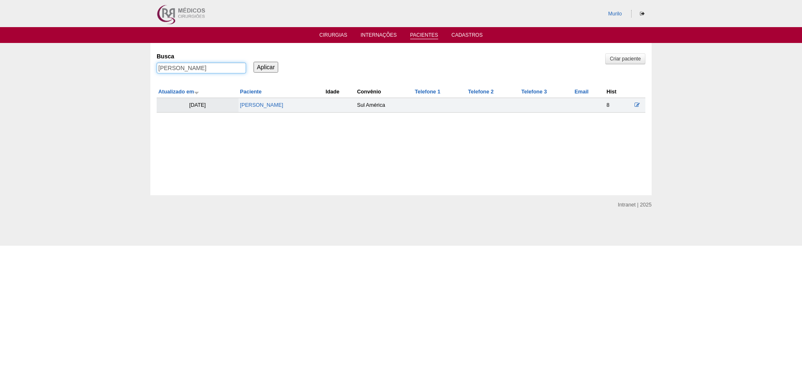
click at [207, 68] on input "[PERSON_NAME]" at bounding box center [201, 68] width 89 height 11
paste input "[PERSON_NAME]"
type input "[PERSON_NAME]"
click at [253, 62] on input "Aplicar" at bounding box center [265, 67] width 25 height 11
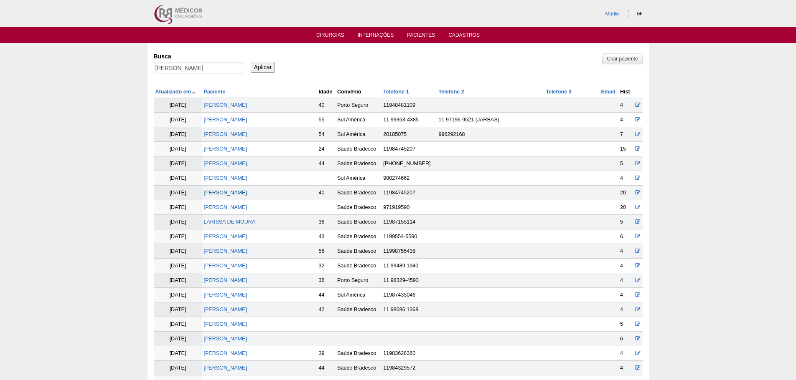
click at [247, 191] on link "DANIELA MOURA ALVES PINTO" at bounding box center [224, 193] width 43 height 6
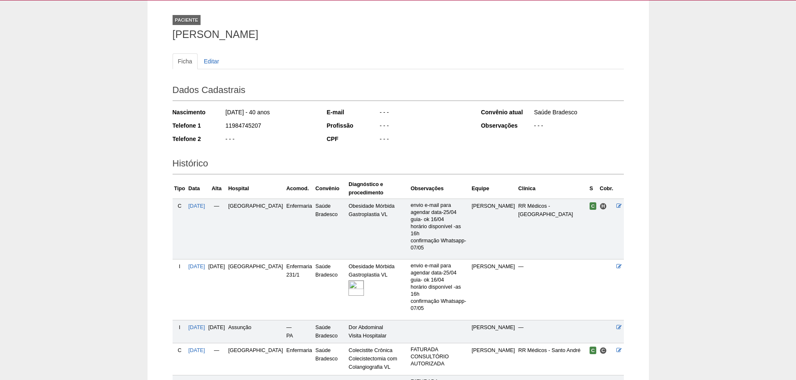
scroll to position [157, 0]
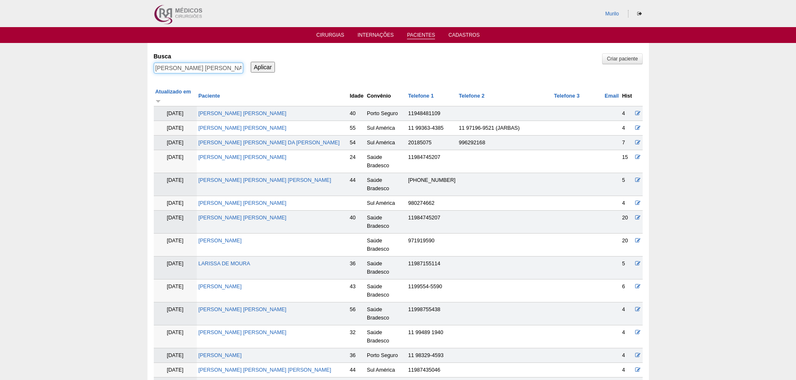
click at [193, 70] on input "[PERSON_NAME] [PERSON_NAME]" at bounding box center [198, 68] width 89 height 11
paste input "[PERSON_NAME] dos [PERSON_NAME]"
type input "[PERSON_NAME] dos [PERSON_NAME]"
click at [251, 62] on input "Aplicar" at bounding box center [263, 67] width 25 height 11
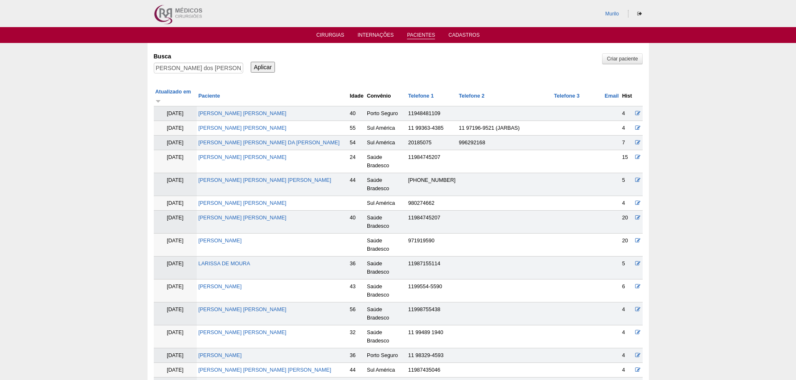
scroll to position [0, 0]
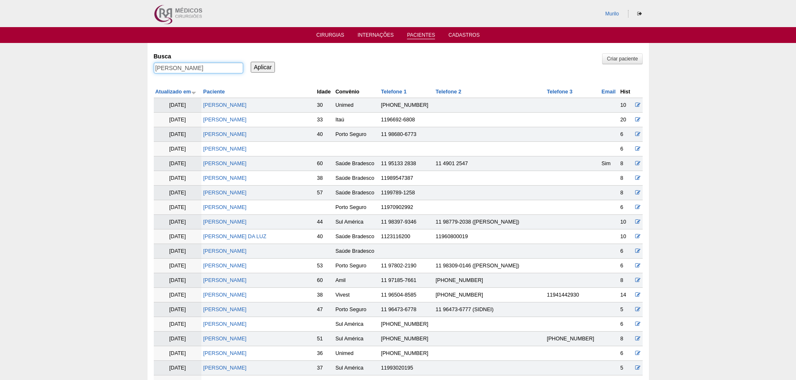
click at [222, 63] on input "[PERSON_NAME]" at bounding box center [198, 68] width 89 height 11
click at [231, 119] on link "[PERSON_NAME]" at bounding box center [224, 120] width 43 height 6
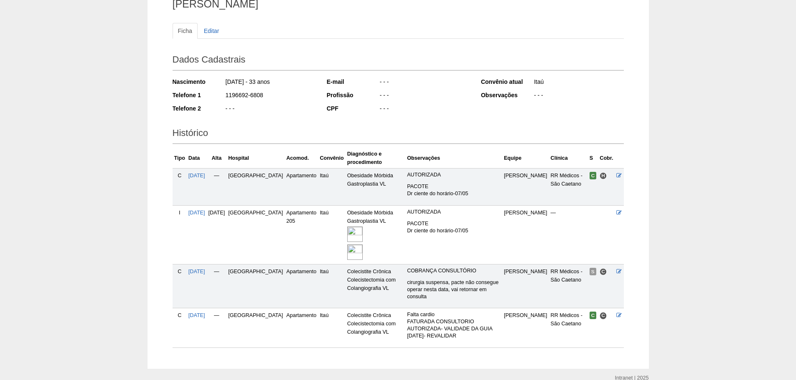
scroll to position [84, 0]
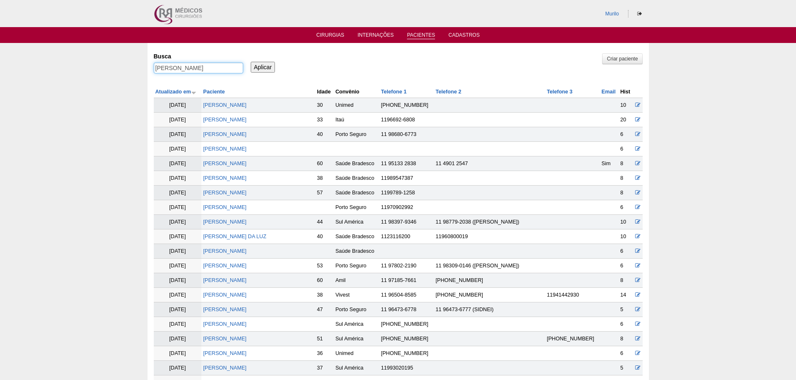
click at [201, 71] on input "[PERSON_NAME]" at bounding box center [198, 68] width 89 height 11
paste input "[PERSON_NAME] POSSI"
type input "[PERSON_NAME] POSSI"
click at [251, 62] on input "Aplicar" at bounding box center [263, 67] width 25 height 11
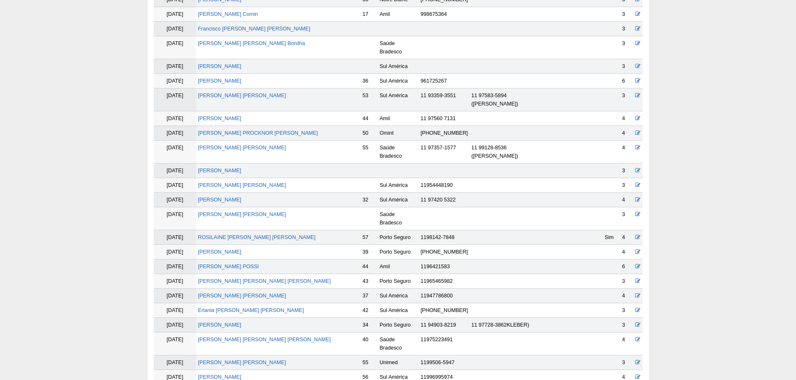
scroll to position [167, 0]
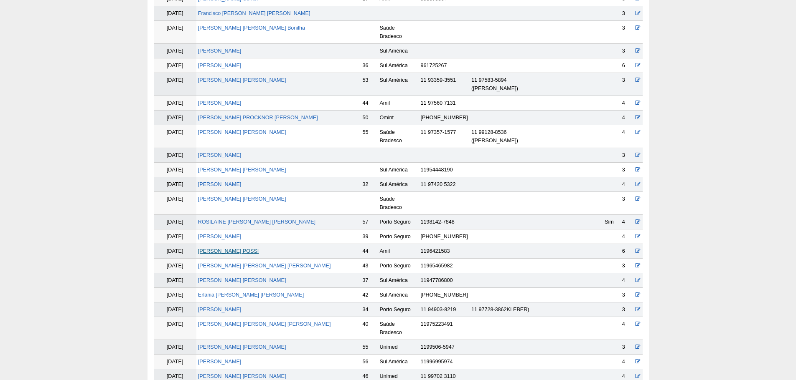
click at [205, 248] on link "[PERSON_NAME] POSSI" at bounding box center [228, 251] width 61 height 6
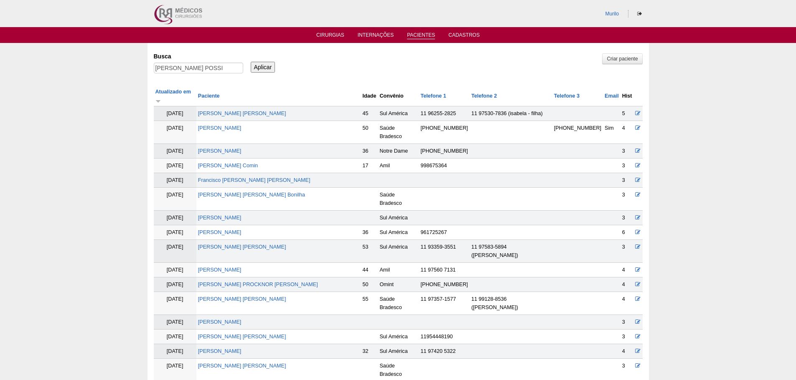
scroll to position [167, 0]
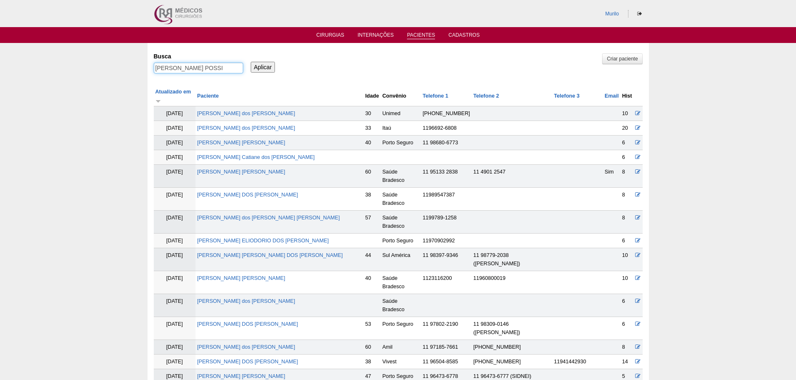
click at [174, 71] on input "[PERSON_NAME] POSSI" at bounding box center [198, 68] width 89 height 11
paste input "[PERSON_NAME] [PERSON_NAME]"
type input "[PERSON_NAME] [PERSON_NAME]"
click at [251, 62] on input "Aplicar" at bounding box center [263, 67] width 25 height 11
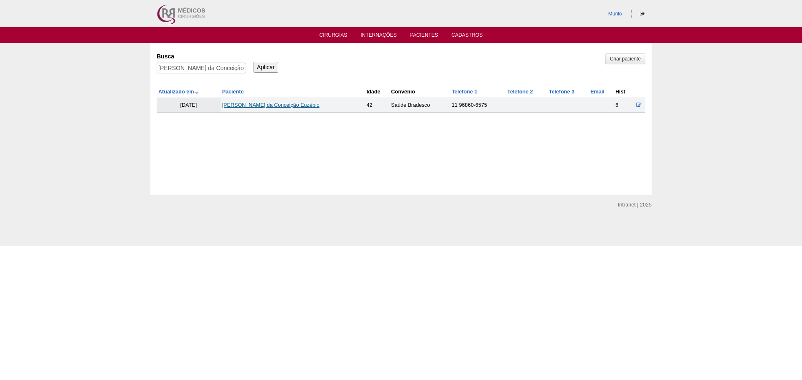
click at [259, 104] on link "Adriana da Conceição Euzébio" at bounding box center [270, 105] width 97 height 6
click at [201, 63] on input "[PERSON_NAME] da Conceição Euzébio" at bounding box center [201, 68] width 89 height 11
paste input "[PERSON_NAME] DE [PERSON_NAME]"
type input "SIMONE RODRIGUES DE JESUS DIAS"
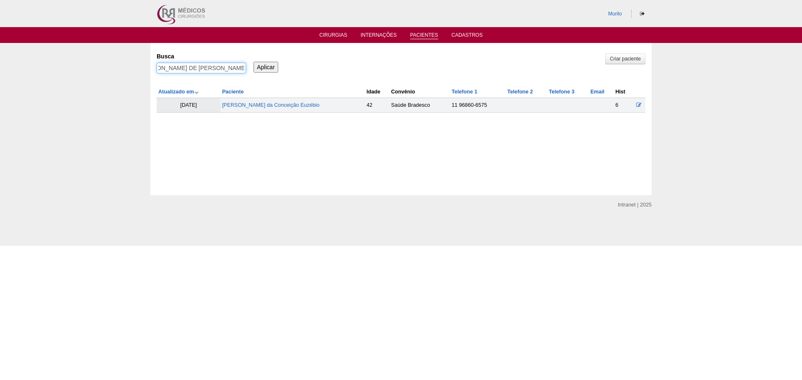
click at [253, 62] on input "Aplicar" at bounding box center [265, 67] width 25 height 11
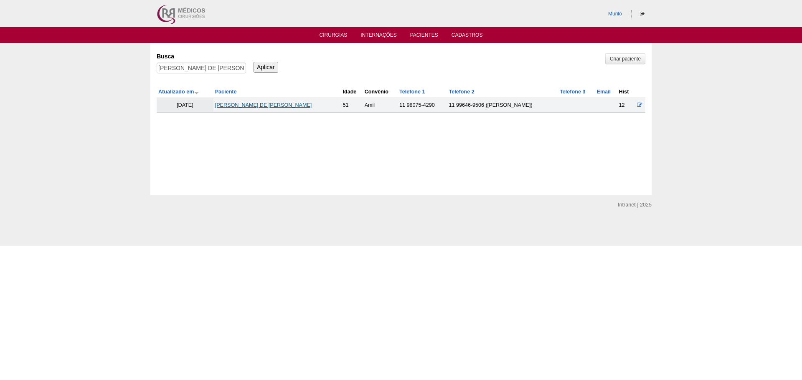
click at [241, 103] on link "SIMONE RODRIGUES DE JESUS DIAS" at bounding box center [263, 105] width 97 height 6
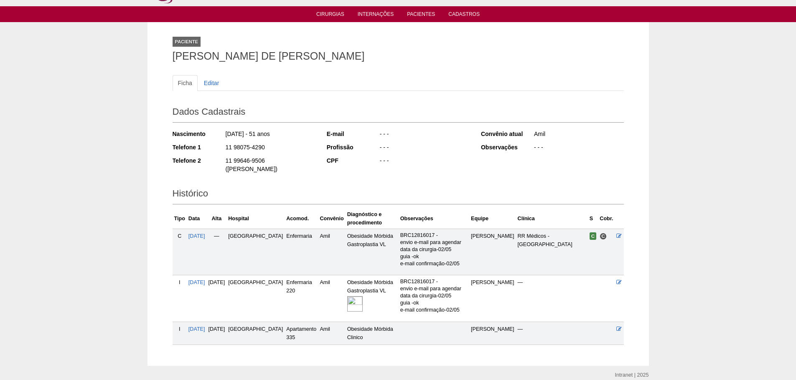
scroll to position [48, 0]
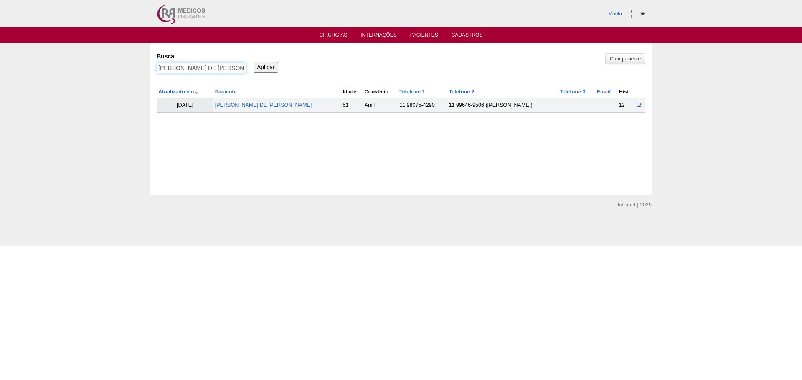
click at [187, 69] on input "[PERSON_NAME] DE [PERSON_NAME]" at bounding box center [201, 68] width 89 height 11
paste input "[PERSON_NAME]"
type input "[PERSON_NAME]"
click at [253, 62] on input "Aplicar" at bounding box center [265, 67] width 25 height 11
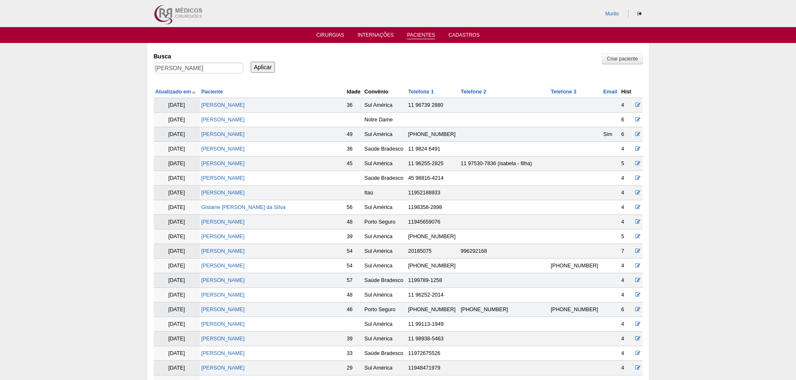
scroll to position [792, 0]
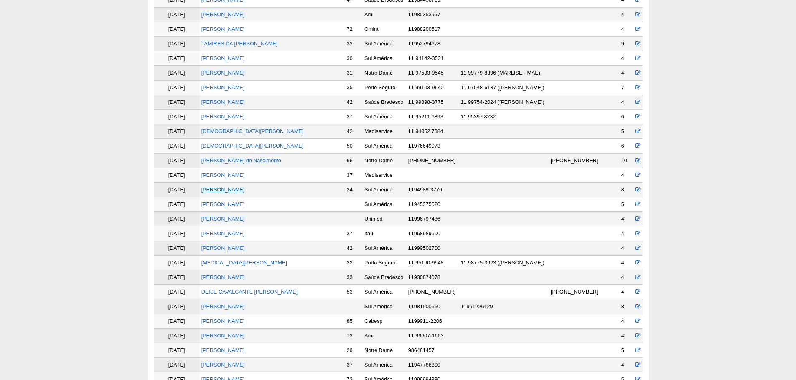
click at [245, 193] on link "[PERSON_NAME]" at bounding box center [222, 190] width 43 height 6
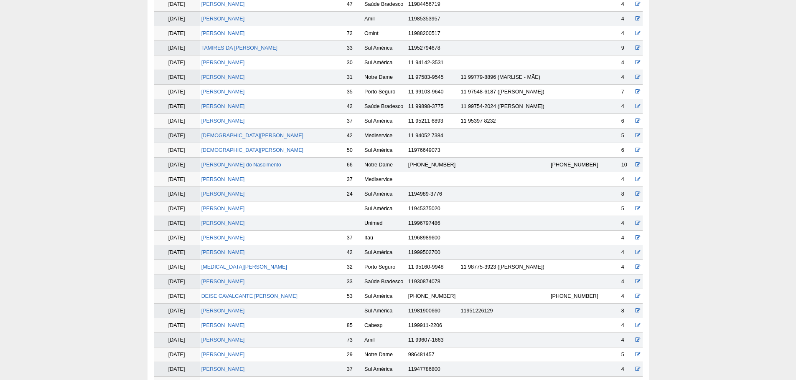
scroll to position [788, 0]
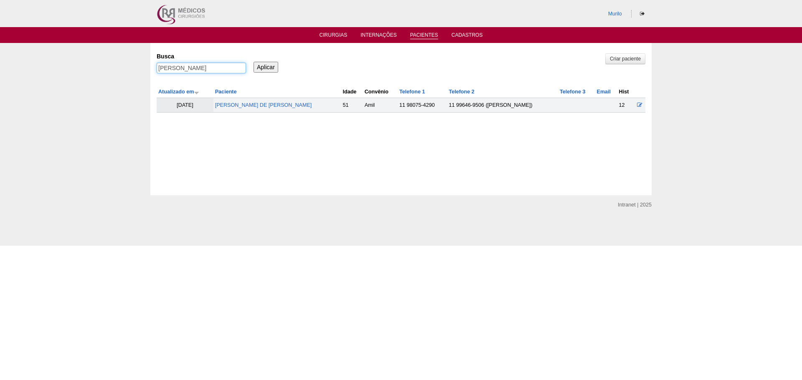
click at [192, 70] on input "Ingrid Agatha Silva Nascimento" at bounding box center [201, 68] width 89 height 11
paste input "[PERSON_NAME] [PERSON_NAME]"
type input "[PERSON_NAME] [PERSON_NAME]"
click at [253, 62] on input "Aplicar" at bounding box center [265, 67] width 25 height 11
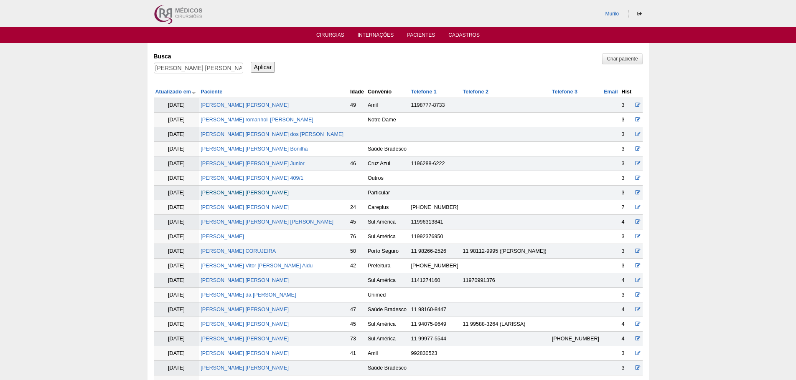
click at [233, 195] on link "[PERSON_NAME] [PERSON_NAME]" at bounding box center [244, 193] width 88 height 6
click at [230, 71] on input "[PERSON_NAME] [PERSON_NAME]" at bounding box center [198, 68] width 89 height 11
paste input "[PERSON_NAME] [PERSON_NAME] [PERSON_NAME]"
type input "[PERSON_NAME] [PERSON_NAME] [PERSON_NAME]"
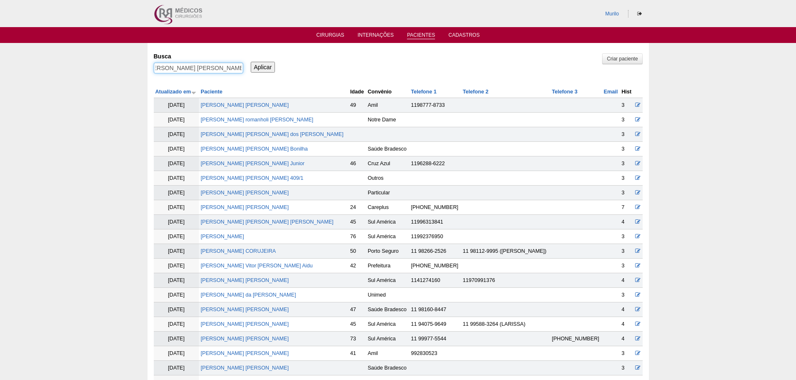
click at [251, 62] on input "Aplicar" at bounding box center [263, 67] width 25 height 11
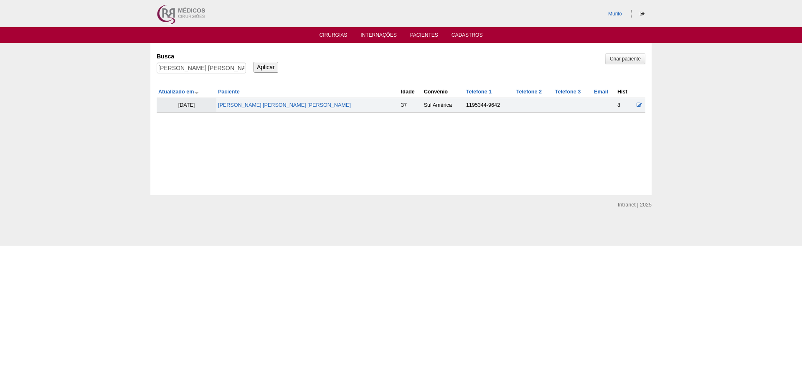
click at [265, 99] on td "[PERSON_NAME] [PERSON_NAME] [PERSON_NAME]" at bounding box center [307, 105] width 183 height 15
click at [265, 100] on td "[PERSON_NAME] [PERSON_NAME] [PERSON_NAME]" at bounding box center [307, 105] width 183 height 15
click at [265, 106] on link "[PERSON_NAME] [PERSON_NAME] [PERSON_NAME]" at bounding box center [284, 105] width 133 height 6
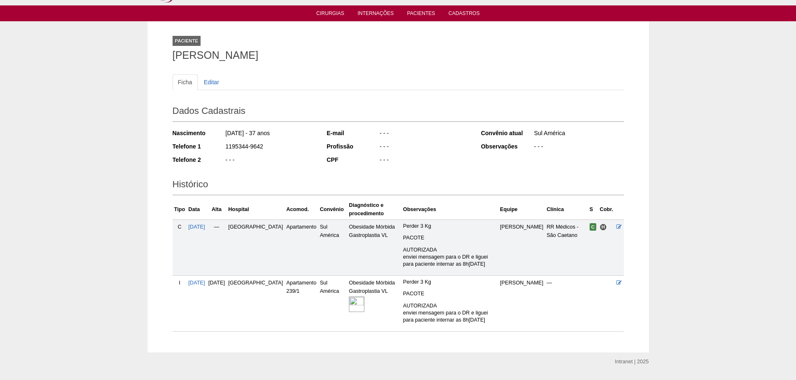
scroll to position [45, 0]
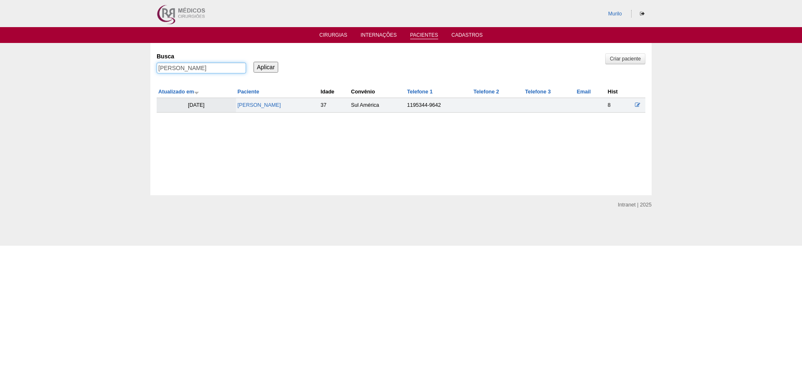
click at [185, 70] on input "[PERSON_NAME]" at bounding box center [201, 68] width 89 height 11
paste input "KATIA APARECIDA THEODORO DA SILVA FREITAS"
type input "KATIA APARECIDA THEODORO DA SILVA FREITAS"
click at [253, 62] on input "Aplicar" at bounding box center [265, 67] width 25 height 11
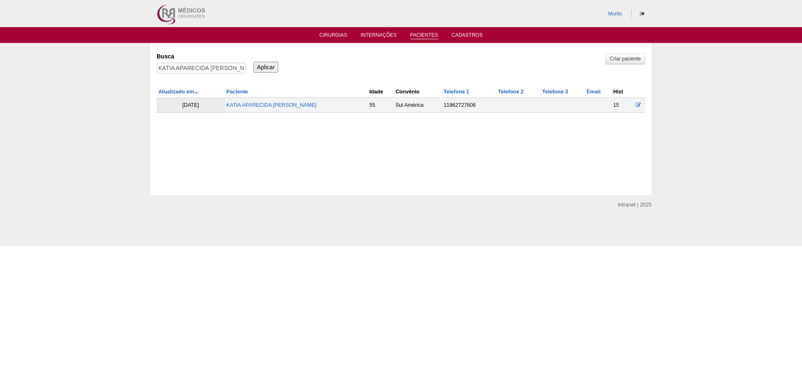
click at [277, 101] on td "KATIA APARECIDA [PERSON_NAME]" at bounding box center [296, 105] width 143 height 15
click at [277, 102] on td "KATIA APARECIDA THEODORO DA SILVA FREITAS" at bounding box center [296, 105] width 143 height 15
click at [277, 104] on link "KATIA APARECIDA THEODORO DA SILVA FREITAS" at bounding box center [271, 105] width 90 height 6
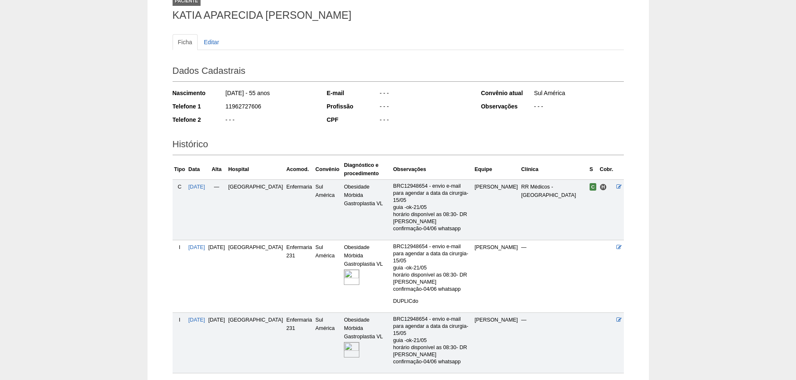
scroll to position [84, 0]
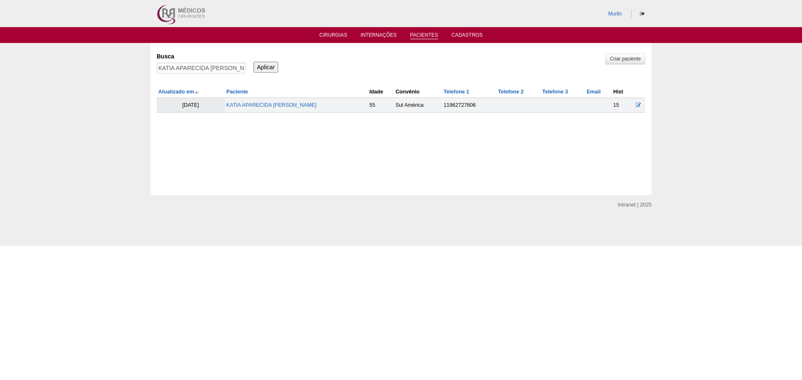
click at [157, 63] on div "Pacientes Criar paciente [GEOGRAPHIC_DATA] [PERSON_NAME] Aplicar Atualizado em …" at bounding box center [400, 119] width 501 height 152
click at [179, 70] on input "KATIA APARECIDA [PERSON_NAME]" at bounding box center [201, 68] width 89 height 11
paste input "[PERSON_NAME]"
type input "[PERSON_NAME]"
click at [253, 62] on input "Aplicar" at bounding box center [265, 67] width 25 height 11
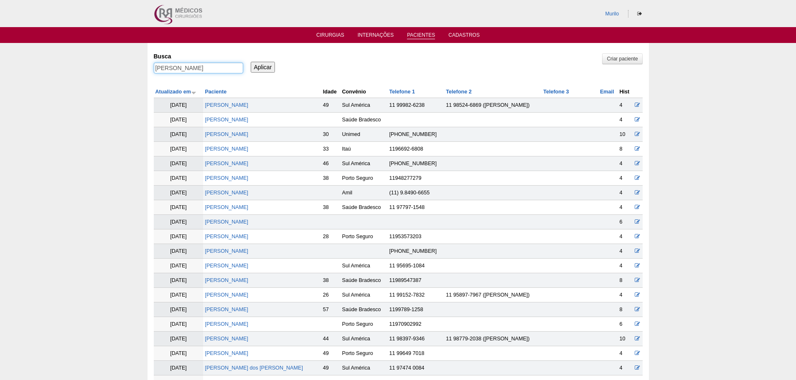
drag, startPoint x: 177, startPoint y: 69, endPoint x: 215, endPoint y: 70, distance: 37.2
click at [214, 69] on input "Aurilene [PERSON_NAME] dos [PERSON_NAME]" at bounding box center [198, 68] width 89 height 11
click at [217, 70] on input "Aurilene Gonçalves dos Santos" at bounding box center [198, 68] width 89 height 11
drag, startPoint x: 177, startPoint y: 68, endPoint x: 317, endPoint y: 71, distance: 139.5
click at [317, 71] on div "Busca Aurilene Gonçalves dos Santos Aplicar" at bounding box center [398, 63] width 489 height 28
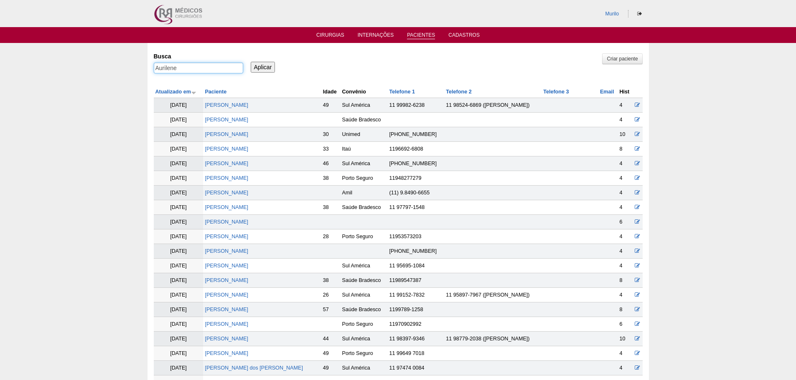
type input "Aurilene"
click at [251, 62] on input "Aplicar" at bounding box center [263, 67] width 25 height 11
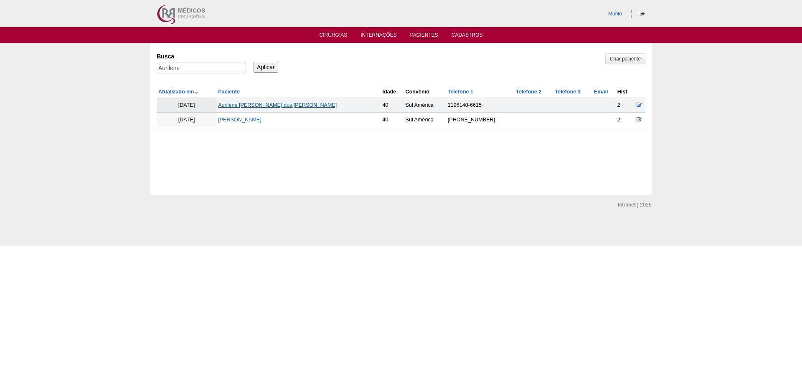
click at [276, 106] on link "Aurilene Gonçalves dos Santos" at bounding box center [277, 105] width 119 height 6
click at [180, 68] on input "Aurilene" at bounding box center [201, 68] width 89 height 11
paste input "[PERSON_NAME] [PERSON_NAME]"
type input "[PERSON_NAME] [PERSON_NAME]"
click at [253, 62] on input "Aplicar" at bounding box center [265, 67] width 25 height 11
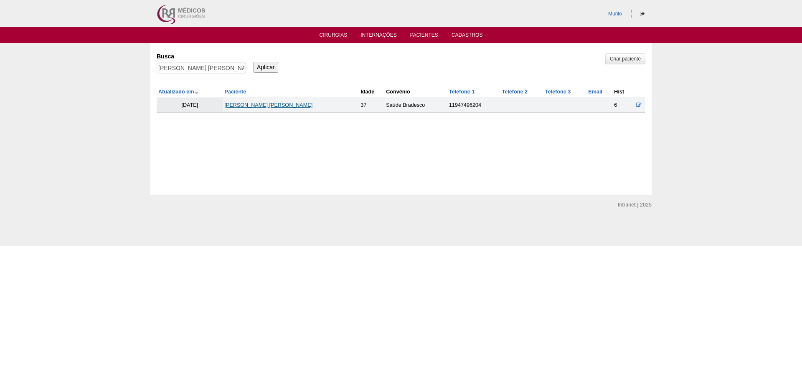
click at [266, 103] on link "[PERSON_NAME] [PERSON_NAME]" at bounding box center [268, 105] width 88 height 6
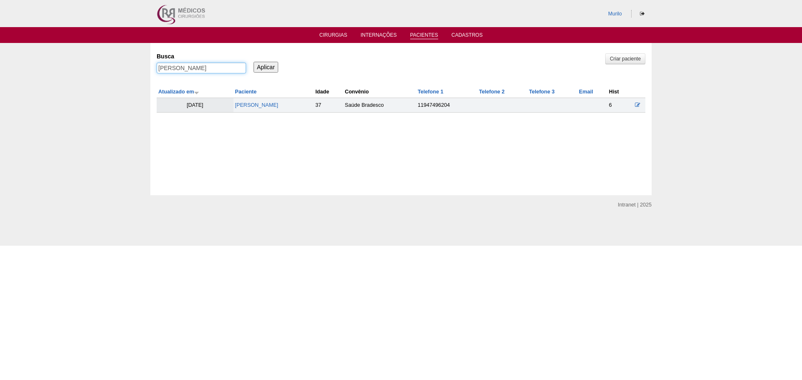
click at [214, 63] on input "[PERSON_NAME]" at bounding box center [201, 68] width 89 height 11
paste input "[PERSON_NAME]"
type input "[PERSON_NAME]"
click at [253, 62] on input "Aplicar" at bounding box center [265, 67] width 25 height 11
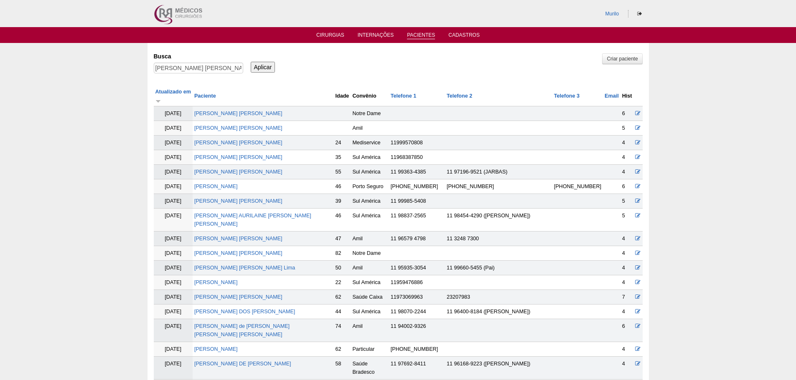
scroll to position [398, 0]
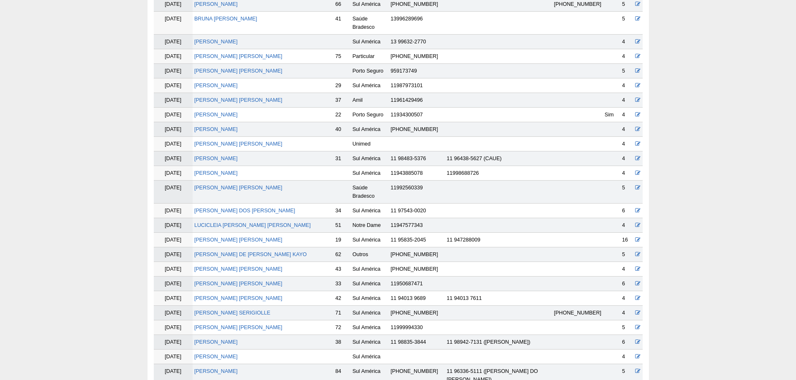
click at [259, 233] on td "Luiza Maria Santana Ferreira" at bounding box center [263, 240] width 141 height 15
click at [258, 233] on td "Luiza Maria Santana Ferreira" at bounding box center [263, 240] width 141 height 15
click at [261, 237] on link "Luiza Maria Santana Ferreira" at bounding box center [238, 240] width 88 height 6
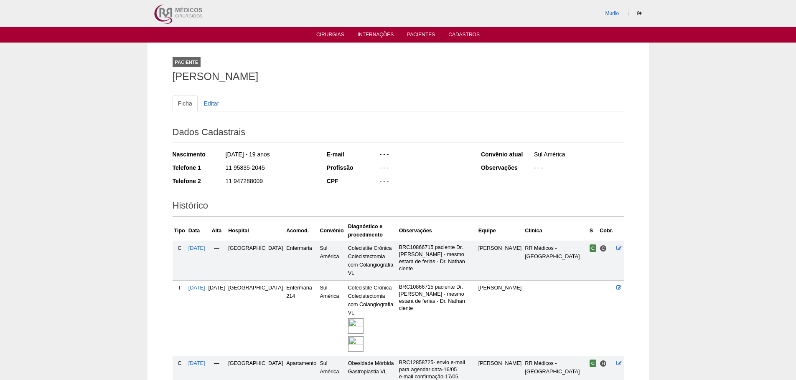
scroll to position [112, 0]
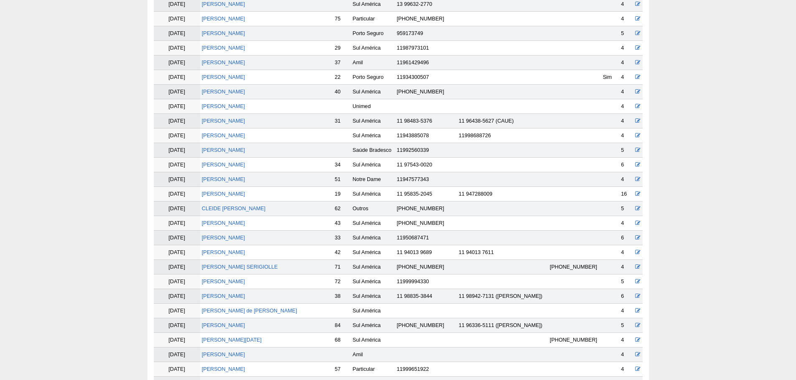
scroll to position [393, 0]
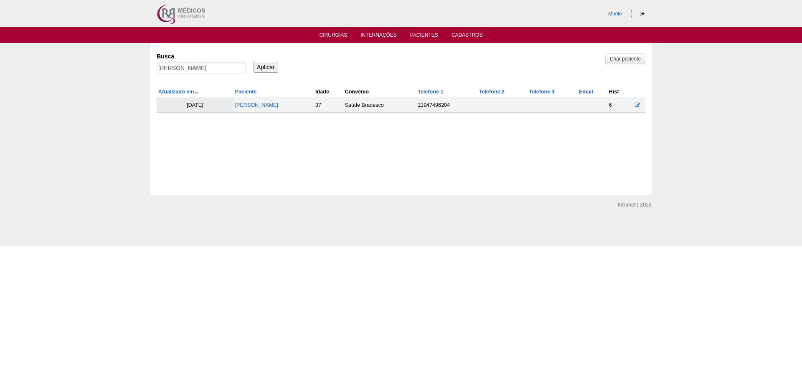
click at [233, 74] on div "[PERSON_NAME]" at bounding box center [201, 70] width 89 height 15
click at [233, 73] on input "[PERSON_NAME]" at bounding box center [201, 68] width 89 height 11
paste input "eticia de Almeida Soares"
type input "Leticia de Almeida Soares"
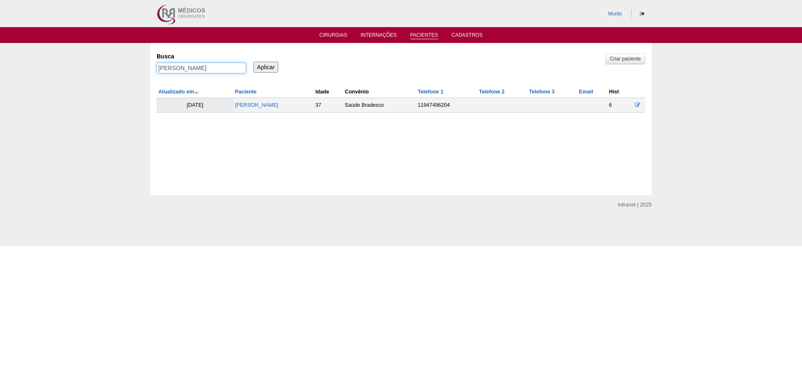
click at [253, 62] on input "Aplicar" at bounding box center [265, 67] width 25 height 11
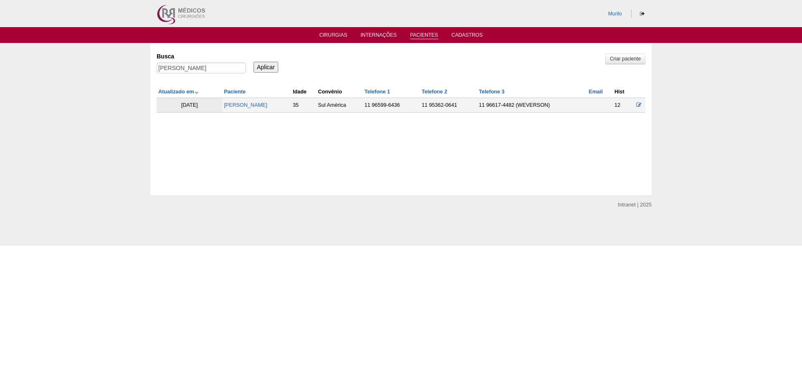
click at [261, 111] on td "[PERSON_NAME]" at bounding box center [256, 105] width 69 height 15
click at [266, 106] on link "[PERSON_NAME]" at bounding box center [245, 105] width 43 height 6
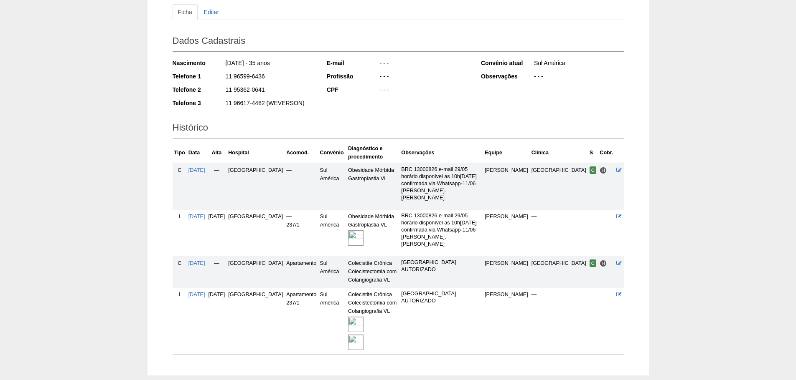
scroll to position [95, 0]
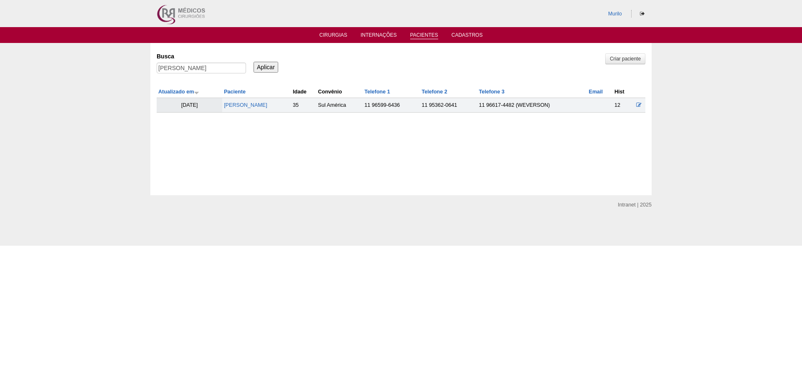
drag, startPoint x: 175, startPoint y: 59, endPoint x: 176, endPoint y: 64, distance: 5.2
click at [176, 63] on div "Busca Leticia de Almeida Soares" at bounding box center [204, 63] width 95 height 28
click at [176, 64] on input "Leticia de Almeida Soares" at bounding box center [201, 68] width 89 height 11
paste input "[PERSON_NAME]"
type input "[PERSON_NAME]"
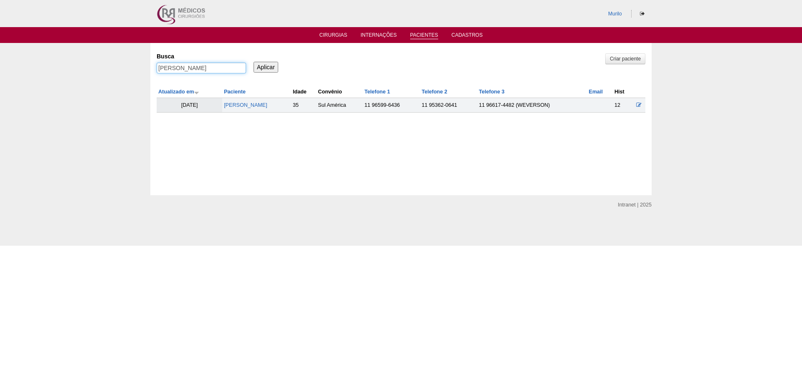
click at [253, 62] on input "Aplicar" at bounding box center [265, 67] width 25 height 11
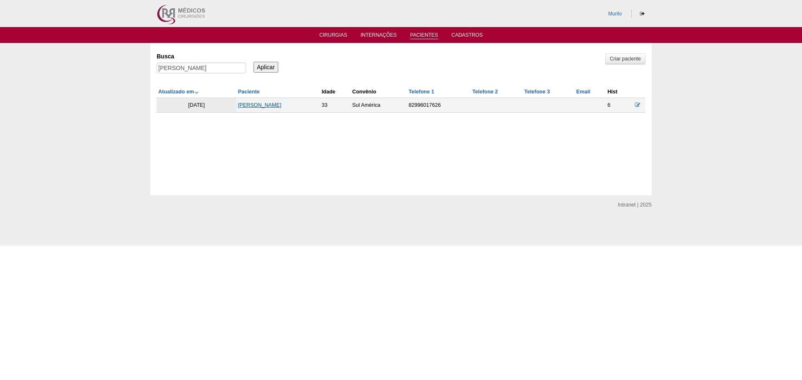
click at [252, 104] on link "ISABELA MORAIS DE ARAUJO" at bounding box center [259, 105] width 43 height 6
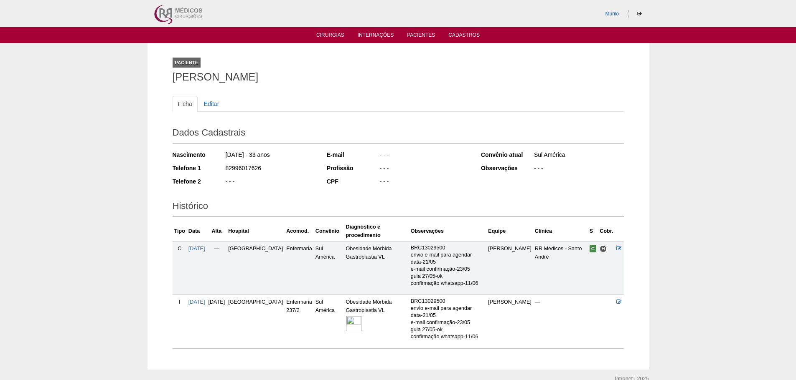
drag, startPoint x: 0, startPoint y: 0, endPoint x: 239, endPoint y: 193, distance: 306.8
click at [246, 183] on div "- - -" at bounding box center [270, 182] width 91 height 10
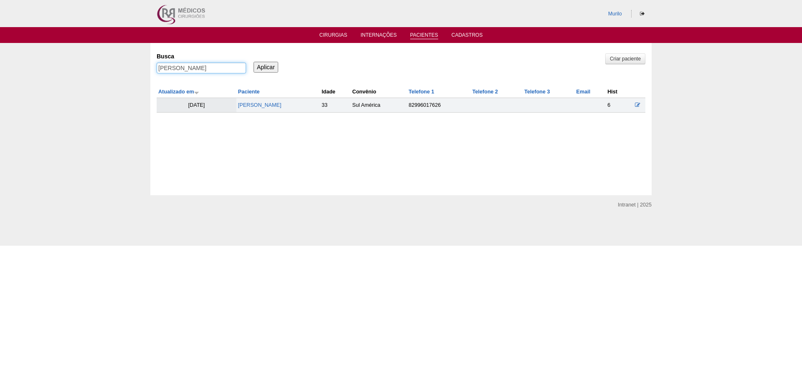
click at [170, 68] on input "[PERSON_NAME]" at bounding box center [201, 68] width 89 height 11
paste input "Karen Priscila de Andrade Rocha"
type input "Karen Priscila de Andrade Rocha"
click at [253, 62] on input "Aplicar" at bounding box center [265, 67] width 25 height 11
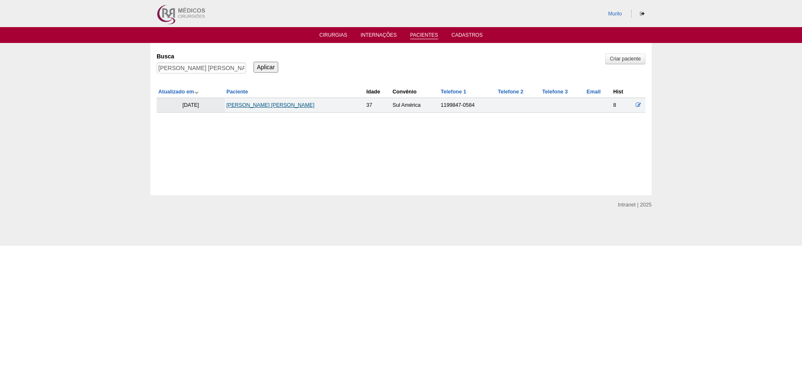
click at [279, 106] on link "[PERSON_NAME] [PERSON_NAME]" at bounding box center [270, 105] width 88 height 6
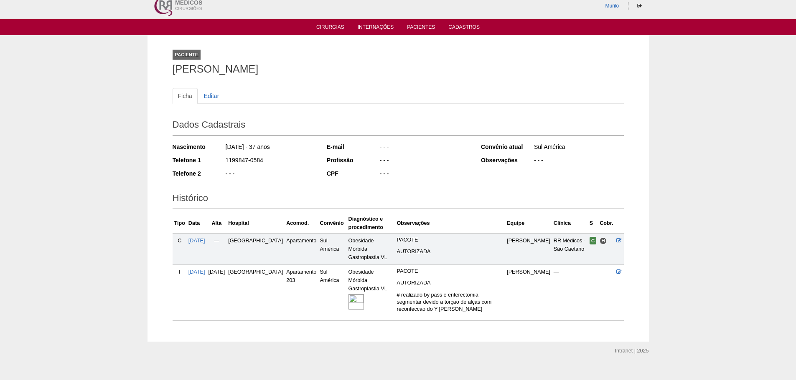
scroll to position [11, 0]
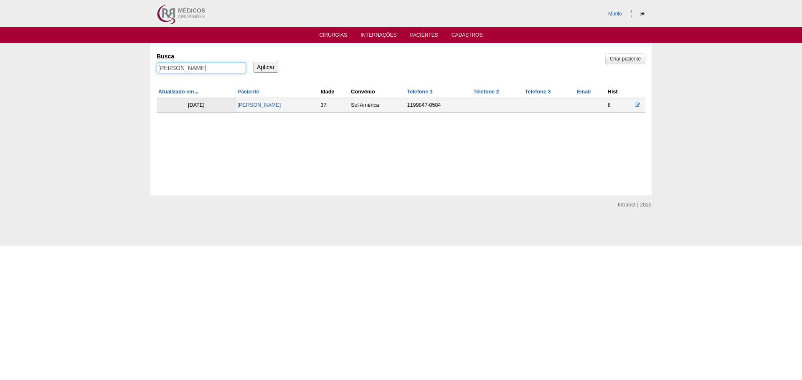
click at [200, 70] on input "[PERSON_NAME]" at bounding box center [201, 68] width 89 height 11
paste input "[PERSON_NAME]"
type input "[PERSON_NAME]"
click at [253, 62] on input "Aplicar" at bounding box center [265, 67] width 25 height 11
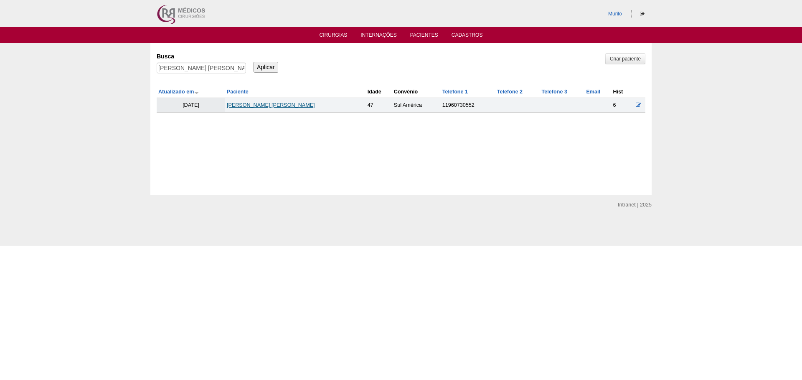
click at [245, 104] on link "[PERSON_NAME] [PERSON_NAME]" at bounding box center [271, 105] width 88 height 6
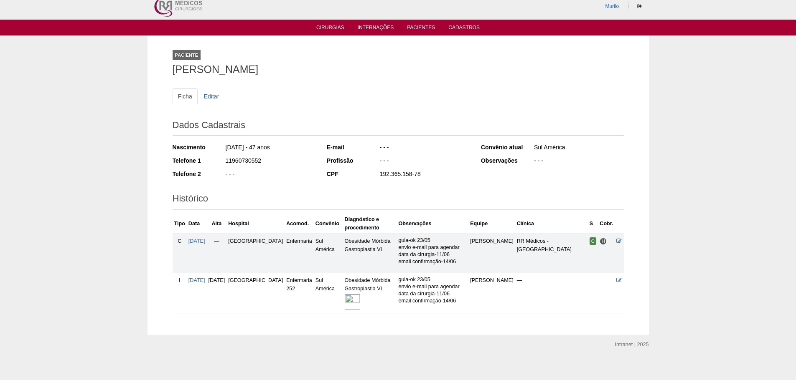
scroll to position [13, 0]
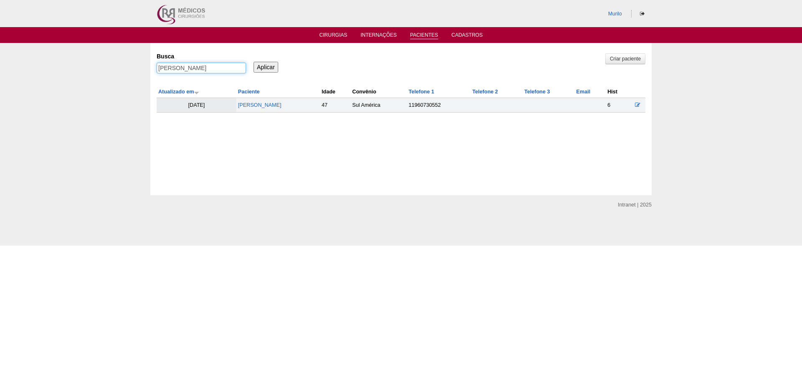
click at [198, 72] on input "MARCILENE DA SILVA RODRIGUES" at bounding box center [201, 68] width 89 height 11
paste input "Janaina Paula Valarini Barioni"
type input "Janaina Paula Valarini Barioni"
click at [253, 62] on input "Aplicar" at bounding box center [265, 67] width 25 height 11
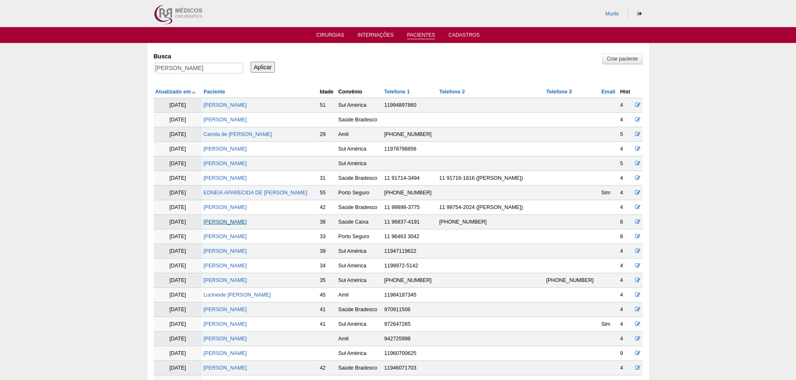
click at [247, 220] on link "[PERSON_NAME]" at bounding box center [224, 222] width 43 height 6
click at [189, 67] on input "[PERSON_NAME]" at bounding box center [198, 68] width 89 height 11
paste input "[PERSON_NAME]"
type input "[PERSON_NAME]"
click at [251, 62] on input "Aplicar" at bounding box center [263, 67] width 25 height 11
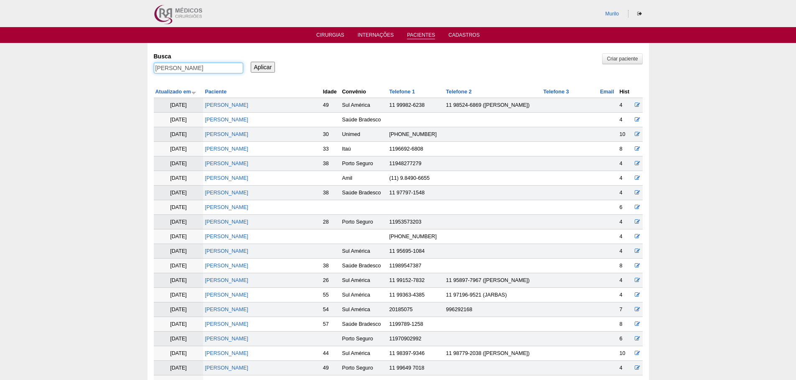
drag, startPoint x: 176, startPoint y: 66, endPoint x: 311, endPoint y: 73, distance: 135.1
click at [310, 73] on div "Busca Marcelo Alves dos Santos Aplicar" at bounding box center [398, 63] width 489 height 28
type input "Marcelo"
click at [251, 62] on input "Aplicar" at bounding box center [263, 67] width 25 height 11
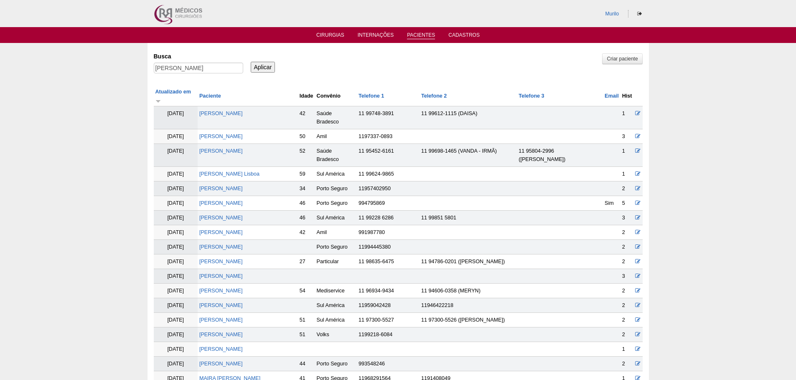
click at [250, 342] on td "[PERSON_NAME]" at bounding box center [248, 335] width 100 height 15
click at [243, 338] on link "Marcelo Alves dos Santos" at bounding box center [220, 335] width 43 height 6
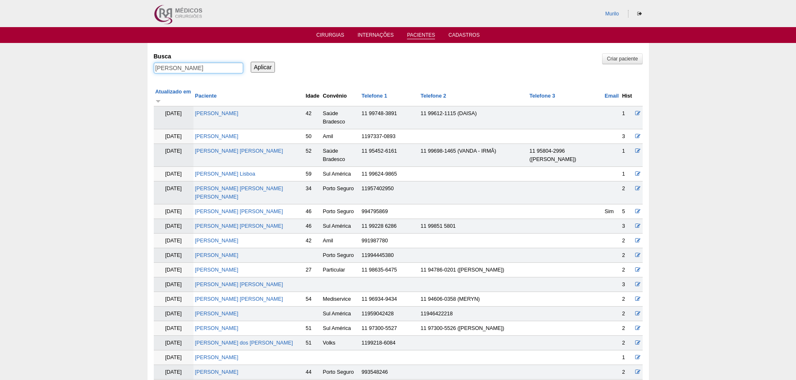
click at [177, 72] on input "Marcelo" at bounding box center [198, 68] width 89 height 11
paste input "NATALIA LOUREIRO MADRUGA SANDRE"
type input "NATALIA LOUREIRO MADRUGA SANDRE"
click at [251, 62] on input "Aplicar" at bounding box center [263, 67] width 25 height 11
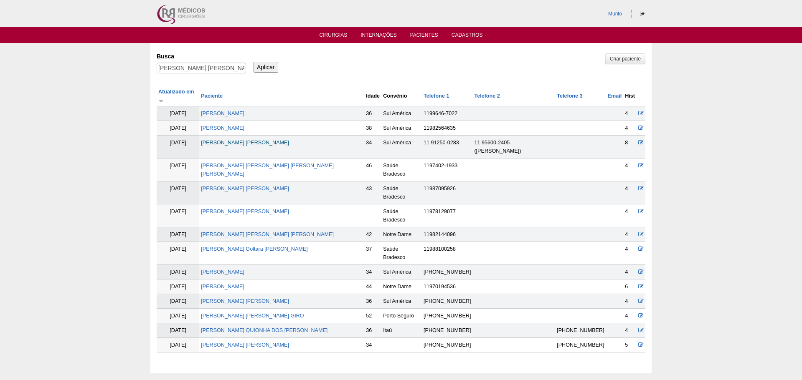
click at [272, 140] on link "[PERSON_NAME] [PERSON_NAME]" at bounding box center [245, 143] width 88 height 6
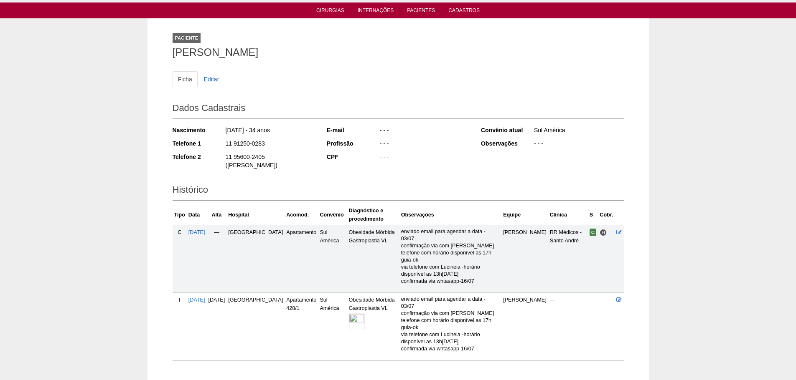
scroll to position [54, 0]
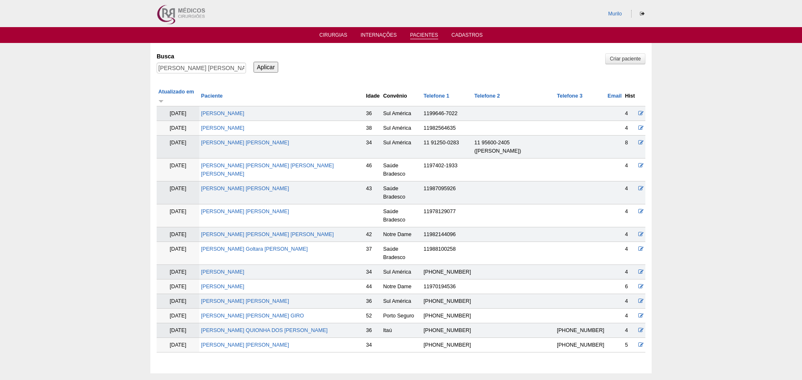
click at [206, 62] on div "Busca [PERSON_NAME] [PERSON_NAME]" at bounding box center [204, 63] width 95 height 28
click at [206, 68] on input "[PERSON_NAME] [PERSON_NAME]" at bounding box center [201, 68] width 89 height 11
drag, startPoint x: 206, startPoint y: 68, endPoint x: 167, endPoint y: 66, distance: 38.9
click at [165, 66] on input "[PERSON_NAME] [PERSON_NAME]" at bounding box center [201, 68] width 89 height 11
click at [172, 67] on input "[PERSON_NAME]" at bounding box center [201, 68] width 89 height 11
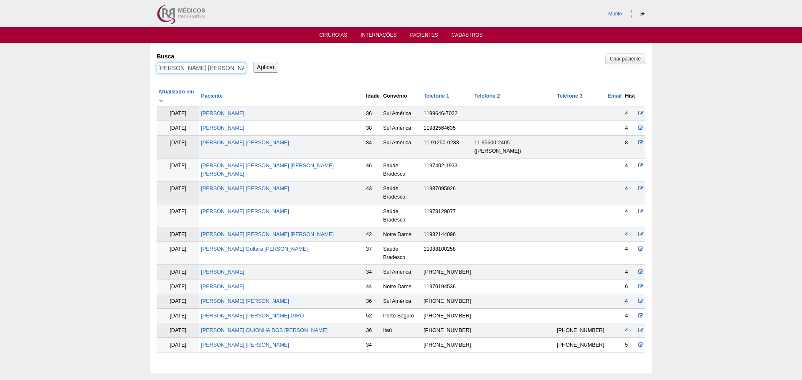
paste input "Pablo Luiz Reis Alberto"
type input "Pablo Luiz Reis Alberto"
click at [253, 62] on input "Aplicar" at bounding box center [265, 67] width 25 height 11
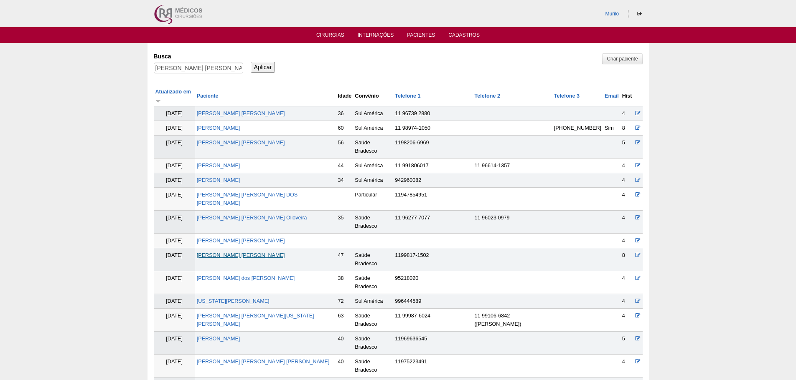
click at [240, 253] on link "Pablo Luiz Reis Alberto" at bounding box center [241, 256] width 88 height 6
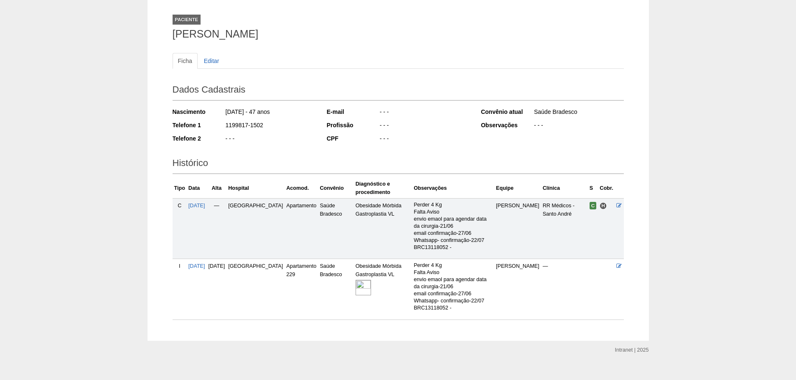
scroll to position [54, 0]
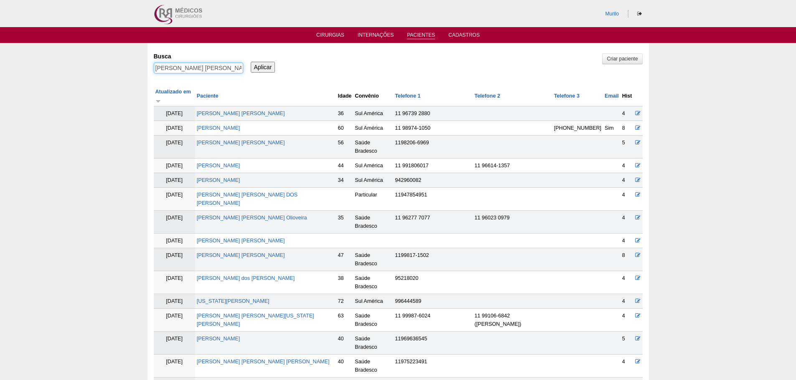
click at [160, 66] on input "[PERSON_NAME] [PERSON_NAME]" at bounding box center [198, 68] width 89 height 11
paste input "[PERSON_NAME]"
type input "Carlos Alberto Marangão Junior"
click at [251, 62] on input "Aplicar" at bounding box center [263, 67] width 25 height 11
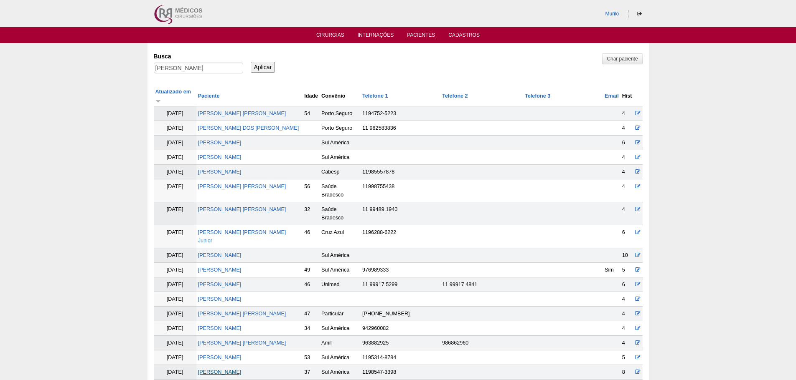
click at [241, 370] on link "Carlos Alberto Marangão Junior" at bounding box center [219, 373] width 43 height 6
click at [169, 71] on input "[PERSON_NAME]" at bounding box center [198, 68] width 89 height 11
paste input "[PERSON_NAME] COSTA [PERSON_NAME]"
type input "[PERSON_NAME] COSTA [PERSON_NAME]"
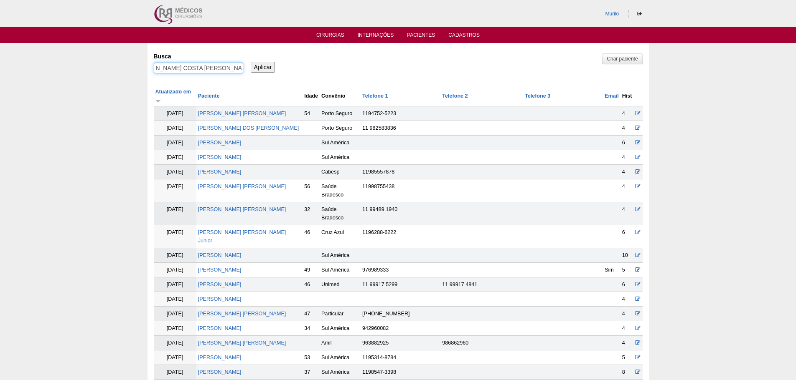
click at [251, 62] on input "Aplicar" at bounding box center [263, 67] width 25 height 11
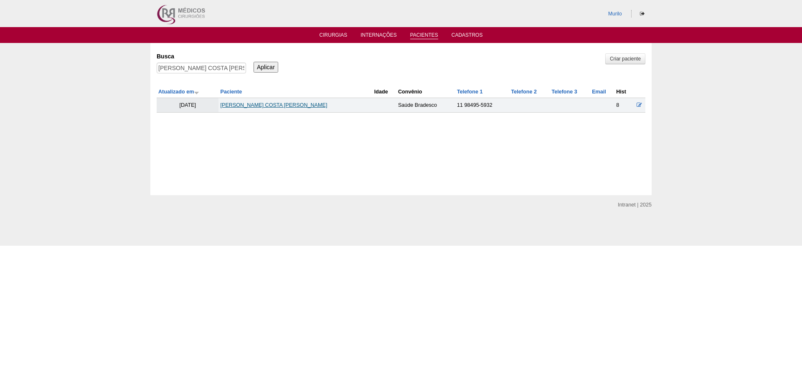
click at [314, 103] on link "[PERSON_NAME] COSTA [PERSON_NAME]" at bounding box center [273, 105] width 107 height 6
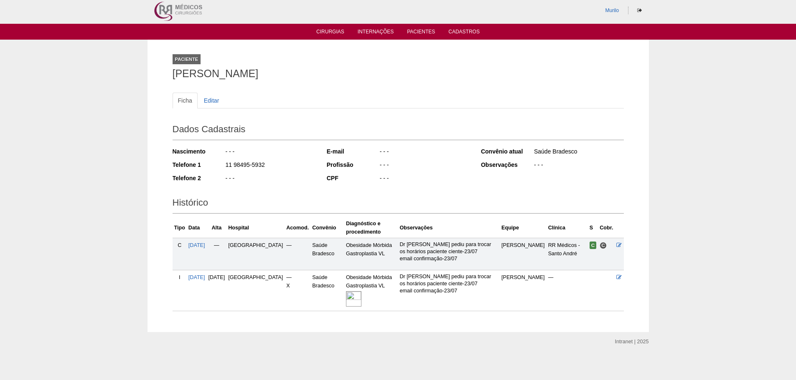
scroll to position [6, 0]
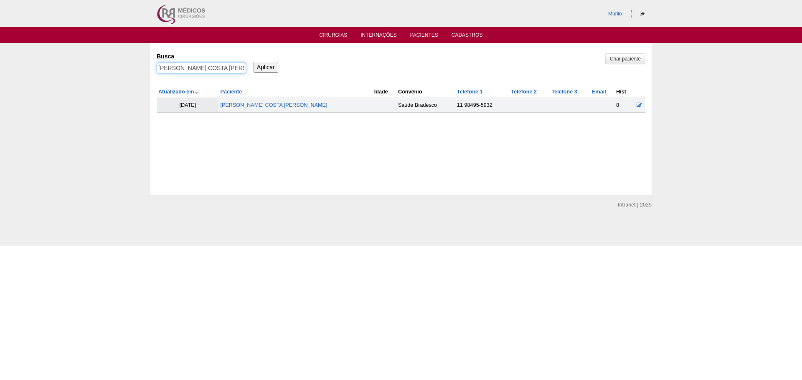
click at [202, 69] on input "JAQUELINE DA SILVA COSTA MARTINS" at bounding box center [201, 68] width 89 height 11
paste input "[PERSON_NAME]"
type input "Priscila Martin Baroca"
click at [253, 62] on input "Aplicar" at bounding box center [265, 67] width 25 height 11
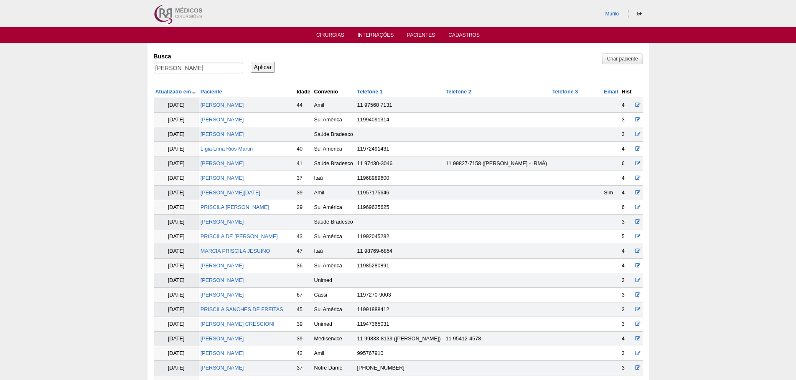
click at [235, 171] on td "Priscila Camargo Silva" at bounding box center [247, 178] width 96 height 15
click at [239, 170] on td "Priscila Martin Baroca" at bounding box center [247, 164] width 96 height 15
click at [244, 165] on link "Priscila Martin Baroca" at bounding box center [221, 164] width 43 height 6
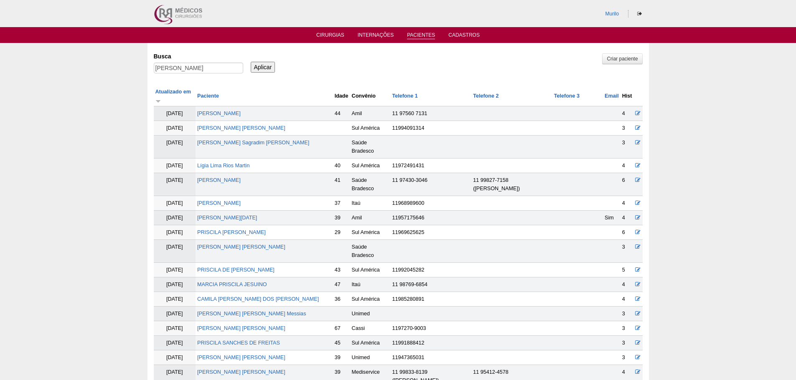
click at [177, 62] on div "Busca [PERSON_NAME]" at bounding box center [201, 63] width 95 height 28
click at [177, 66] on input "[PERSON_NAME]" at bounding box center [198, 68] width 89 height 11
paste input "[PERSON_NAME]"
type input "[PERSON_NAME] [PERSON_NAME]"
click at [251, 62] on input "Aplicar" at bounding box center [263, 67] width 25 height 11
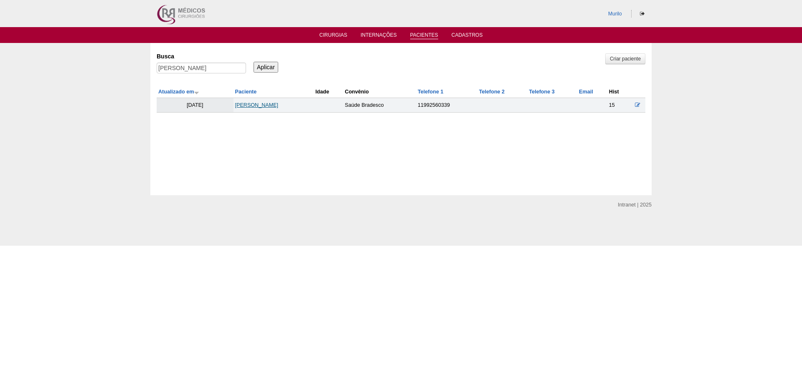
click at [236, 103] on link "[PERSON_NAME]" at bounding box center [256, 105] width 43 height 6
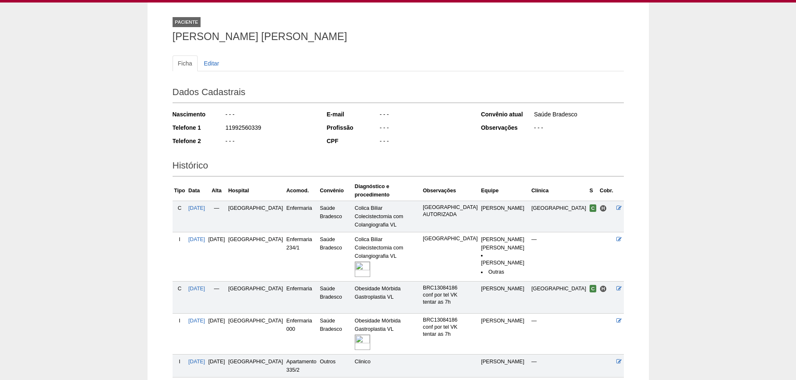
scroll to position [88, 0]
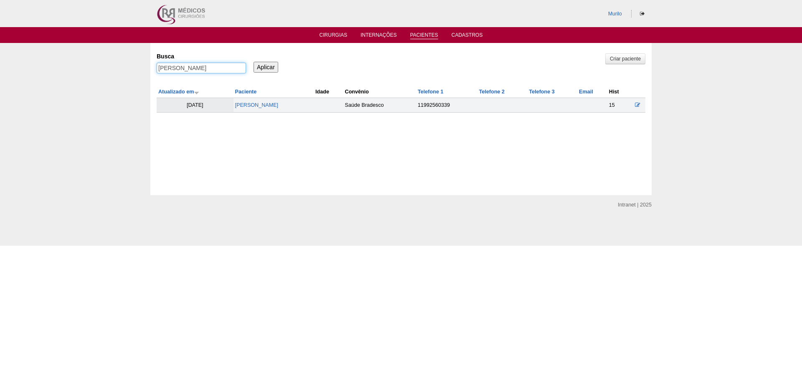
click at [194, 63] on input "[PERSON_NAME]" at bounding box center [201, 68] width 89 height 11
paste input "[PERSON_NAME]"
type input "[PERSON_NAME]"
click at [253, 62] on input "Aplicar" at bounding box center [265, 67] width 25 height 11
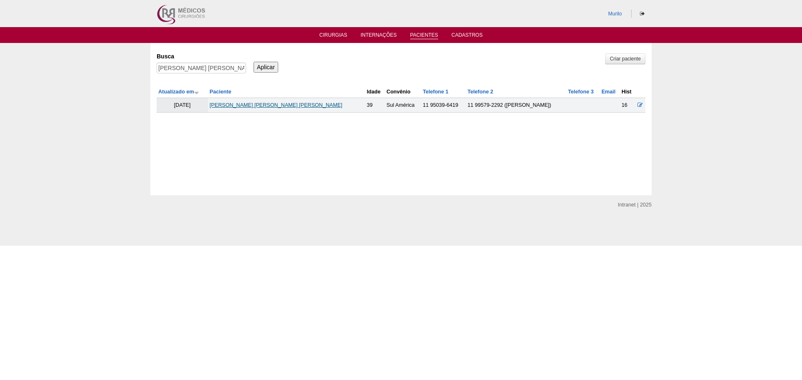
click at [230, 105] on link "VANESSA DE OLIVEIRA FERNANDES MONTERO" at bounding box center [276, 105] width 133 height 6
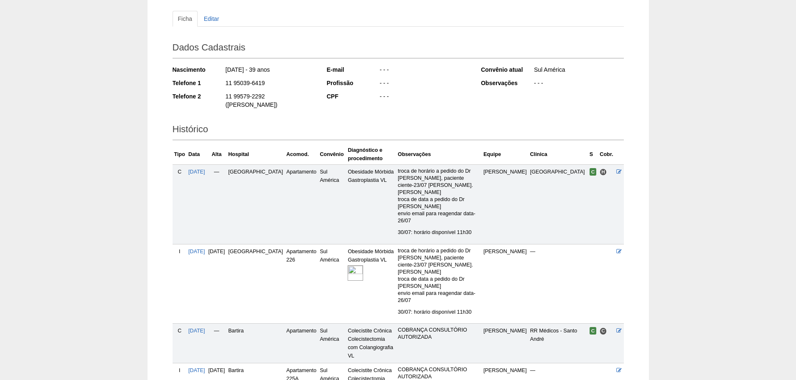
scroll to position [152, 0]
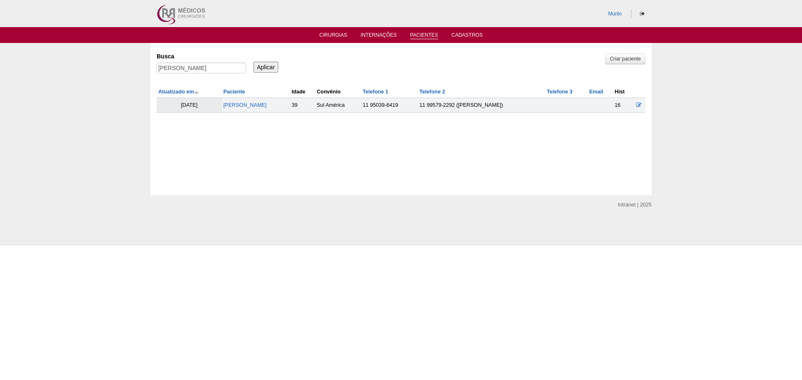
click at [201, 61] on div "Busca VANESSA DE OLIVEIRA FERNANDES MONTERO" at bounding box center [204, 63] width 95 height 28
click at [215, 68] on input "VANESSA DE OLIVEIRA FERNANDES MONTERO" at bounding box center [201, 68] width 89 height 11
paste input "JESSICA RAMOS LUCENA SILVA"
type input "JESSICA RAMOS LUCENA SILVA"
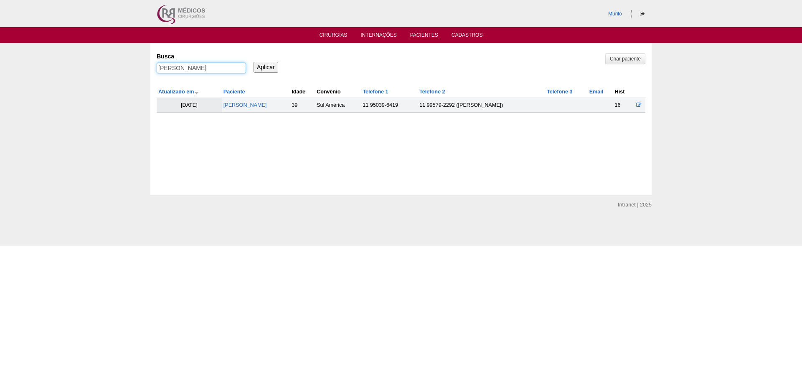
click at [253, 62] on input "Aplicar" at bounding box center [265, 67] width 25 height 11
